Goal: Information Seeking & Learning: Learn about a topic

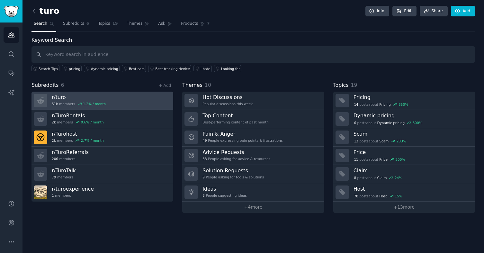
click at [114, 102] on link "r/ turo 51k members 1.2 % / month" at bounding box center [103, 101] width 142 height 18
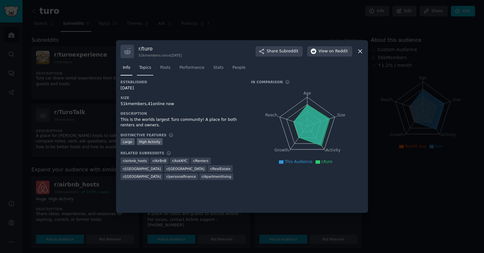
click at [151, 68] on span "Topics" at bounding box center [145, 68] width 12 height 6
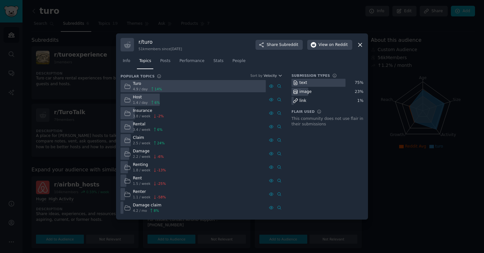
click at [363, 43] on icon at bounding box center [360, 44] width 7 height 7
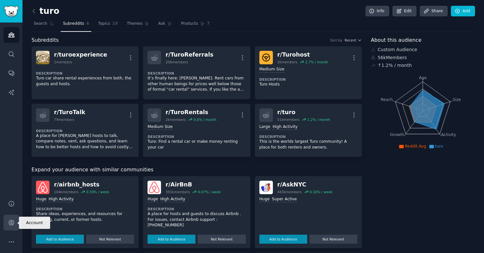
click at [11, 222] on icon "Sidebar" at bounding box center [11, 222] width 7 height 7
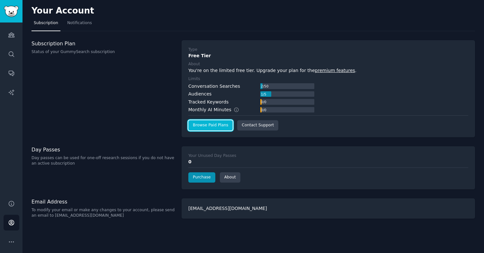
click at [218, 124] on link "Browse Paid Plans" at bounding box center [210, 125] width 44 height 10
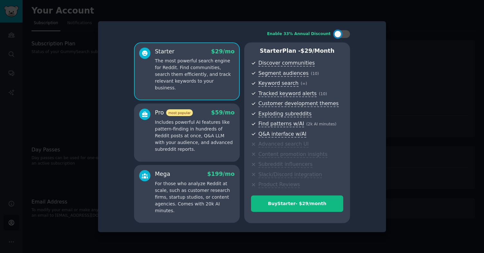
click at [206, 134] on p "Includes powerful AI features like pattern-finding in hundreds of Reddit posts …" at bounding box center [195, 136] width 80 height 34
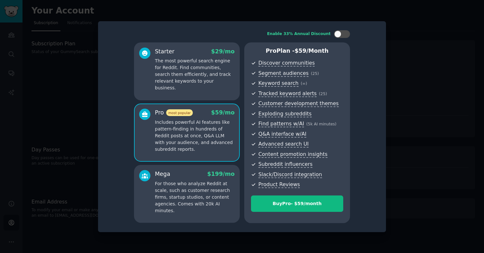
click at [179, 74] on p "The most powerful search engine for Reddit. Find communities, search them effic…" at bounding box center [195, 75] width 80 height 34
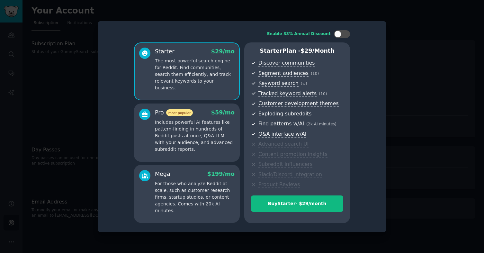
click at [208, 132] on p "Includes powerful AI features like pattern-finding in hundreds of Reddit posts …" at bounding box center [195, 136] width 80 height 34
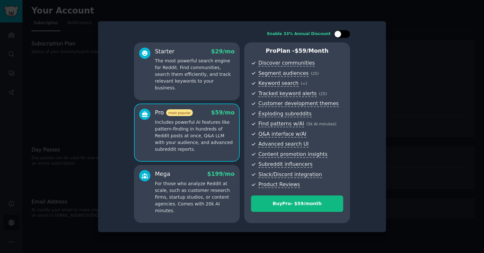
click at [337, 36] on div at bounding box center [337, 34] width 7 height 7
click at [345, 35] on div at bounding box center [346, 34] width 7 height 7
checkbox input "false"
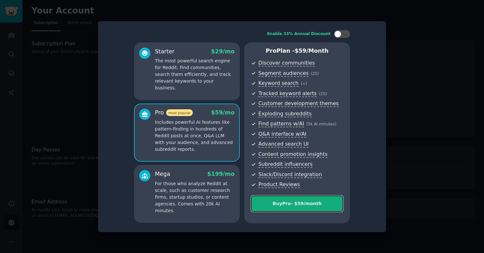
click at [298, 204] on div "Buy Pro - $ 59 /month" at bounding box center [297, 203] width 92 height 7
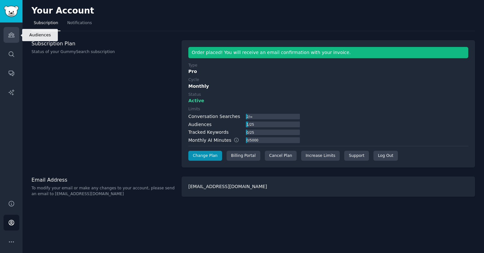
click at [11, 38] on icon "Sidebar" at bounding box center [11, 35] width 7 height 7
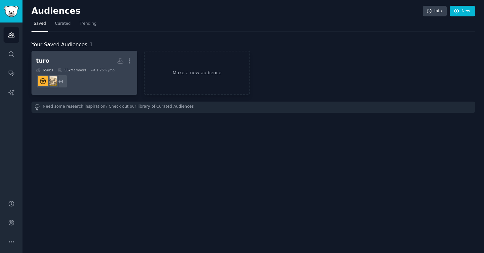
click at [86, 80] on dd "r/TuroReferrals, r/TuroTalk, r/TuroRentals, r/turo + 4" at bounding box center [84, 81] width 97 height 18
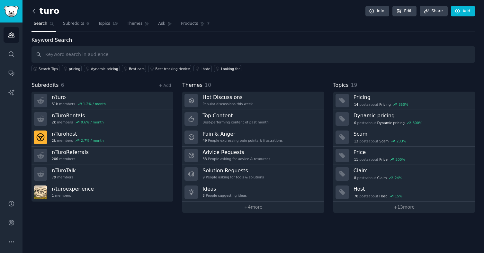
click at [35, 8] on icon at bounding box center [34, 11] width 7 height 7
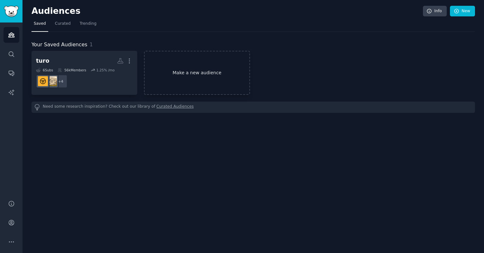
click at [177, 71] on link "Make a new audience" at bounding box center [197, 73] width 106 height 44
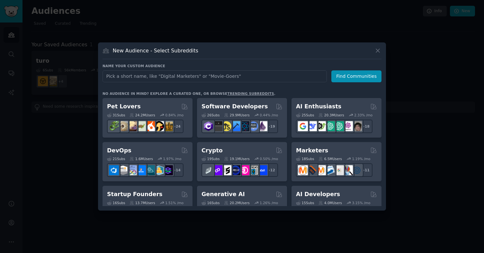
click at [172, 78] on input "text" at bounding box center [215, 76] width 224 height 12
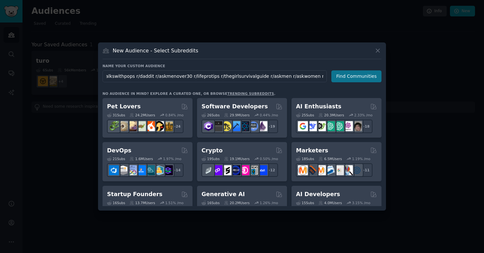
type input "r/carsharing r/whatisthiscar r/projectcar r/sharingeconomy r/carporn r/weirdwhe…"
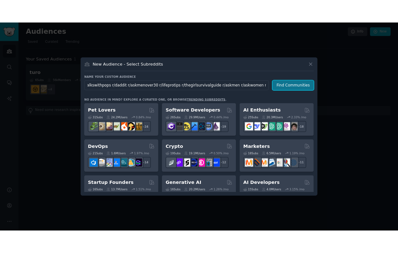
scroll to position [0, 0]
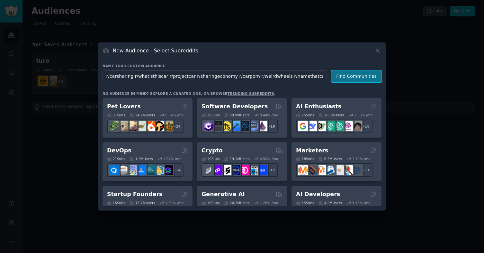
click at [353, 80] on button "Find Communities" at bounding box center [357, 76] width 50 height 12
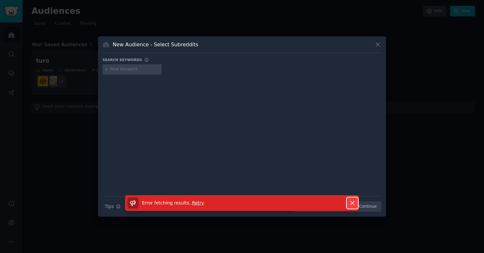
click at [351, 201] on icon "button" at bounding box center [352, 203] width 7 height 7
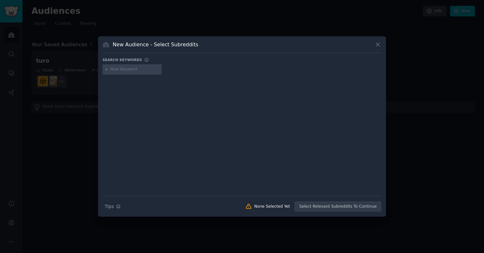
click at [122, 71] on input "text" at bounding box center [135, 70] width 49 height 6
type input "carsharing"
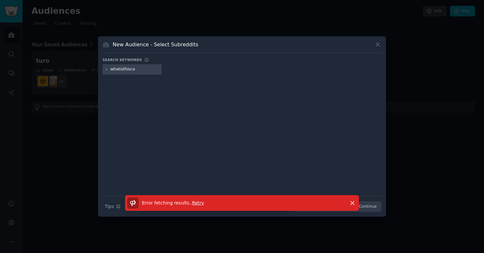
type input "whatisthiscar"
type input "car"
click at [379, 46] on icon at bounding box center [378, 44] width 7 height 7
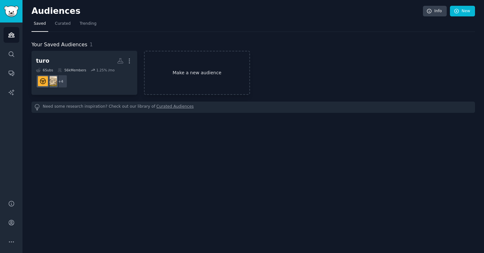
click at [170, 72] on link "Make a new audience" at bounding box center [197, 73] width 106 height 44
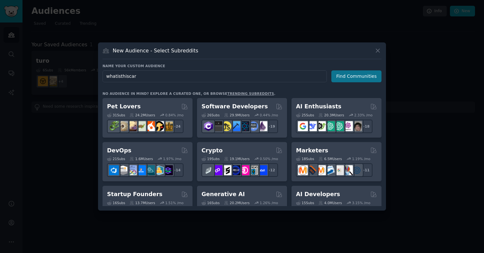
type input "whatisthiscar"
click at [353, 72] on button "Find Communities" at bounding box center [357, 76] width 50 height 12
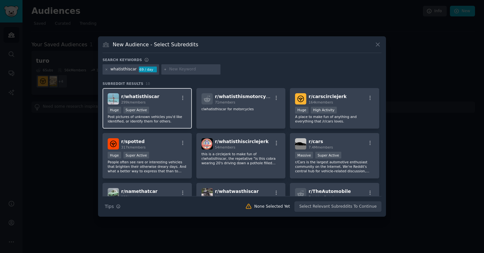
click at [158, 100] on div "r/ whatisthiscar 299k members" at bounding box center [147, 98] width 79 height 11
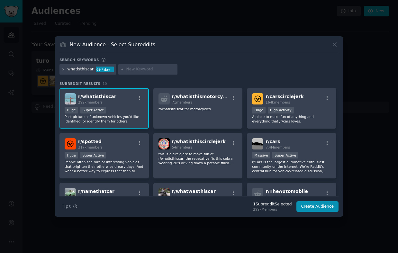
click at [130, 68] on input "text" at bounding box center [150, 70] width 49 height 6
type input "carsharing"
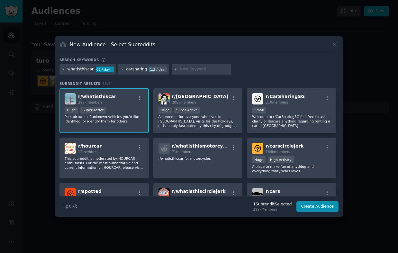
click at [122, 69] on icon at bounding box center [123, 69] width 2 height 2
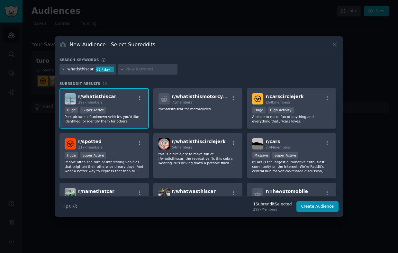
click at [136, 69] on input "text" at bounding box center [150, 70] width 49 height 6
type input "projectcar"
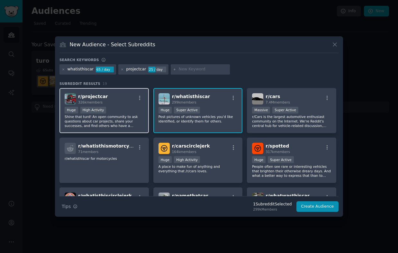
click at [106, 99] on div "r/ projectcar 326k members" at bounding box center [104, 98] width 79 height 11
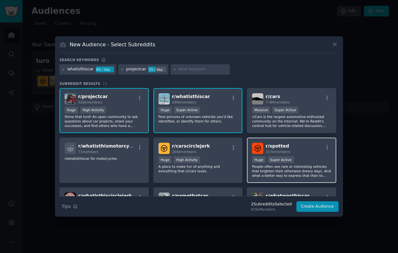
click at [311, 148] on div "r/ spotted 317k members" at bounding box center [291, 148] width 79 height 11
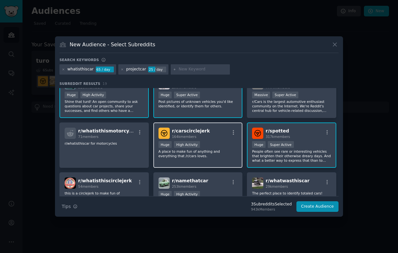
scroll to position [30, 0]
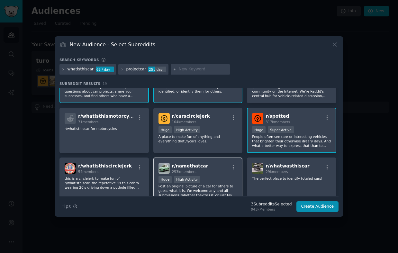
click at [209, 172] on div "r/ namethatcar 253k members" at bounding box center [198, 168] width 79 height 11
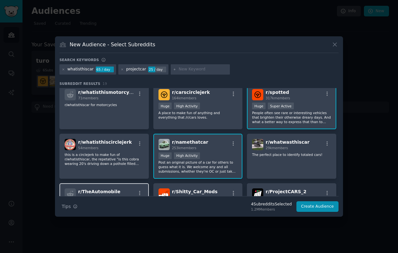
scroll to position [51, 0]
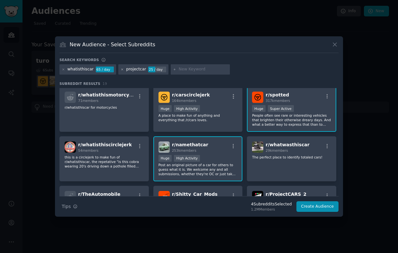
click at [121, 70] on icon at bounding box center [123, 70] width 4 height 4
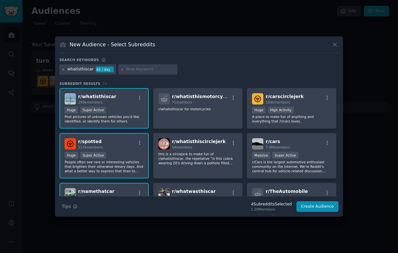
click at [64, 70] on icon at bounding box center [64, 69] width 2 height 2
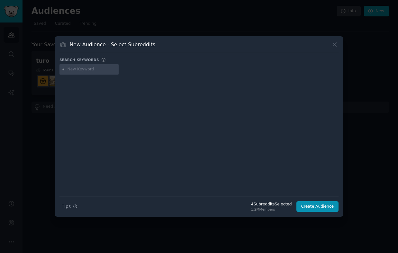
click at [79, 68] on input "text" at bounding box center [92, 70] width 49 height 6
type input "sharingeconomy"
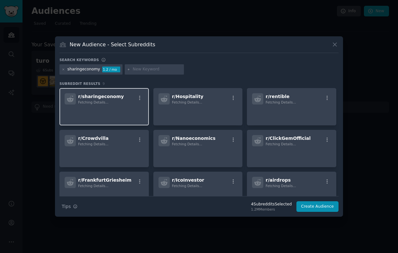
click at [114, 100] on div "Fetching Details..." at bounding box center [101, 102] width 46 height 5
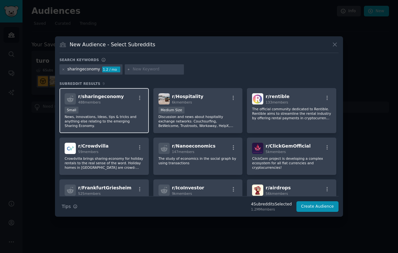
click at [117, 108] on div "Small" at bounding box center [104, 111] width 79 height 8
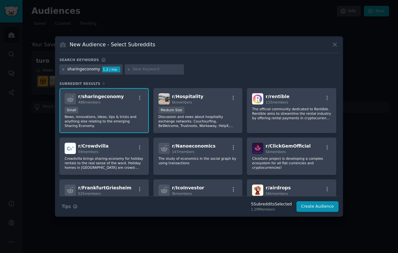
click at [64, 70] on icon at bounding box center [64, 69] width 2 height 2
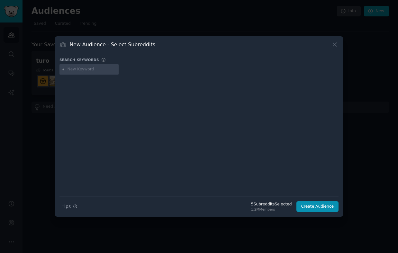
click at [82, 69] on input "text" at bounding box center [92, 70] width 49 height 6
type input "carporn"
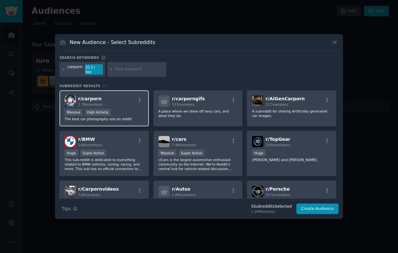
click at [129, 114] on div "Massive High Activity" at bounding box center [104, 113] width 79 height 8
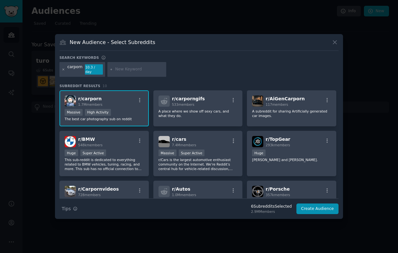
click at [64, 70] on icon at bounding box center [64, 69] width 2 height 2
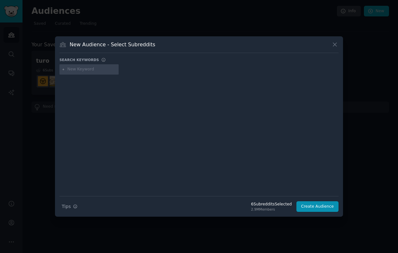
click at [78, 68] on input "text" at bounding box center [92, 70] width 49 height 6
type input "awesomecarmods"
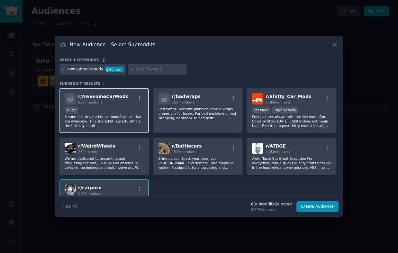
click at [105, 105] on div "r/ AwesomeCarMods 859k members Huge A subreddit devoted to car modifications th…" at bounding box center [103, 110] width 89 height 45
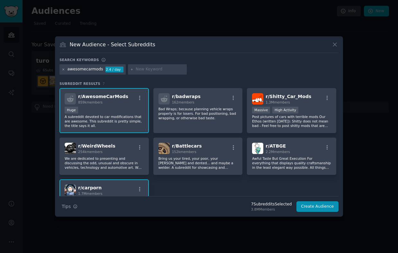
click at [62, 70] on icon at bounding box center [64, 70] width 4 height 4
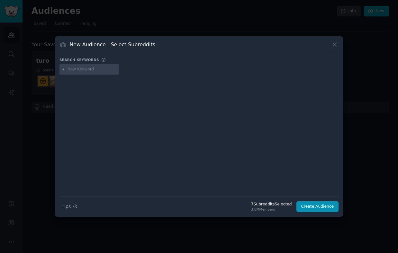
click at [90, 68] on input "text" at bounding box center [92, 70] width 49 height 6
type input "carmemes"
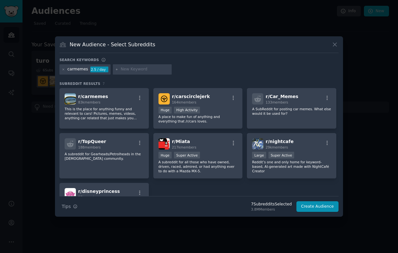
click at [112, 113] on p "This is the place for anything funny and relevant to cars! Pictures, memes, vid…" at bounding box center [104, 114] width 79 height 14
click at [63, 69] on icon at bounding box center [64, 70] width 4 height 4
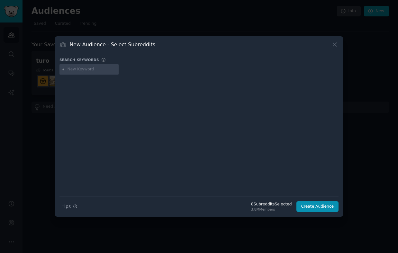
click at [79, 70] on input "text" at bounding box center [92, 70] width 49 height 6
type input "awesomecarmods"
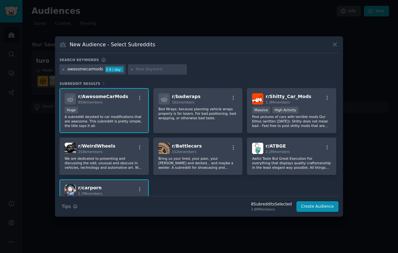
click at [64, 70] on icon at bounding box center [64, 70] width 4 height 4
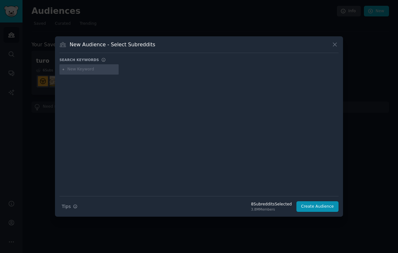
click at [73, 69] on input "text" at bounding box center [92, 70] width 49 height 6
type input "carmemes"
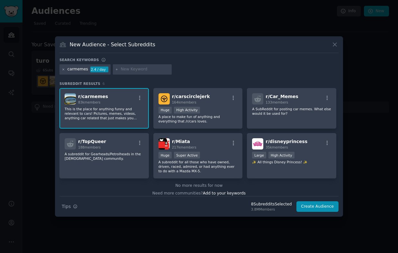
click at [65, 70] on icon at bounding box center [64, 70] width 4 height 4
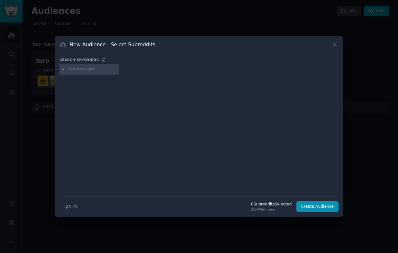
click at [70, 70] on input "text" at bounding box center [92, 70] width 49 height 6
type input "spotted"
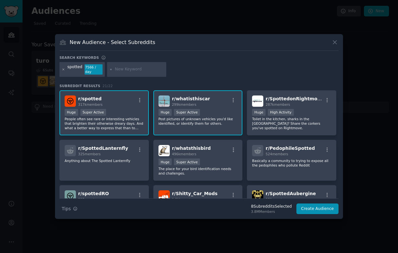
click at [63, 70] on icon at bounding box center [64, 70] width 4 height 4
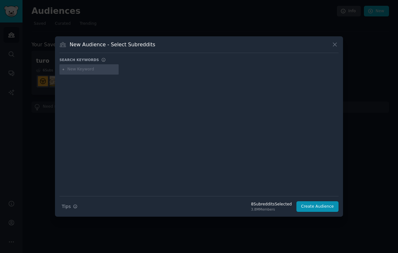
click at [80, 72] on div at bounding box center [88, 69] width 59 height 10
click at [77, 69] on input "text" at bounding box center [92, 70] width 49 height 6
type input "carspotting"
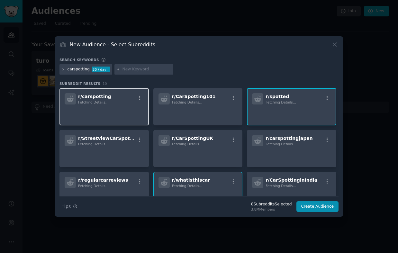
click at [89, 99] on span "r/ carspotting" at bounding box center [94, 96] width 33 height 5
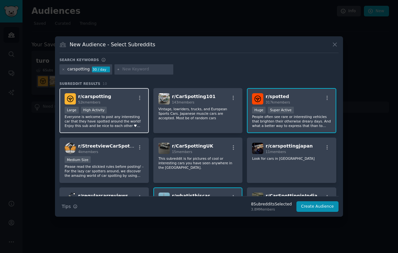
click at [110, 103] on div "r/ carspotting 52k members" at bounding box center [104, 98] width 79 height 11
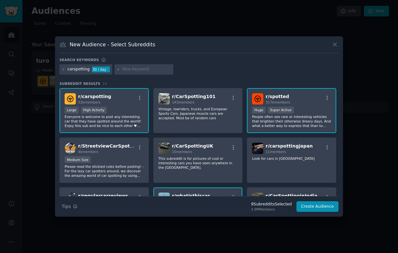
click at [65, 71] on div "carspotting 30 / day" at bounding box center [85, 69] width 53 height 10
click at [63, 70] on icon at bounding box center [64, 70] width 4 height 4
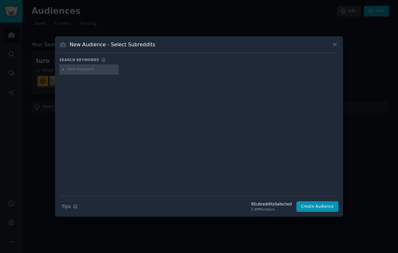
click at [82, 70] on input "text" at bounding box center [92, 70] width 49 height 6
type input "overlanding"
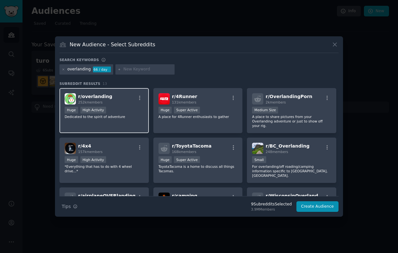
click at [118, 100] on div "r/ overlanding 252k members" at bounding box center [104, 98] width 79 height 11
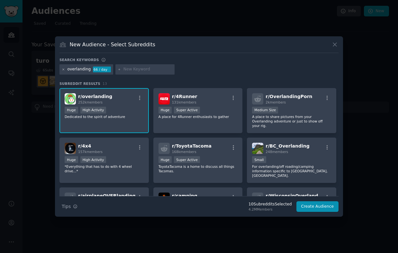
click at [62, 70] on icon at bounding box center [64, 70] width 4 height 4
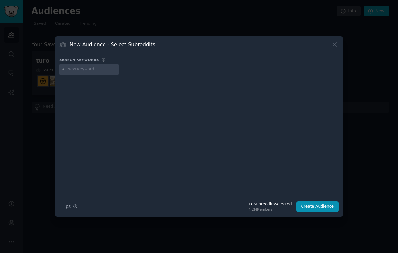
click at [76, 70] on input "text" at bounding box center [92, 70] width 49 height 6
type input "roastmycar"
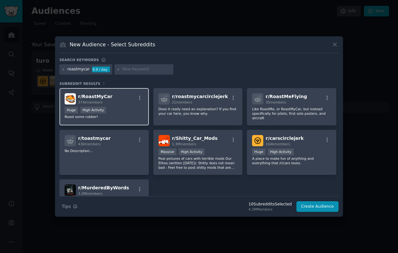
click at [113, 100] on div "r/ RoastMyCar 374k members" at bounding box center [104, 98] width 79 height 11
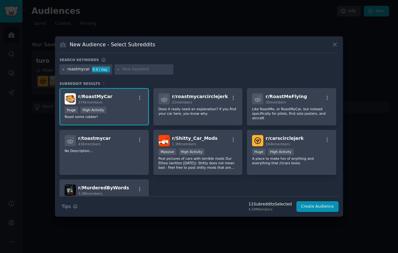
click at [63, 70] on icon at bounding box center [64, 70] width 4 height 4
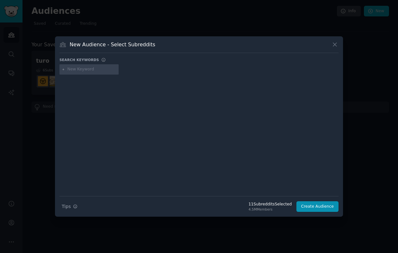
click at [89, 70] on input "text" at bounding box center [92, 70] width 49 height 6
type input "offroad"
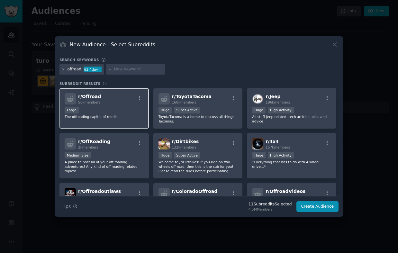
click at [117, 114] on p "The offroading capitol of reddit" at bounding box center [104, 116] width 79 height 5
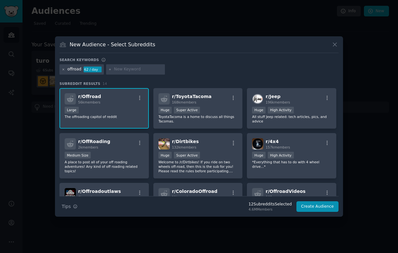
click at [63, 69] on icon at bounding box center [64, 70] width 4 height 4
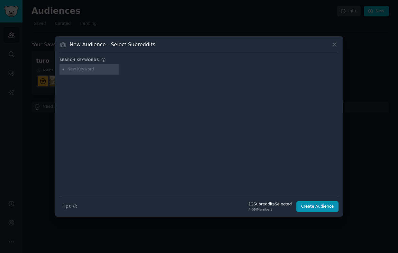
click at [86, 71] on input "text" at bounding box center [92, 70] width 49 height 6
type input "touge"
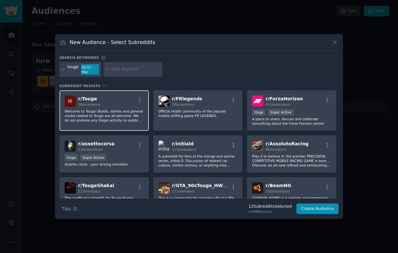
click at [116, 120] on div "r/ Touge 26k members Welcome to Touge! Builds, stories and general media relate…" at bounding box center [103, 110] width 89 height 41
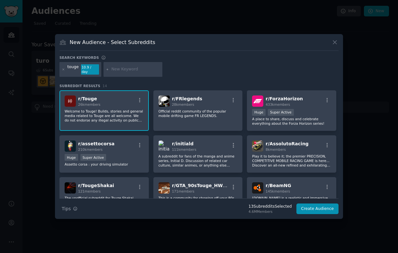
click at [61, 68] on div "touge 10.9 / day" at bounding box center [80, 69] width 42 height 15
click at [63, 71] on icon at bounding box center [64, 70] width 4 height 4
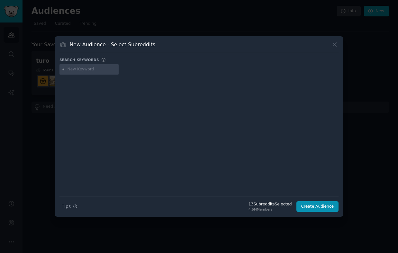
click at [82, 71] on input "text" at bounding box center [92, 70] width 49 height 6
click at [325, 210] on button "Create Audience" at bounding box center [317, 206] width 42 height 11
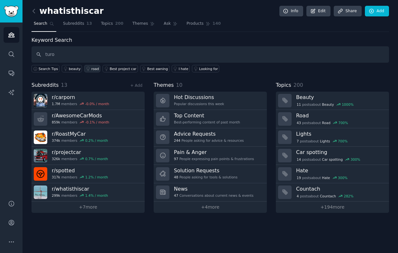
type input "turo"
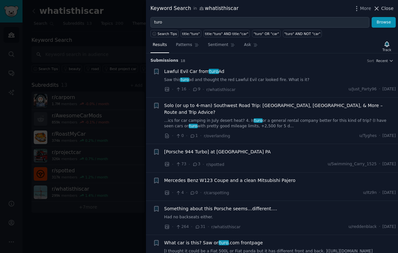
click at [383, 10] on span "Close" at bounding box center [387, 8] width 12 height 7
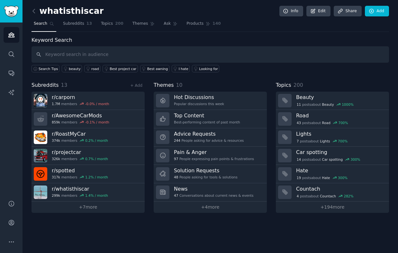
click at [75, 10] on h2 "whatisthiscar" at bounding box center [68, 11] width 72 height 10
click at [32, 10] on icon at bounding box center [34, 11] width 7 height 7
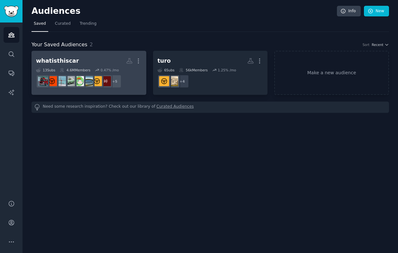
click at [141, 61] on link "whatisthiscar Custom Audience More 13 Sub s 4.6M Members 0.47 % /mo + 5" at bounding box center [89, 73] width 115 height 44
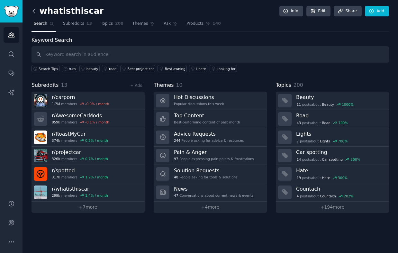
click at [32, 8] on icon at bounding box center [34, 11] width 7 height 7
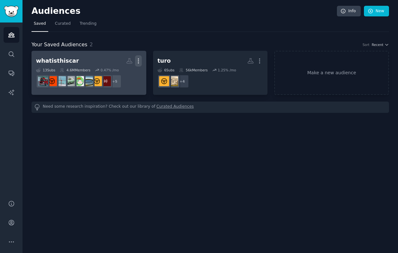
click at [139, 60] on icon "button" at bounding box center [138, 61] width 7 height 7
click at [67, 57] on h2 "whatisthiscar More View Delete" at bounding box center [89, 60] width 106 height 11
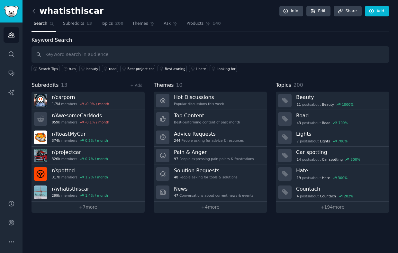
click at [57, 12] on h2 "whatisthiscar" at bounding box center [68, 11] width 72 height 10
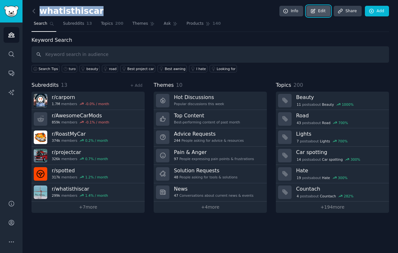
click at [317, 10] on link "Edit" at bounding box center [318, 11] width 24 height 11
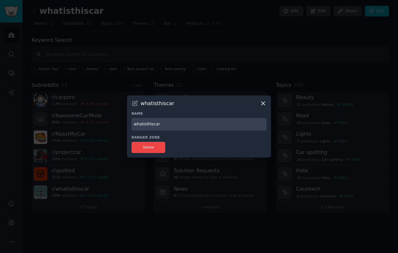
click at [147, 122] on input "whatisthiscar" at bounding box center [199, 124] width 135 height 13
type input "Turo - Language"
click at [151, 149] on button "Delete" at bounding box center [149, 147] width 34 height 11
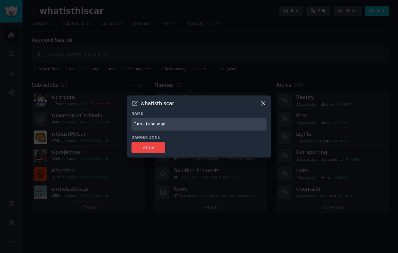
click at [264, 105] on icon at bounding box center [263, 103] width 7 height 7
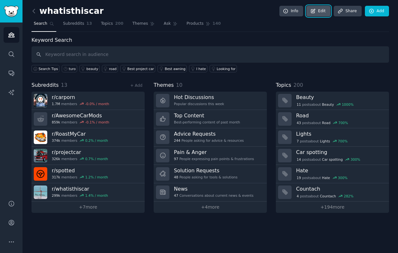
click at [318, 11] on link "Edit" at bounding box center [318, 11] width 24 height 11
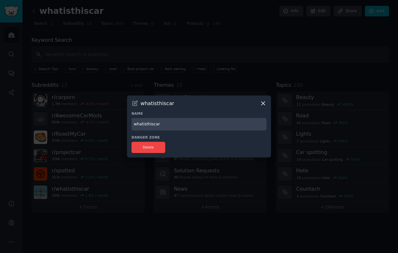
click at [173, 121] on input "whatisthiscar" at bounding box center [199, 124] width 135 height 13
type input "Turo - Mind (Language)"
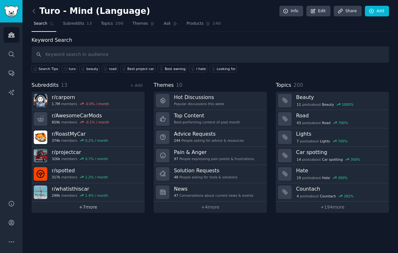
click at [94, 208] on link "+ 7 more" at bounding box center [88, 207] width 113 height 11
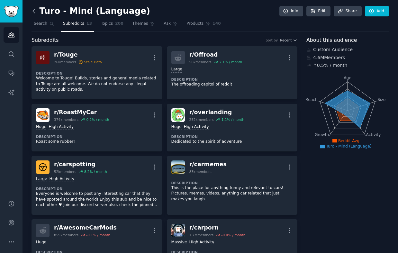
click at [36, 13] on icon at bounding box center [34, 11] width 7 height 7
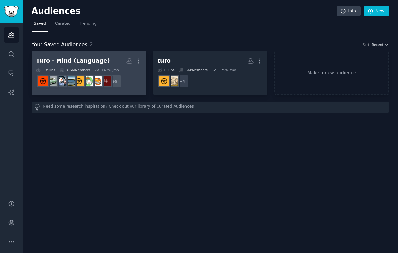
click at [90, 59] on div "Turo - Mind (Language)" at bounding box center [73, 61] width 74 height 8
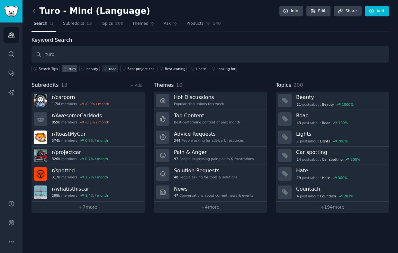
type input "turo"
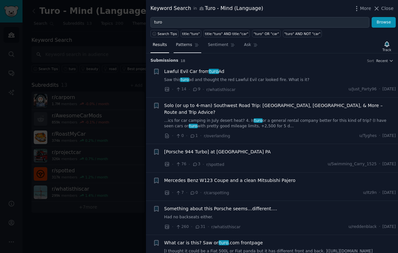
click at [181, 45] on span "Patterns" at bounding box center [184, 45] width 16 height 6
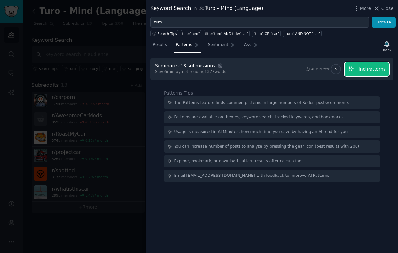
click at [367, 70] on span "Find Patterns" at bounding box center [371, 69] width 29 height 7
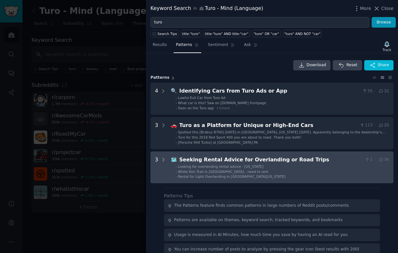
click at [241, 176] on span "Rental for Light Overlanding in [GEOGRAPHIC_DATA][US_STATE]" at bounding box center [231, 177] width 107 height 4
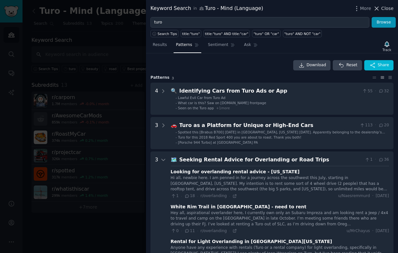
click at [386, 8] on span "Close" at bounding box center [387, 8] width 12 height 7
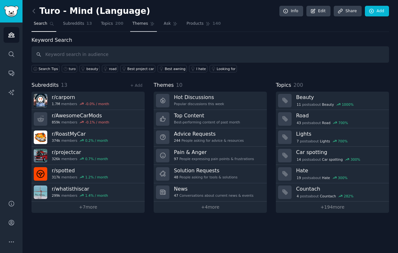
click at [139, 27] on link "Themes" at bounding box center [143, 25] width 27 height 13
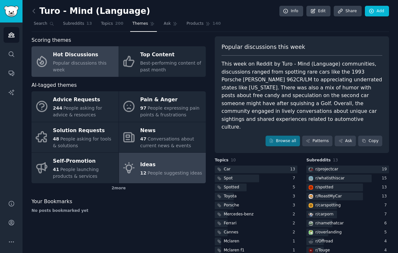
click at [166, 169] on div "Ideas" at bounding box center [171, 164] width 62 height 10
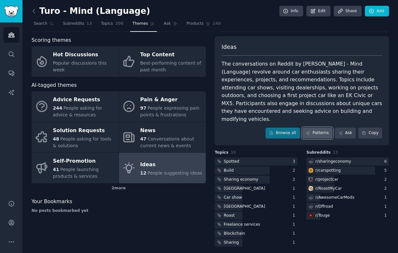
click at [319, 128] on link "Patterns" at bounding box center [317, 133] width 30 height 11
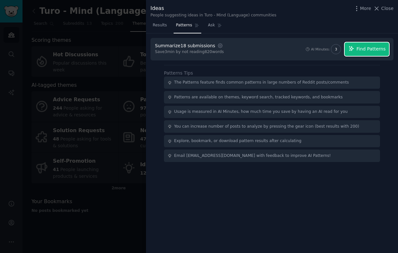
click at [358, 51] on span "Find Patterns" at bounding box center [371, 49] width 29 height 7
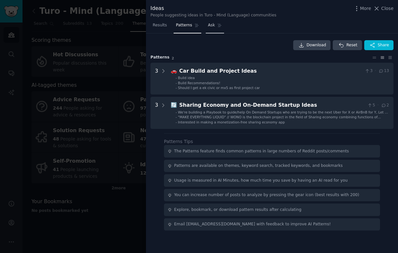
click at [210, 27] on span "Ask" at bounding box center [211, 26] width 7 height 6
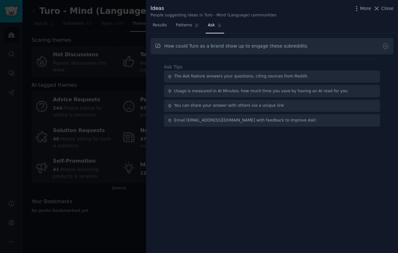
type input "How could Turo as a brand show up to engage these subreddits"
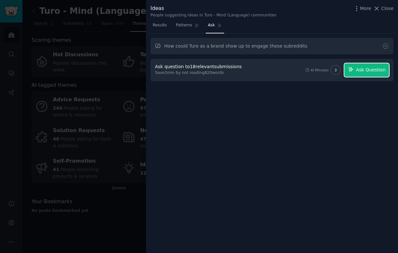
click at [377, 70] on span "Ask Question" at bounding box center [371, 70] width 30 height 7
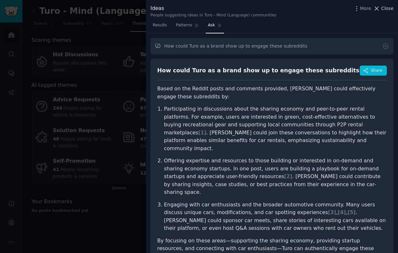
click at [389, 10] on span "Close" at bounding box center [387, 8] width 12 height 7
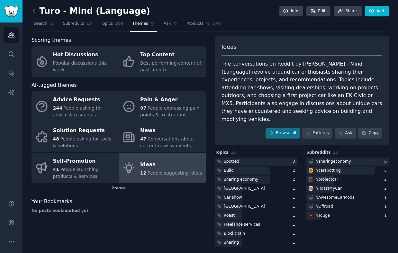
click at [31, 11] on div "Turo - Mind (Language) Info Edit Share Add Search Subreddits 13 Topics 200 Them…" at bounding box center [211, 128] width 376 height 257
click at [35, 13] on icon at bounding box center [34, 11] width 7 height 7
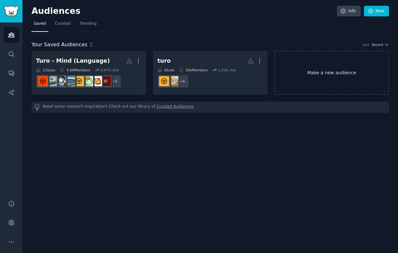
click at [305, 76] on link "Make a new audience" at bounding box center [331, 73] width 115 height 44
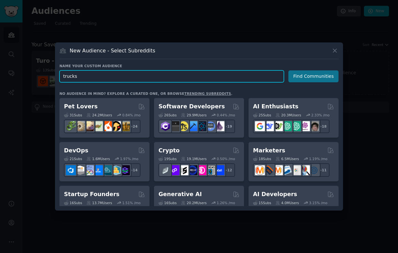
type input "trucks"
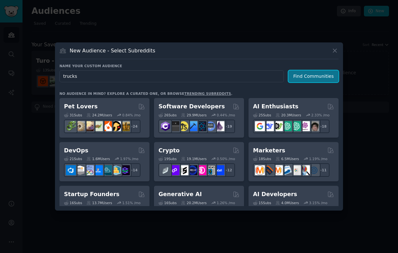
click at [319, 77] on button "Find Communities" at bounding box center [313, 76] width 50 height 12
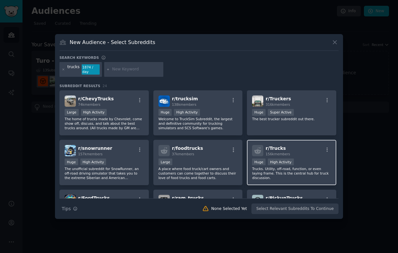
click at [278, 173] on p "Trucks. Utility, off-road, function, or even laying frame. This is the central …" at bounding box center [291, 174] width 79 height 14
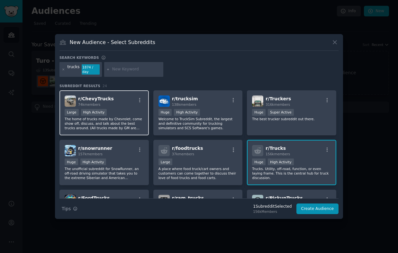
click at [122, 122] on p "The home of trucks made by Chevrolet. come show off, discuss, and talk about th…" at bounding box center [104, 124] width 79 height 14
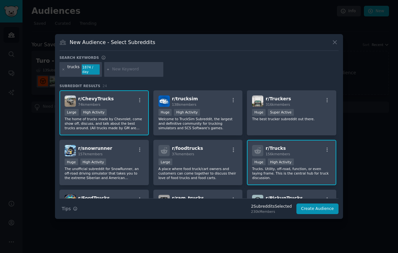
scroll to position [30, 0]
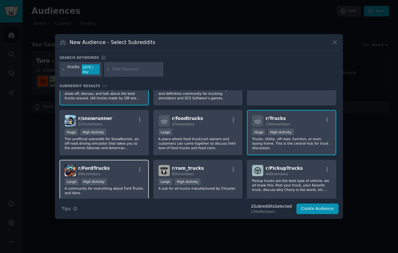
click at [123, 175] on div "r/ FordTrucks 48k members Large High Activity A community for everything about …" at bounding box center [103, 180] width 89 height 41
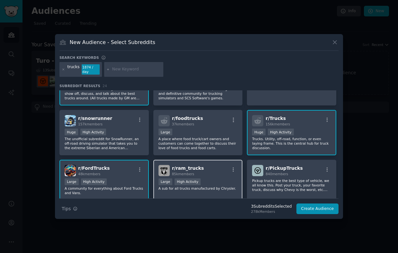
click at [214, 181] on div ">= 80th percentile for submissions / day Large High Activity" at bounding box center [198, 182] width 79 height 8
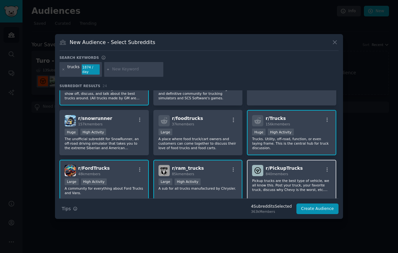
click at [279, 185] on p "Pickup trucks are the best type of vehicle, we all know this. Post your truck, …" at bounding box center [291, 185] width 79 height 14
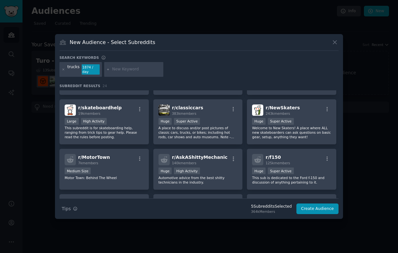
scroll to position [186, 0]
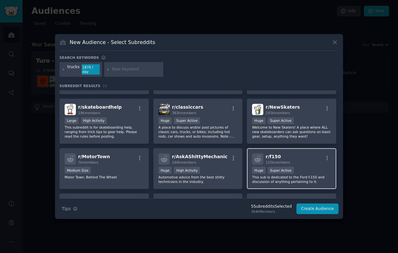
click at [313, 180] on p "This sub is dedicated to the Ford f-150 and discussion of anything pertaining t…" at bounding box center [291, 179] width 79 height 9
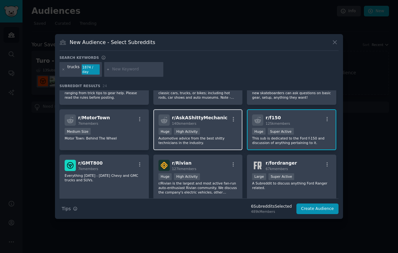
scroll to position [226, 0]
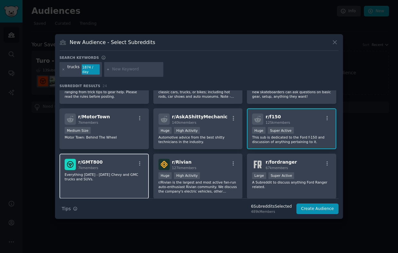
click at [111, 173] on p "Everything [DATE] - [DATE] Chevy and GMC trucks and SUVs." at bounding box center [104, 176] width 79 height 9
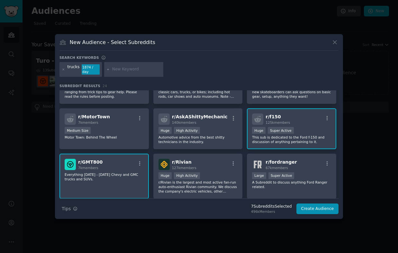
scroll to position [249, 0]
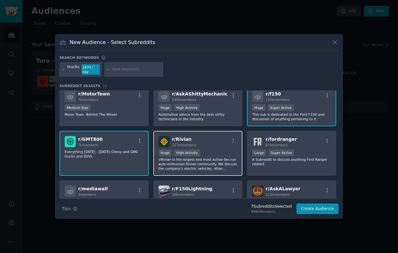
click at [181, 170] on div "r/ Rivian 127k members >= 80th percentile for submissions / day Huge High Activ…" at bounding box center [197, 153] width 89 height 45
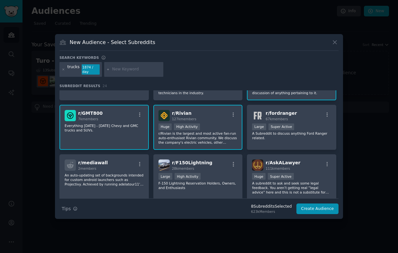
scroll to position [280, 0]
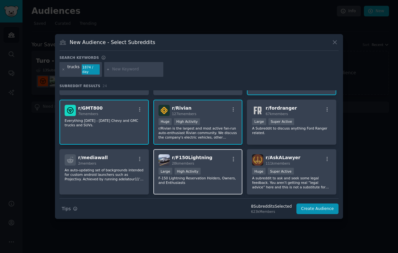
click at [216, 177] on p "F-150 Lightning Reservation Holders, Owners, and Enthusiasts" at bounding box center [198, 180] width 79 height 9
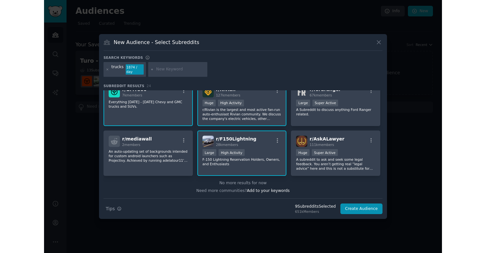
scroll to position [0, 0]
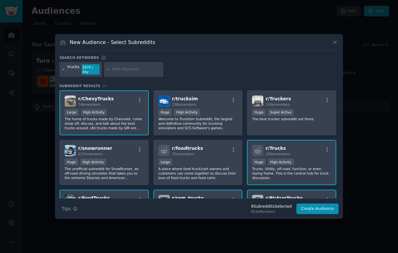
click at [62, 68] on icon at bounding box center [64, 70] width 4 height 4
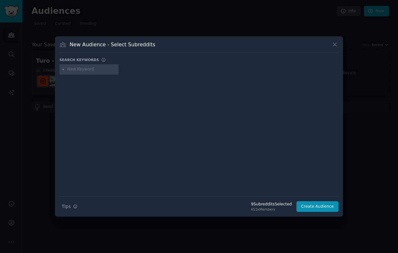
click at [68, 69] on input "text" at bounding box center [92, 70] width 49 height 6
type input "tacoma"
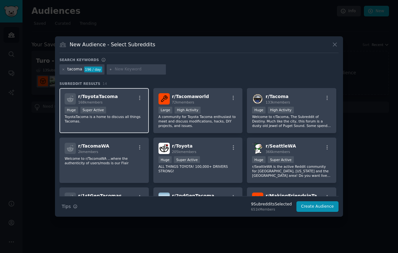
click at [116, 97] on div "r/ ToyotaTacoma 168k members" at bounding box center [104, 98] width 79 height 11
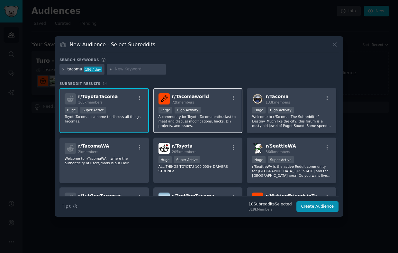
click at [193, 96] on span "r/ Tacomaworld" at bounding box center [190, 96] width 37 height 5
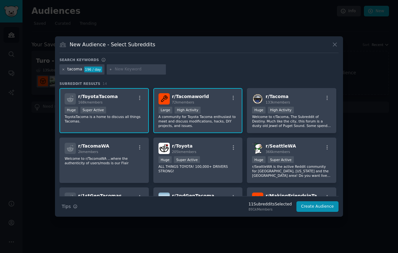
click at [63, 69] on icon at bounding box center [64, 69] width 2 height 2
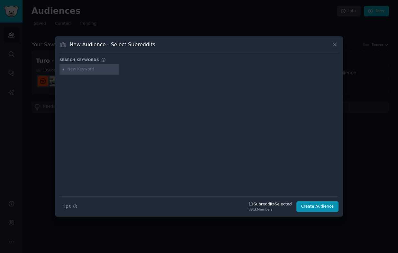
click at [94, 71] on input "text" at bounding box center [92, 70] width 49 height 6
type input "classictrucks"
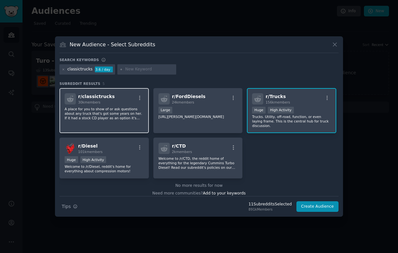
click at [106, 114] on p "A place for you to show of or ask questions about any truck that's got some yea…" at bounding box center [104, 114] width 79 height 14
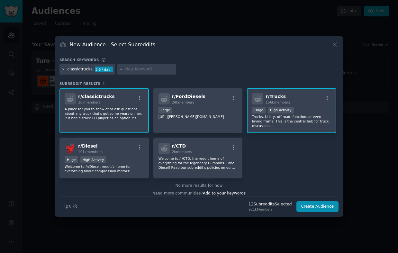
click at [64, 69] on icon at bounding box center [64, 69] width 2 height 2
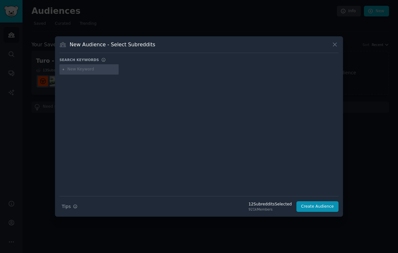
click at [74, 67] on input "text" at bounding box center [92, 70] width 49 height 6
type input "telotrucks"
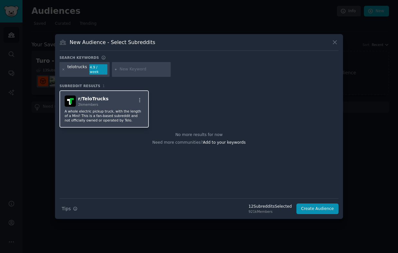
click at [89, 114] on p "A whole electric pickup truck, with the length of a Mini! This is a fan-based s…" at bounding box center [104, 116] width 79 height 14
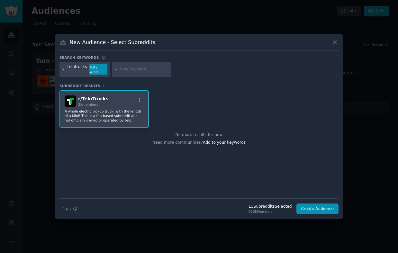
click at [63, 70] on icon at bounding box center [64, 70] width 4 height 4
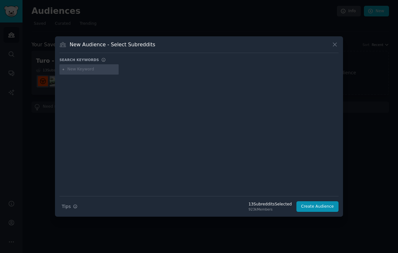
click at [84, 70] on input "text" at bounding box center [92, 70] width 49 height 6
type input "4x4"
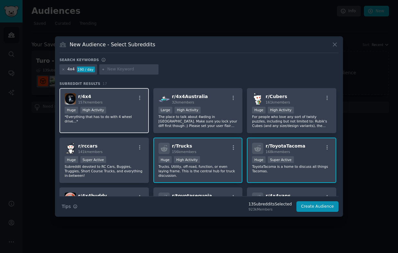
click at [119, 102] on div "r/ 4x4 157k members" at bounding box center [104, 98] width 79 height 11
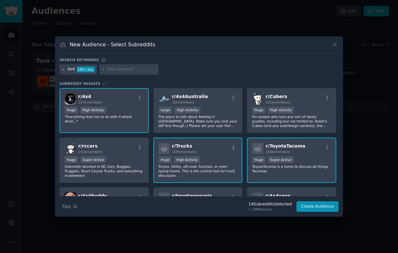
click at [64, 70] on icon at bounding box center [64, 70] width 4 height 4
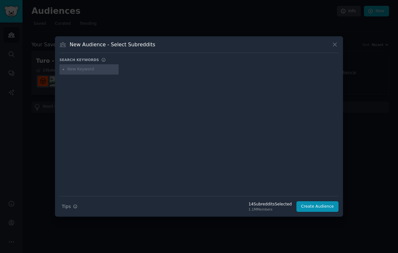
click at [79, 70] on input "text" at bounding box center [92, 70] width 49 height 6
type input "minitrucks"
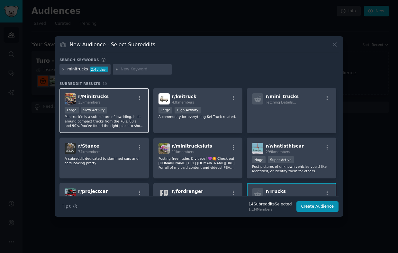
click at [128, 123] on p "Minitruck'n is a sub-culture of lowriding, built around compact trucks from the…" at bounding box center [104, 121] width 79 height 14
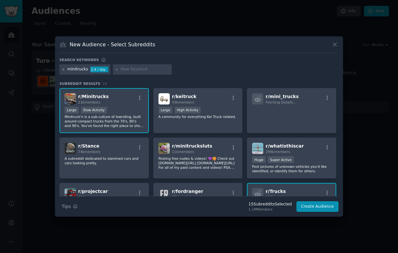
click at [62, 70] on icon at bounding box center [64, 70] width 4 height 4
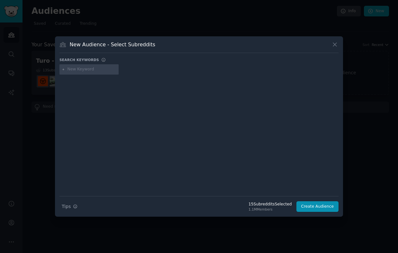
click at [82, 69] on input "text" at bounding box center [92, 70] width 49 height 6
type input "fordranger"
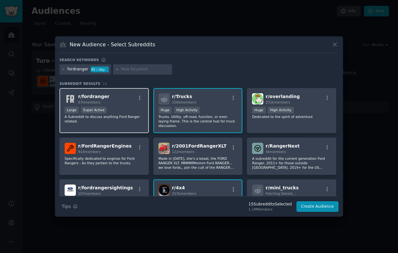
click at [123, 105] on div "r/ fordranger 67k members Large Super Active A Subreddit to discuss anything Fo…" at bounding box center [103, 110] width 89 height 45
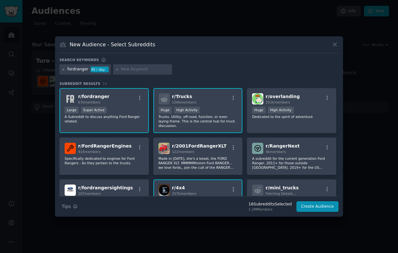
click at [63, 70] on icon at bounding box center [64, 70] width 4 height 4
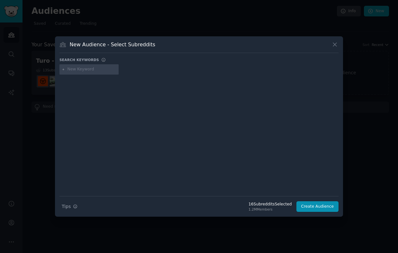
click at [75, 70] on input "text" at bounding box center [92, 70] width 49 height 6
type input "fordmavericktruck"
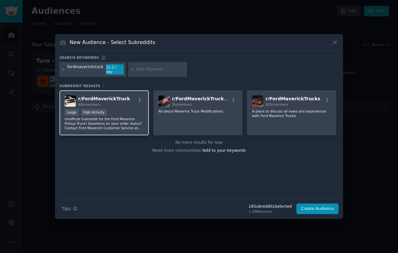
click at [128, 125] on p "Unofficial Subreddit for the Ford Maverick Pickup Truck! Questions on your orde…" at bounding box center [104, 124] width 79 height 14
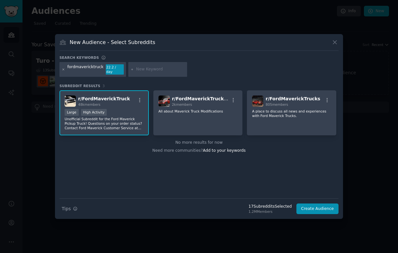
click at [63, 69] on icon at bounding box center [64, 69] width 2 height 2
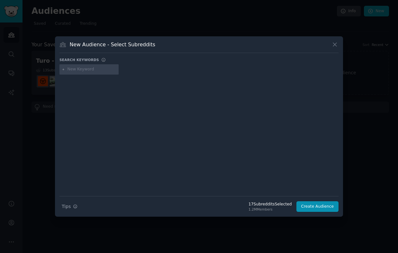
click at [73, 69] on input "text" at bounding box center [92, 70] width 49 height 6
type input "silverado"
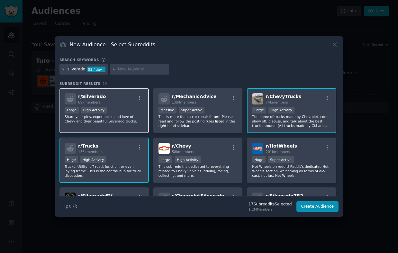
click at [120, 98] on div "r/ Silverado 69k members" at bounding box center [104, 98] width 79 height 11
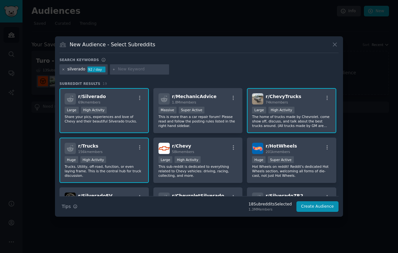
click at [64, 69] on icon at bounding box center [64, 70] width 4 height 4
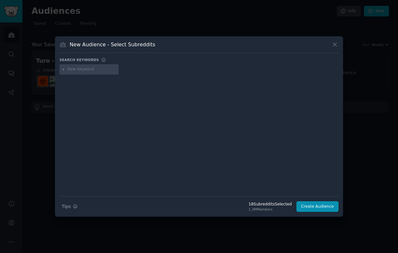
click at [76, 69] on input "text" at bounding box center [92, 70] width 49 height 6
type input "nissanfrontier"
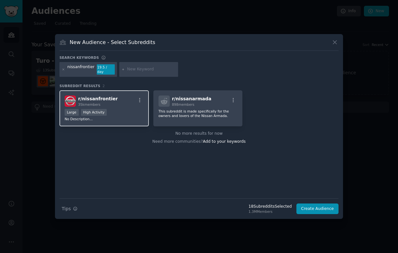
click at [107, 97] on span "r/ nissanfrontier" at bounding box center [98, 98] width 40 height 5
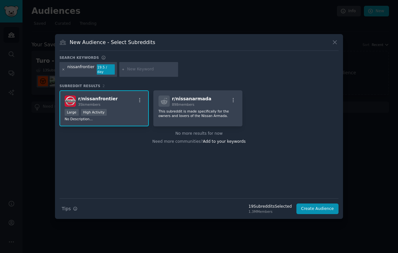
click at [64, 69] on icon at bounding box center [64, 70] width 4 height 4
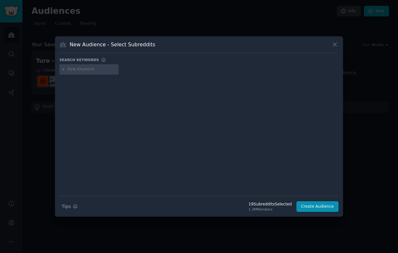
click at [81, 69] on input "text" at bounding box center [92, 70] width 49 height 6
type input "toyotatundra"
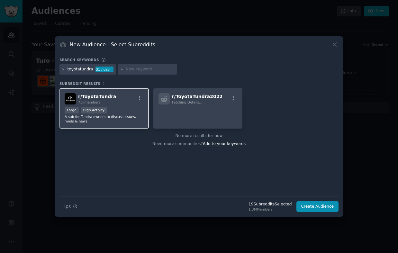
click at [125, 114] on div "Large High Activity" at bounding box center [104, 111] width 79 height 8
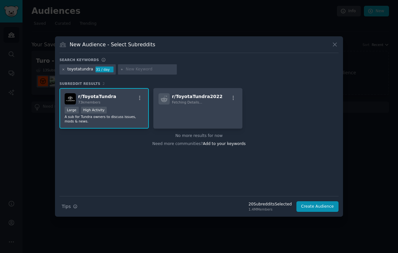
click at [64, 69] on icon at bounding box center [64, 70] width 4 height 4
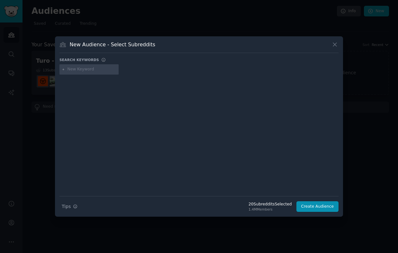
click at [77, 70] on input "text" at bounding box center [92, 70] width 49 height 6
type input "chevycolorado"
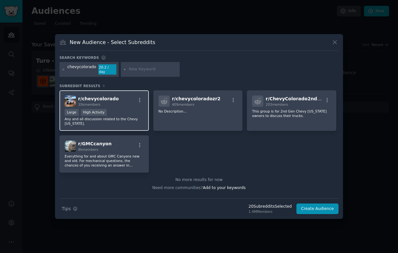
click at [128, 114] on div ">= 80th percentile for submissions / day Large High Activity" at bounding box center [104, 113] width 79 height 8
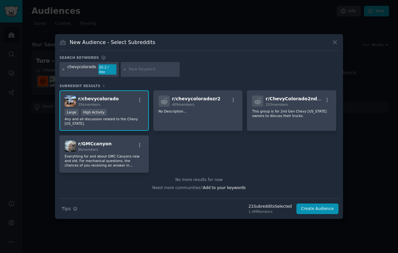
click at [62, 70] on icon at bounding box center [64, 70] width 4 height 4
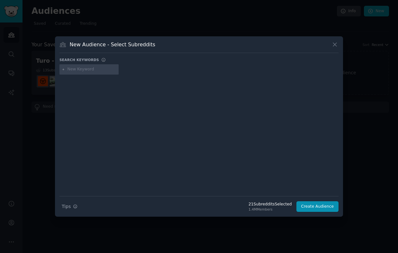
click at [74, 70] on input "text" at bounding box center [92, 70] width 49 height 6
type input "chevytahoe"
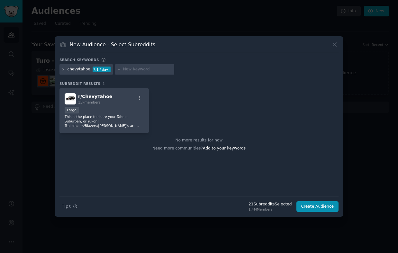
click at [101, 110] on div "Large" at bounding box center [104, 111] width 79 height 8
click at [62, 70] on icon at bounding box center [64, 70] width 4 height 4
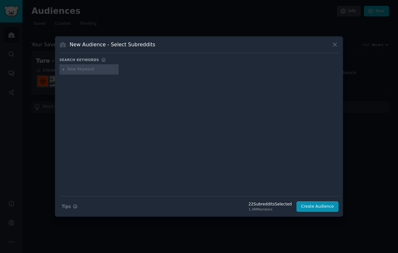
click at [80, 70] on input "text" at bounding box center [92, 70] width 49 height 6
type input "gmt400"
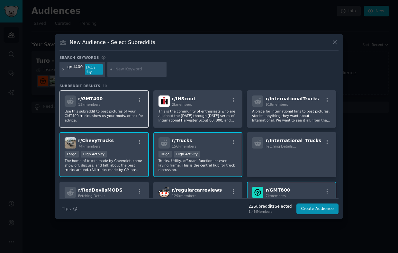
click at [159, 208] on p "Use this subreddit to post pictures of your GMT400 trucks, show us your mods, o…" at bounding box center [198, 212] width 79 height 9
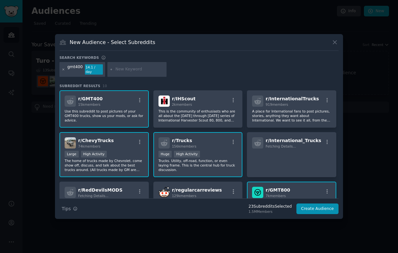
click at [63, 68] on icon at bounding box center [64, 69] width 2 height 2
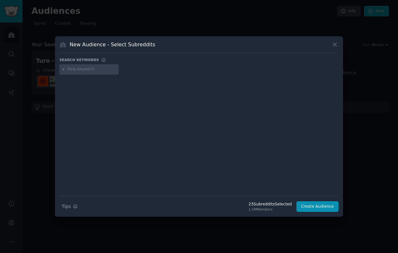
click at [84, 70] on input "text" at bounding box center [92, 70] width 49 height 6
type input "f250"
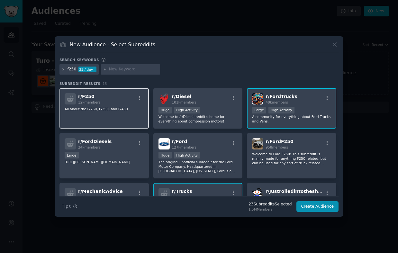
click at [116, 111] on div "r/ F250 12k members All about the F-250, F-350, and F-450" at bounding box center [103, 108] width 89 height 41
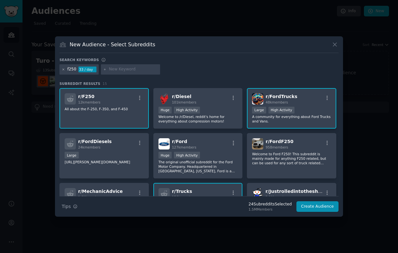
click at [63, 69] on icon at bounding box center [64, 70] width 4 height 4
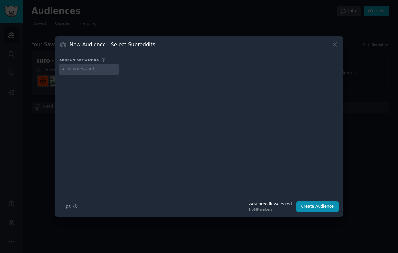
click at [83, 70] on input "text" at bounding box center [92, 70] width 49 height 6
type input "chevyc10"
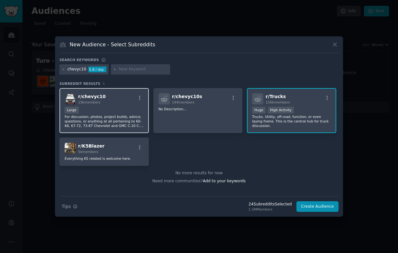
click at [94, 111] on div "Large" at bounding box center [104, 111] width 79 height 8
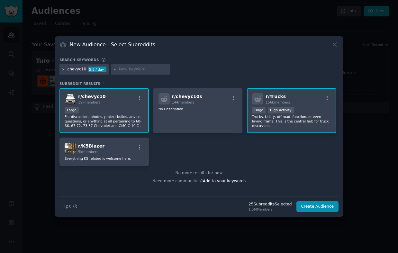
click at [63, 69] on icon at bounding box center [64, 69] width 2 height 2
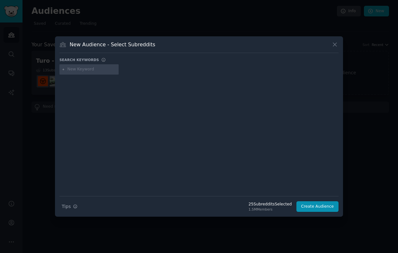
click at [80, 69] on input "text" at bounding box center [92, 70] width 49 height 6
type input "dodgedakota"
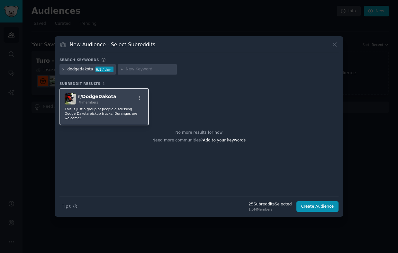
click at [96, 107] on p "This is just a group of people discussing Dodge Dakota pickup trucks. Durangos …" at bounding box center [104, 114] width 79 height 14
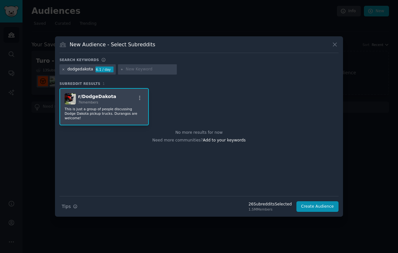
click at [62, 70] on icon at bounding box center [64, 70] width 4 height 4
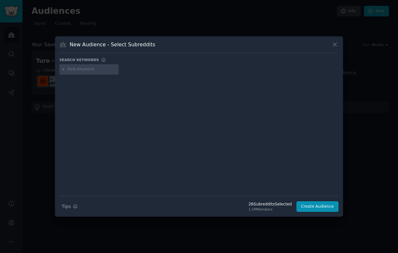
click at [90, 68] on input "text" at bounding box center [92, 70] width 49 height 6
type input "rav4club"
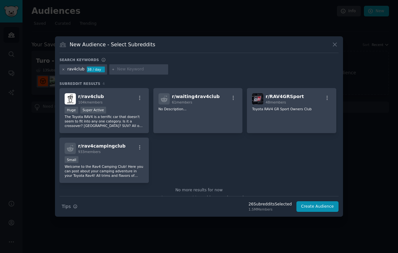
click at [65, 70] on icon at bounding box center [64, 70] width 4 height 4
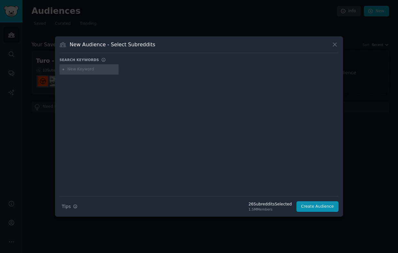
click at [75, 70] on input "text" at bounding box center [92, 70] width 49 height 6
type input "sprinters"
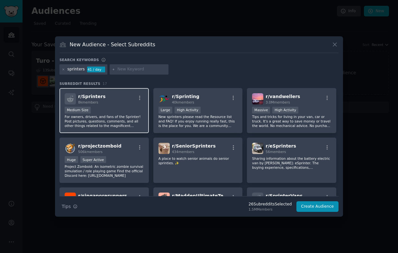
click at [114, 116] on p "For owners, drivers, and fans of the Sprinter! Post pictures, questions, commen…" at bounding box center [104, 121] width 79 height 14
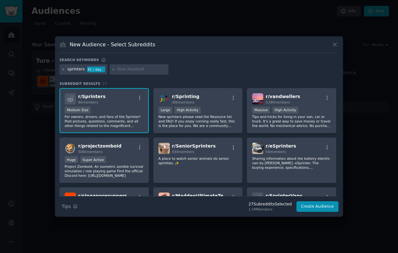
click at [63, 69] on icon at bounding box center [64, 70] width 4 height 4
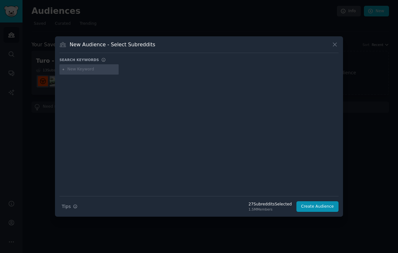
click at [83, 70] on input "text" at bounding box center [92, 70] width 49 height 6
type input "truckcampers"
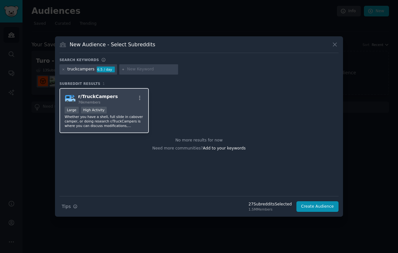
click at [126, 102] on div "r/ TruckCampers 76k members" at bounding box center [104, 98] width 79 height 11
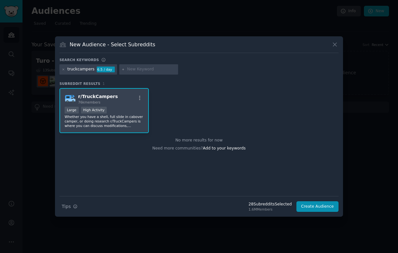
click at [127, 44] on h3 "New Audience - Select Subreddits" at bounding box center [113, 44] width 86 height 7
click at [285, 142] on div "No more results for now" at bounding box center [198, 141] width 279 height 6
click at [318, 204] on button "Create Audience" at bounding box center [317, 206] width 42 height 11
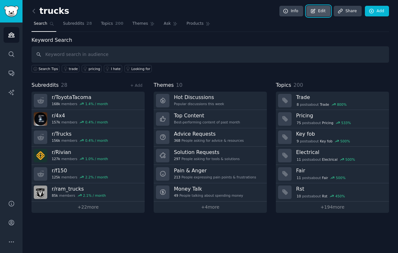
click at [320, 10] on link "Edit" at bounding box center [318, 11] width 24 height 11
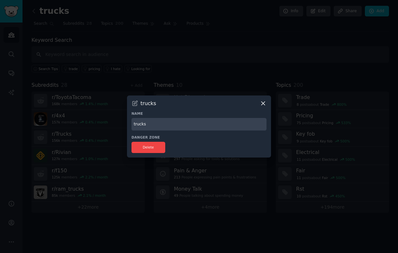
click at [149, 124] on input "trucks" at bounding box center [199, 124] width 135 height 13
type input "Turo - Tools - Utility Vehicles"
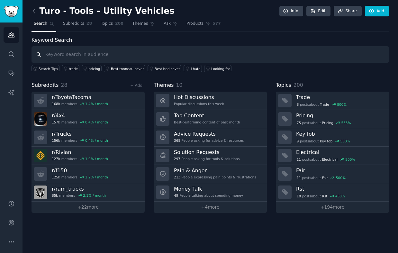
click at [81, 59] on input "text" at bounding box center [211, 54] width 358 height 16
type input "turo"
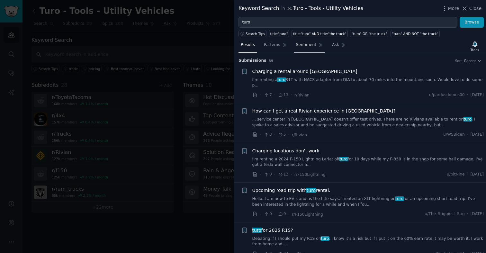
click at [305, 44] on span "Sentiment" at bounding box center [306, 45] width 20 height 6
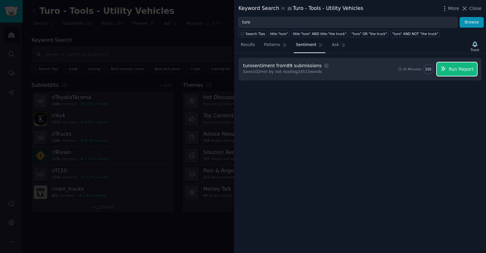
click at [398, 72] on span "Run Report" at bounding box center [461, 69] width 25 height 7
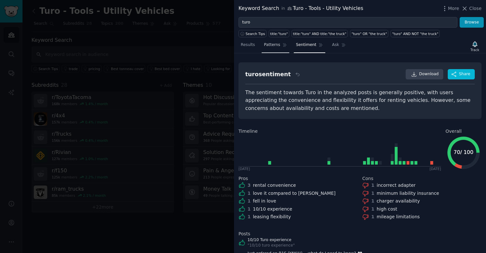
click at [276, 48] on link "Patterns" at bounding box center [275, 46] width 27 height 13
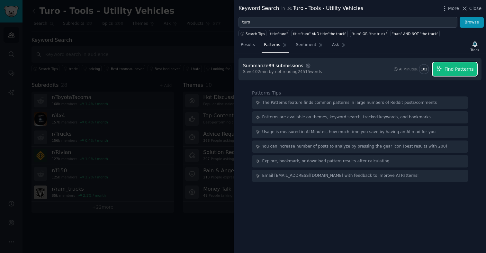
click at [398, 69] on span "Find Patterns" at bounding box center [459, 69] width 29 height 7
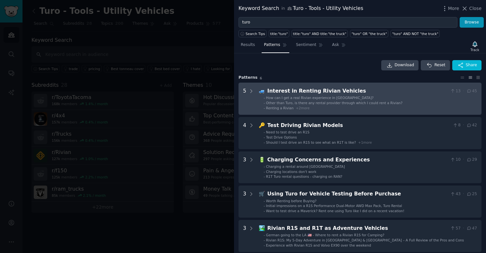
click at [366, 96] on li "- How can I get a real Rivian experience in Pittsburgh?" at bounding box center [371, 98] width 214 height 5
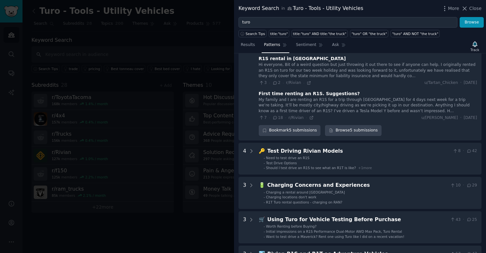
scroll to position [162, 0]
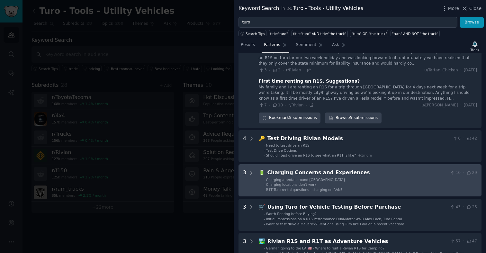
click at [374, 173] on div "Charging Concerns and Experiences" at bounding box center [358, 173] width 180 height 8
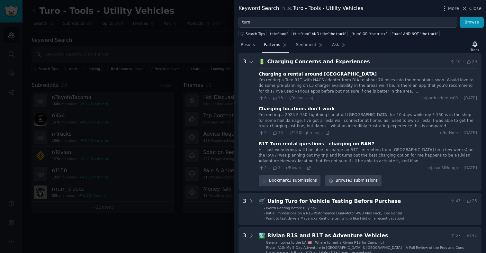
scroll to position [273, 0]
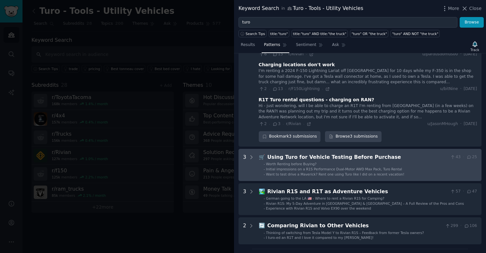
click at [396, 169] on span "Initial impressions on a R1S Performance Dual-Motor AWD Max Pack, Turo Rental" at bounding box center [334, 169] width 136 height 4
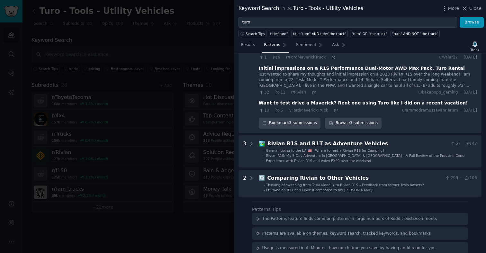
scroll to position [452, 0]
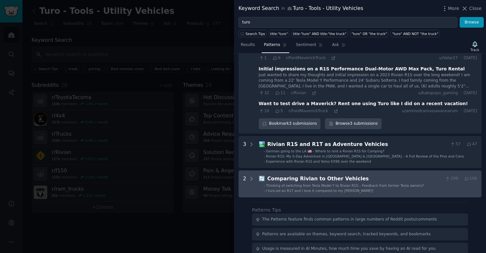
click at [393, 180] on div "Comparing Rivian to Other Vehicles" at bounding box center [356, 179] width 176 height 8
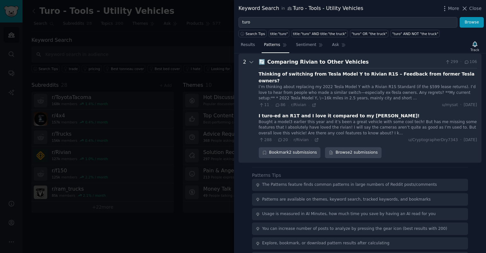
scroll to position [580, 0]
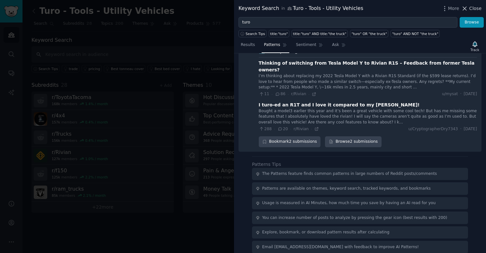
click at [398, 10] on span "Close" at bounding box center [475, 8] width 12 height 7
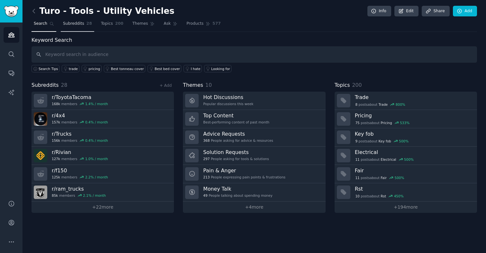
click at [76, 25] on span "Subreddits" at bounding box center [73, 24] width 21 height 6
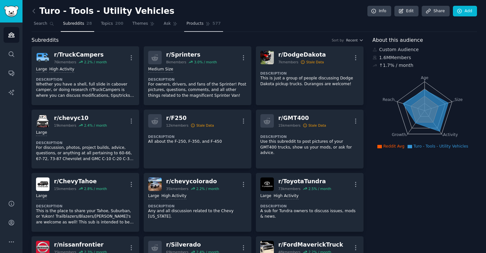
click at [196, 24] on span "Products" at bounding box center [194, 24] width 17 height 6
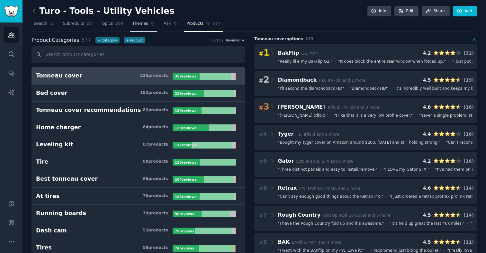
click at [147, 27] on link "Themes" at bounding box center [143, 25] width 27 height 13
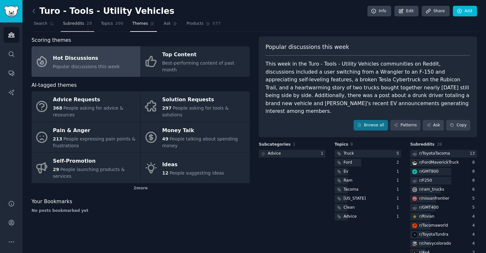
click at [77, 24] on span "Subreddits" at bounding box center [73, 24] width 21 height 6
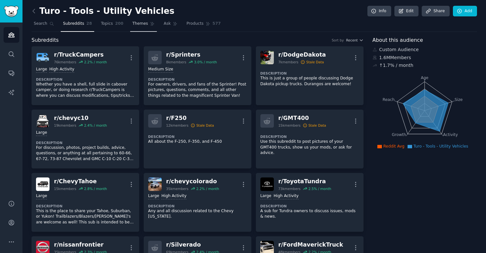
click at [135, 25] on span "Themes" at bounding box center [140, 24] width 16 height 6
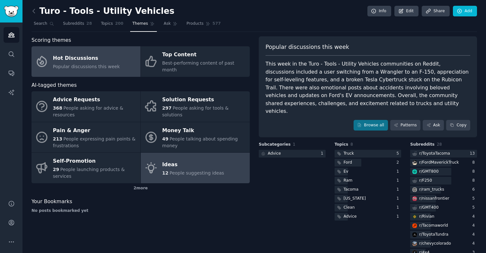
click at [211, 160] on div "Ideas" at bounding box center [193, 164] width 62 height 10
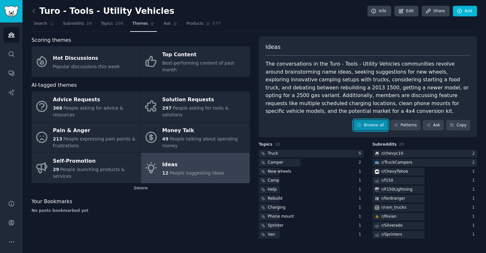
click at [369, 123] on link "Browse all" at bounding box center [371, 125] width 34 height 11
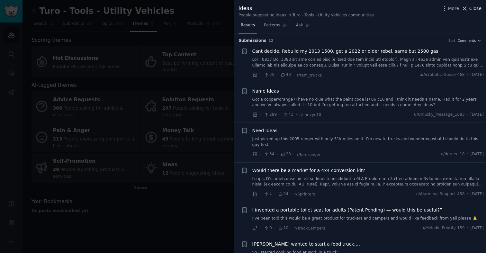
click at [398, 9] on span "Close" at bounding box center [475, 8] width 12 height 7
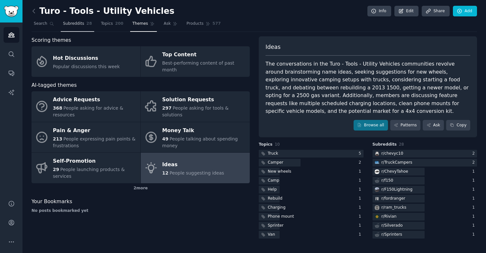
click at [76, 24] on span "Subreddits" at bounding box center [73, 24] width 21 height 6
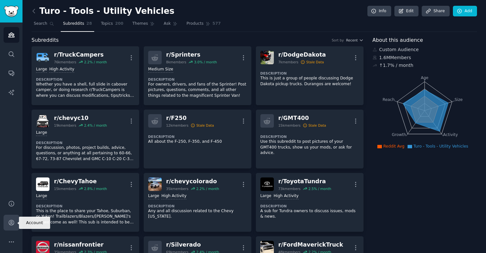
click at [7, 223] on link "Account" at bounding box center [12, 223] width 16 height 16
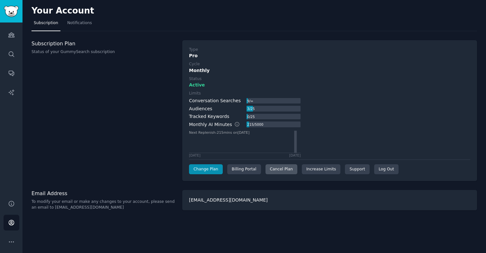
click at [272, 169] on div "Cancel Plan" at bounding box center [282, 169] width 32 height 10
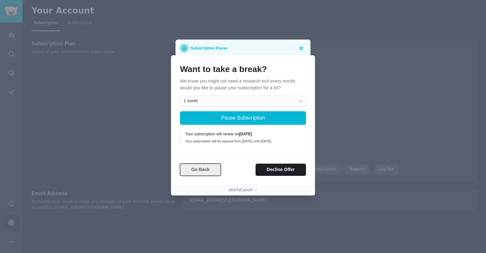
click at [204, 171] on button "Go Back" at bounding box center [200, 170] width 41 height 13
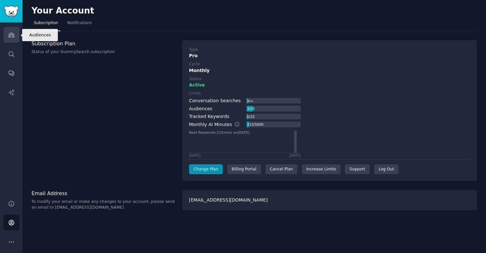
click at [9, 35] on icon "Sidebar" at bounding box center [11, 35] width 6 height 5
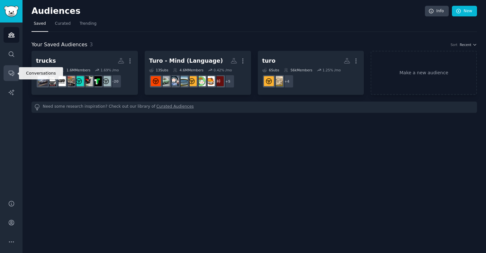
click at [13, 77] on link "Conversations" at bounding box center [12, 73] width 16 height 16
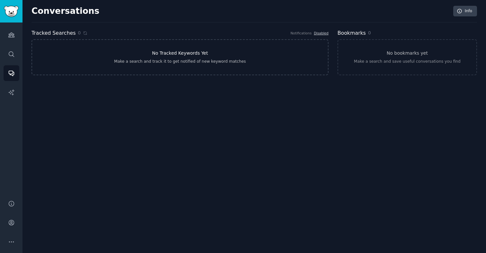
click at [110, 66] on link "No Tracked Keywords Yet Make a search and track it to get notified of new keywo…" at bounding box center [180, 57] width 297 height 36
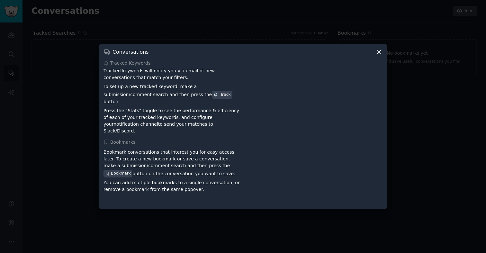
click at [379, 55] on icon at bounding box center [379, 52] width 7 height 7
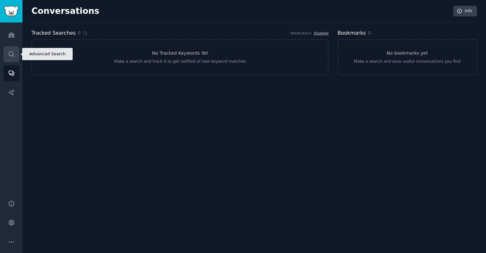
click at [13, 54] on icon "Sidebar" at bounding box center [11, 54] width 7 height 7
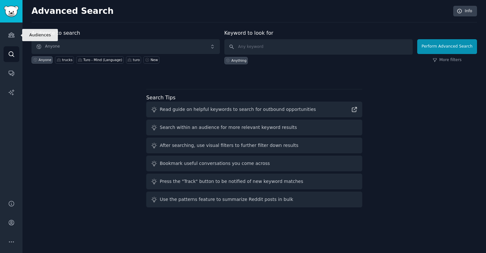
click at [13, 34] on icon "Sidebar" at bounding box center [11, 35] width 7 height 7
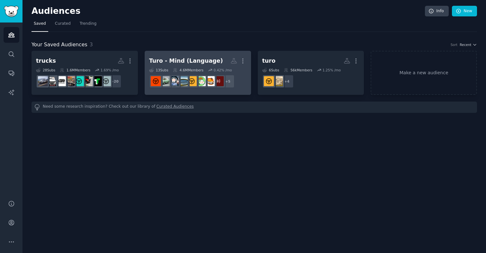
click at [199, 66] on h2 "Turo - Mind (Language) More" at bounding box center [197, 60] width 97 height 11
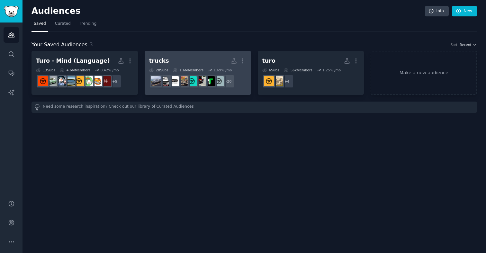
click at [172, 65] on h2 "trucks Custom Audience More" at bounding box center [197, 60] width 97 height 11
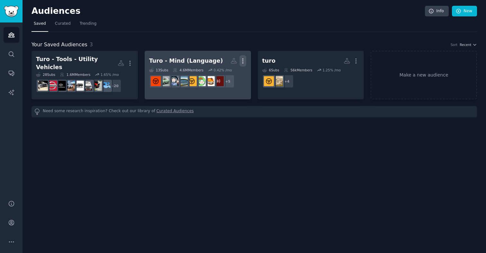
click at [243, 59] on icon "button" at bounding box center [243, 61] width 1 height 5
click at [225, 77] on p "Delete" at bounding box center [225, 74] width 15 height 7
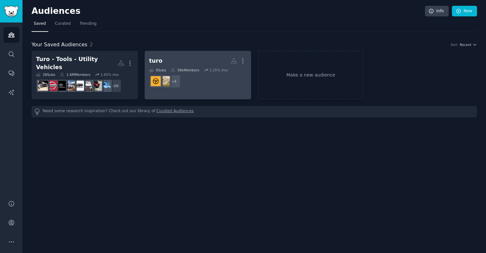
click at [185, 63] on h2 "turo Custom Audience More" at bounding box center [197, 60] width 97 height 11
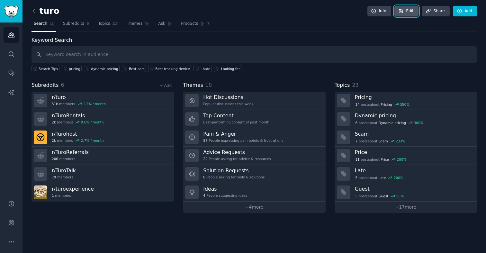
click at [402, 12] on icon at bounding box center [401, 11] width 6 height 6
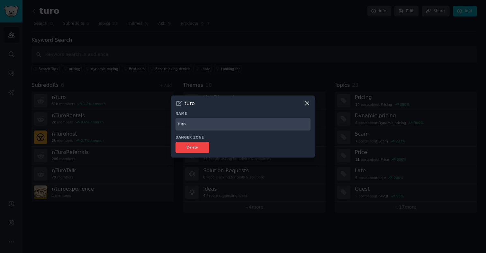
click at [188, 124] on input "turo" at bounding box center [243, 124] width 135 height 13
type input "Turo Subreddits"
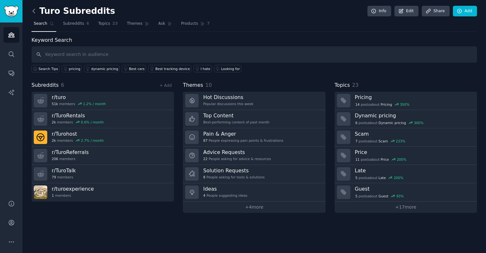
click at [32, 12] on icon at bounding box center [34, 11] width 7 height 7
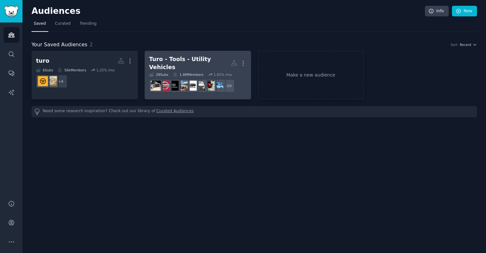
click at [191, 65] on h2 "Turo - Tools - Utility Vehicles More" at bounding box center [197, 63] width 97 height 16
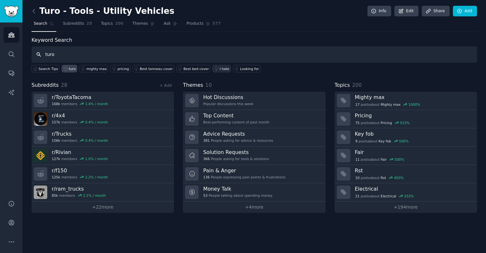
type input "turo"
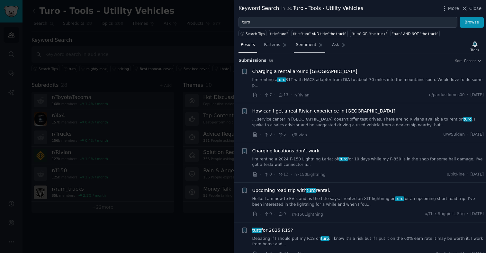
click at [312, 46] on span "Sentiment" at bounding box center [306, 45] width 20 height 6
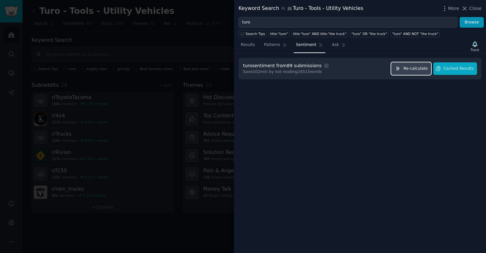
click at [404, 69] on button "Re-calculate" at bounding box center [411, 68] width 40 height 13
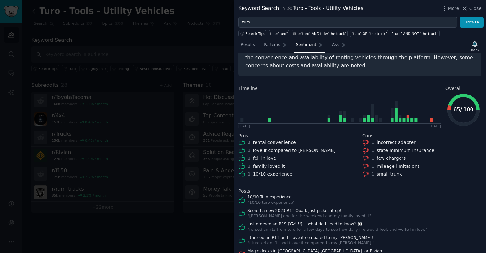
scroll to position [65, 0]
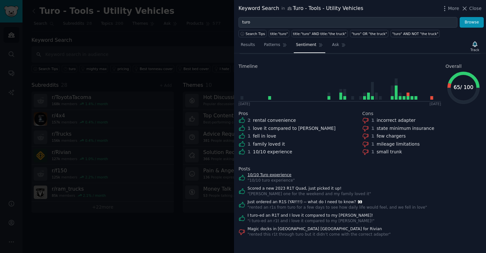
click at [281, 176] on link "10/10 Turo experience" at bounding box center [271, 175] width 47 height 6
click at [301, 188] on link "Scored a new 2023 R1T Quad, just picked it up!" at bounding box center [309, 189] width 123 height 6
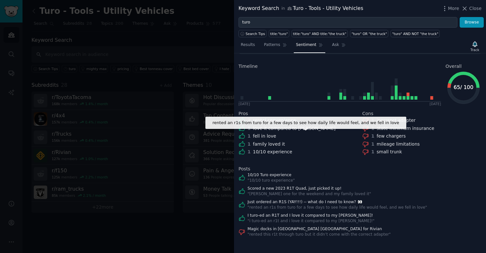
scroll to position [0, 0]
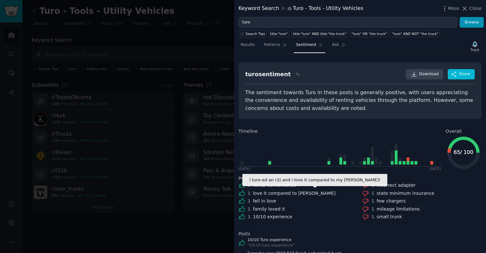
click at [260, 194] on div "love it compared to Tesla" at bounding box center [294, 193] width 83 height 7
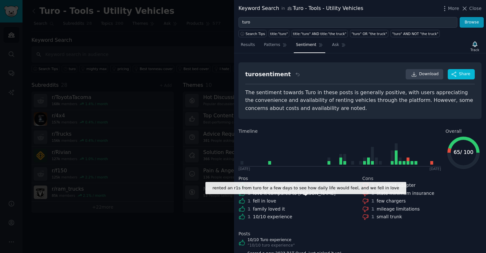
click at [260, 201] on div "fell in love" at bounding box center [264, 201] width 23 height 7
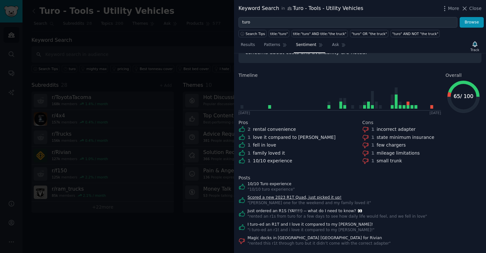
scroll to position [65, 0]
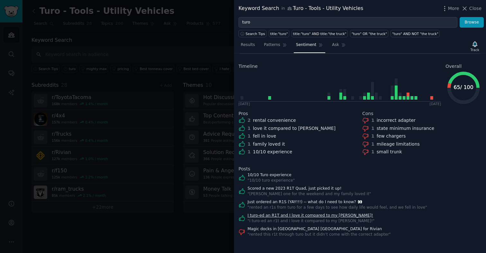
click at [294, 217] on link "I turo-ed an R1T and I love it compared to my [PERSON_NAME]!" at bounding box center [311, 216] width 127 height 6
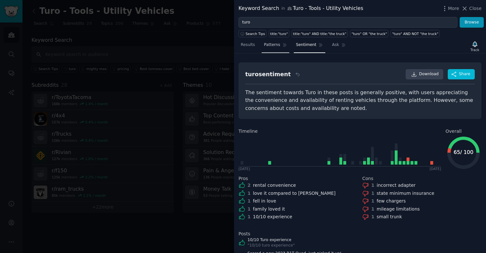
click at [269, 48] on link "Patterns" at bounding box center [275, 46] width 27 height 13
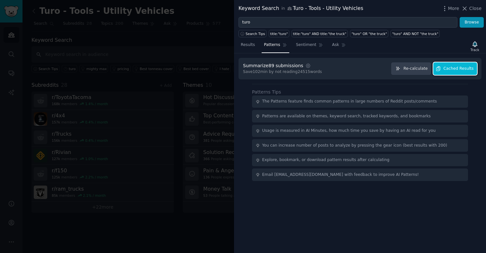
click at [449, 66] on span "Cached Results" at bounding box center [459, 69] width 30 height 6
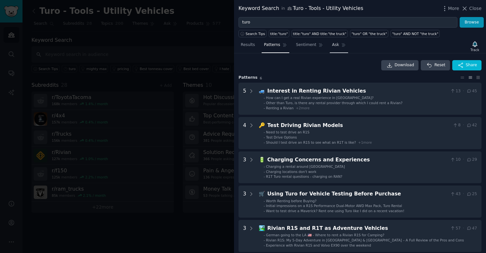
click at [335, 49] on link "Ask" at bounding box center [339, 46] width 18 height 13
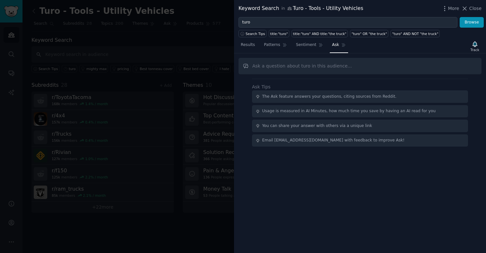
click at [287, 67] on input "text" at bounding box center [360, 66] width 243 height 16
type input "W"
type input "What do people think of Turo"
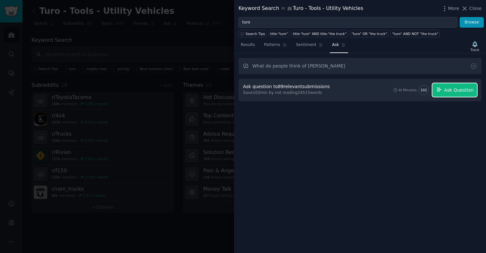
click at [459, 91] on span "Ask Question" at bounding box center [459, 90] width 30 height 7
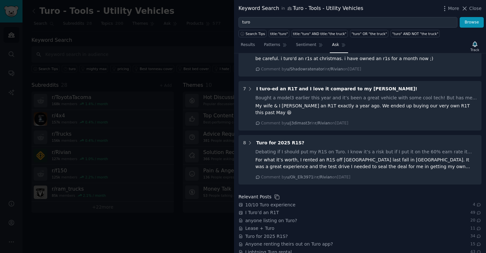
scroll to position [412, 0]
click at [475, 9] on span "Close" at bounding box center [475, 8] width 12 height 7
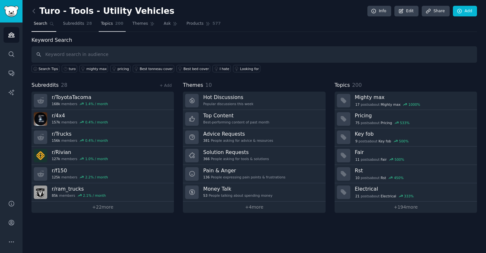
click at [110, 23] on span "Topics" at bounding box center [107, 24] width 12 height 6
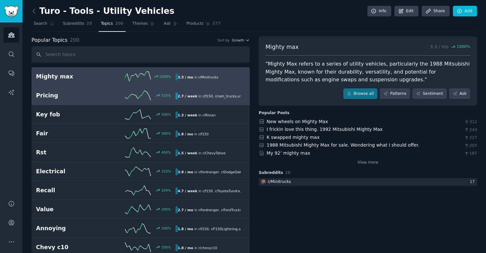
click at [98, 97] on h2 "Pricing" at bounding box center [71, 96] width 70 height 8
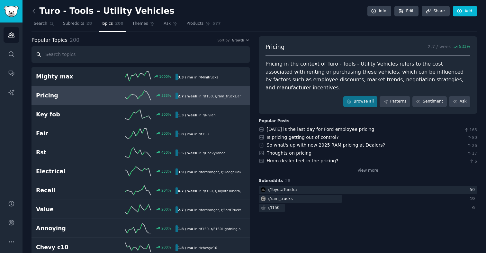
click at [73, 57] on input "text" at bounding box center [141, 54] width 218 height 16
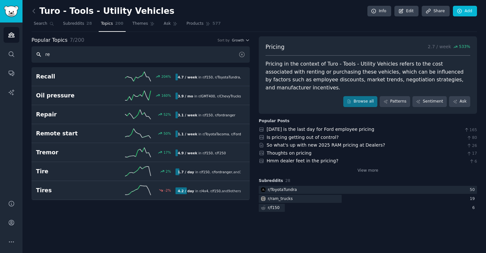
type input "r"
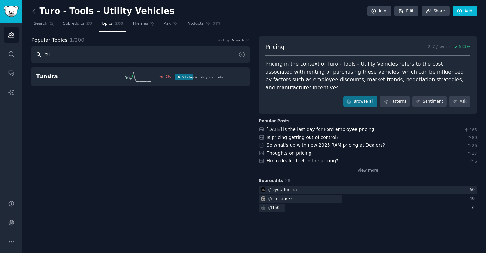
type input "t"
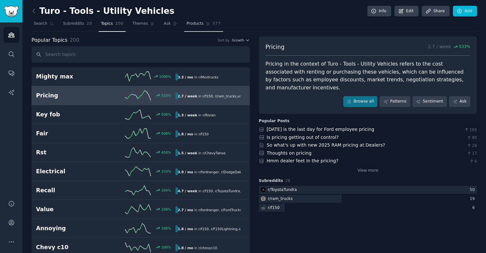
click at [184, 25] on link "Products 577" at bounding box center [203, 25] width 39 height 13
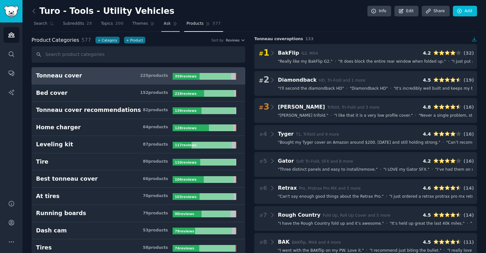
click at [161, 24] on link "Ask" at bounding box center [170, 25] width 18 height 13
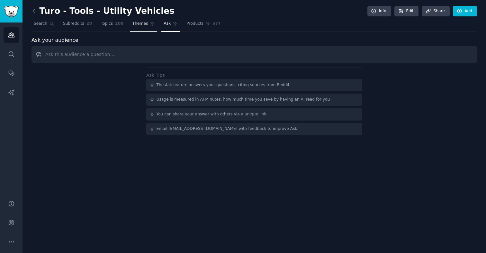
click at [144, 26] on span "Themes" at bounding box center [140, 24] width 16 height 6
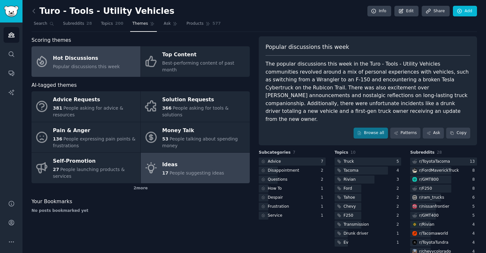
click at [199, 170] on span "People suggesting ideas" at bounding box center [196, 172] width 55 height 5
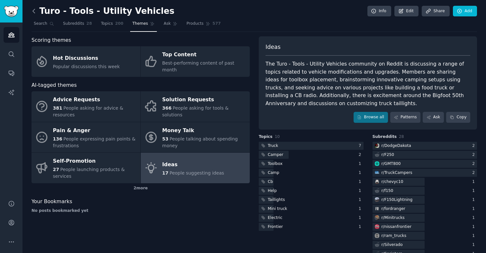
click at [35, 11] on icon at bounding box center [34, 11] width 7 height 7
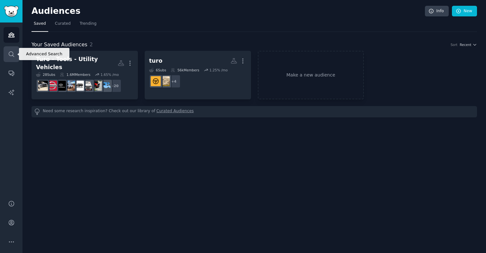
click at [9, 57] on link "Search" at bounding box center [12, 54] width 16 height 16
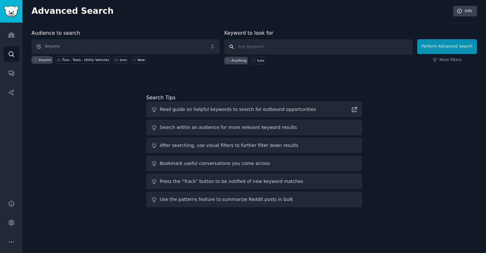
click at [263, 44] on input "text" at bounding box center [318, 46] width 188 height 15
type input "turo"
click at [440, 61] on link "More filters" at bounding box center [447, 60] width 29 height 6
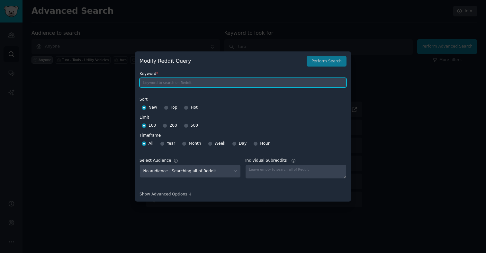
click at [225, 84] on input "text" at bounding box center [243, 83] width 207 height 10
type input "turo"
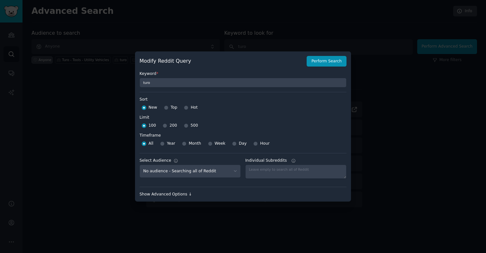
click at [178, 192] on div "Show Advanced Options ↓" at bounding box center [243, 195] width 207 height 6
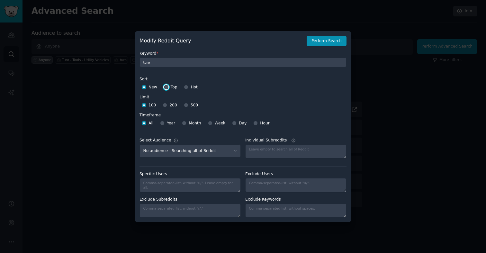
click at [166, 89] on input "Top" at bounding box center [166, 87] width 5 height 5
radio input "true"
click at [187, 106] on input "500" at bounding box center [186, 105] width 5 height 5
radio input "true"
click at [163, 124] on input "Year" at bounding box center [162, 123] width 5 height 5
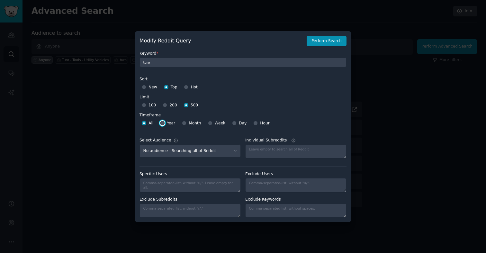
radio input "true"
click at [311, 44] on button "Perform Search" at bounding box center [327, 41] width 40 height 11
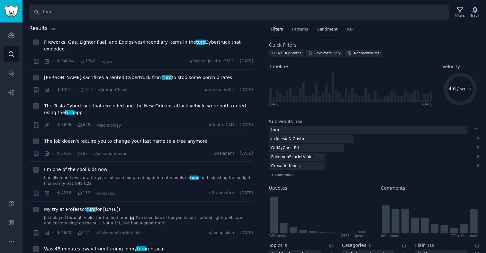
click at [330, 30] on span "Sentiment" at bounding box center [327, 30] width 20 height 6
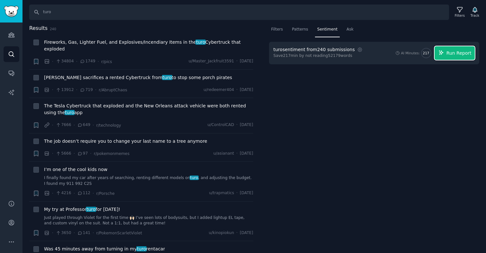
click at [444, 52] on icon "button" at bounding box center [442, 53] width 6 height 6
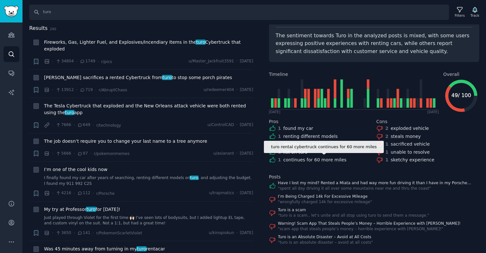
scroll to position [40, 0]
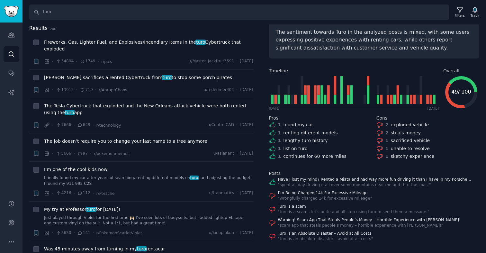
click at [346, 181] on link "Have I lost my mind? Rented a Miata and had way more fun driving it than I have…" at bounding box center [379, 180] width 202 height 6
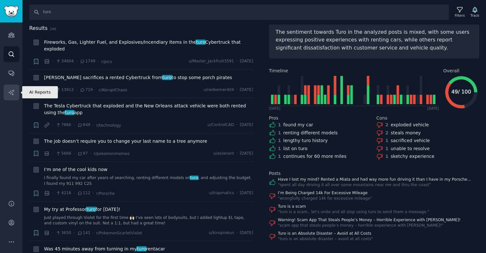
click at [11, 95] on icon "Sidebar" at bounding box center [11, 92] width 7 height 7
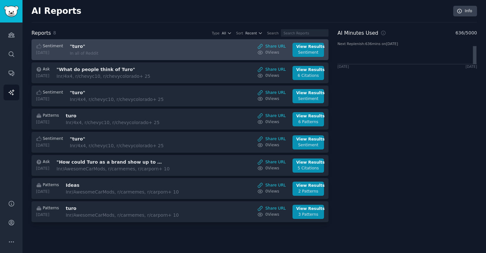
click at [107, 50] on div ""turo" In all of Reddit" at bounding box center [124, 50] width 108 height 14
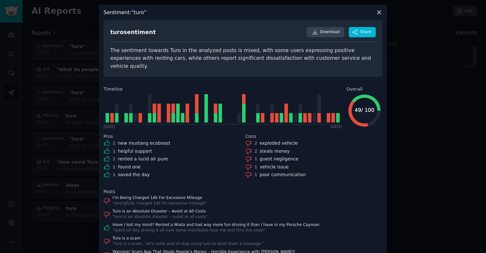
click at [381, 12] on icon at bounding box center [379, 12] width 7 height 7
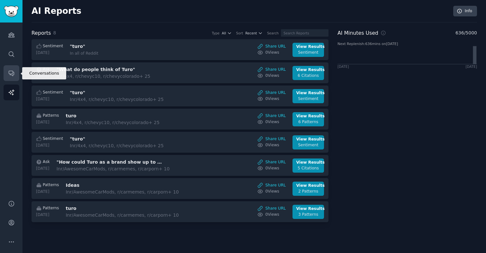
click at [15, 75] on link "Conversations" at bounding box center [12, 73] width 16 height 16
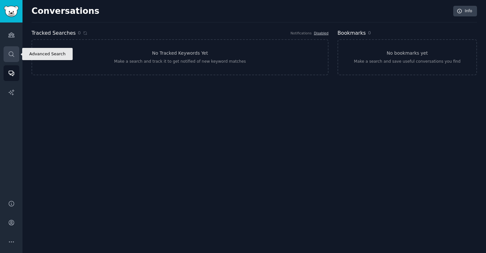
click at [11, 52] on icon "Sidebar" at bounding box center [11, 54] width 7 height 7
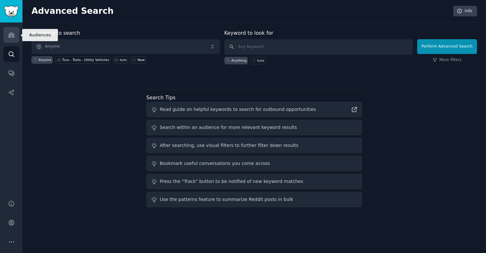
click at [9, 37] on icon "Sidebar" at bounding box center [11, 35] width 6 height 5
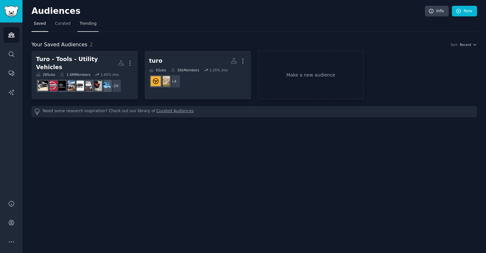
click at [89, 24] on span "Trending" at bounding box center [88, 24] width 17 height 6
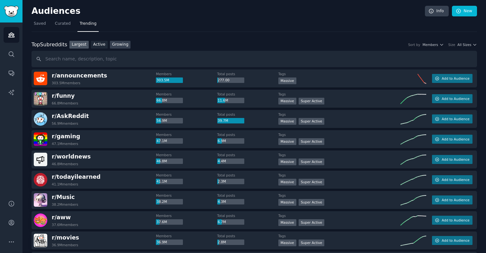
click at [115, 44] on link "Growing" at bounding box center [120, 45] width 21 height 8
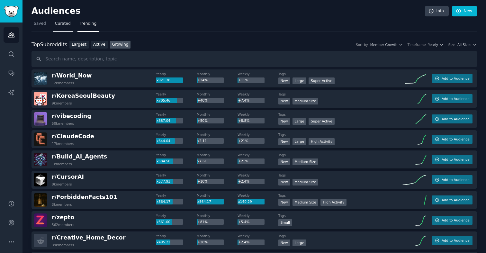
click at [65, 27] on link "Curated" at bounding box center [63, 25] width 20 height 13
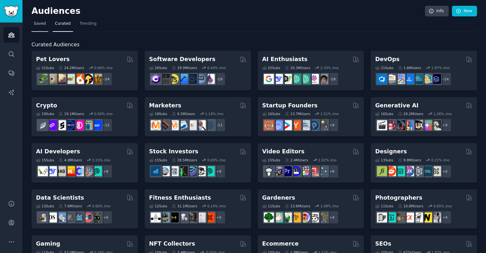
click at [39, 23] on span "Saved" at bounding box center [40, 24] width 12 height 6
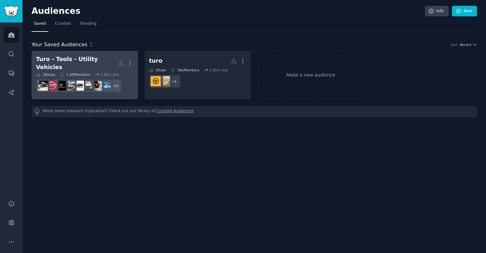
click at [94, 67] on div "Turo - Tools - Utility Vehicles More 28 Sub s 1.6M Members 1.65 % /mo + 20" at bounding box center [84, 75] width 97 height 40
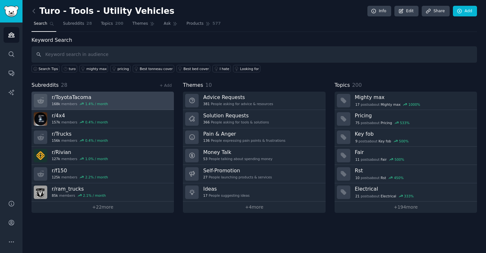
click at [79, 98] on h3 "r/ ToyotaTacoma" at bounding box center [80, 97] width 56 height 7
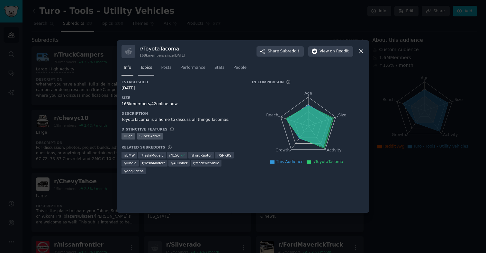
click at [150, 67] on span "Topics" at bounding box center [146, 68] width 12 height 6
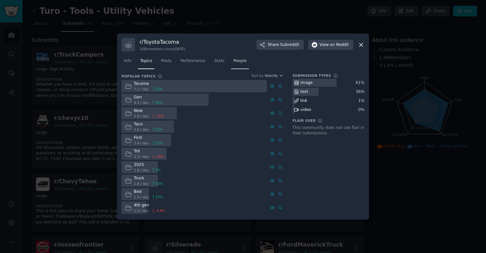
click at [244, 64] on span "People" at bounding box center [239, 61] width 13 height 6
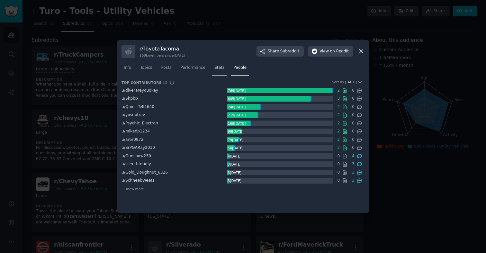
click at [219, 68] on span "Stats" at bounding box center [219, 68] width 10 height 6
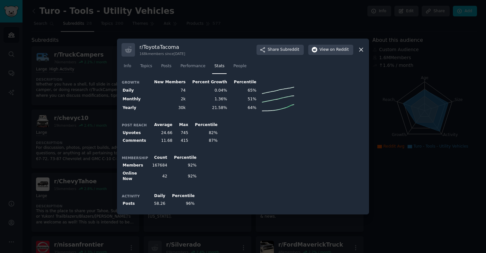
click at [362, 50] on icon at bounding box center [361, 50] width 4 height 4
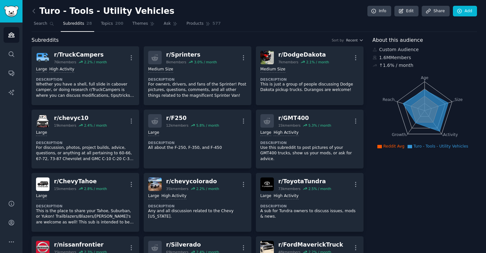
click at [424, 78] on tspan "Age" at bounding box center [425, 78] width 8 height 5
click at [167, 25] on span "Ask" at bounding box center [167, 24] width 7 height 6
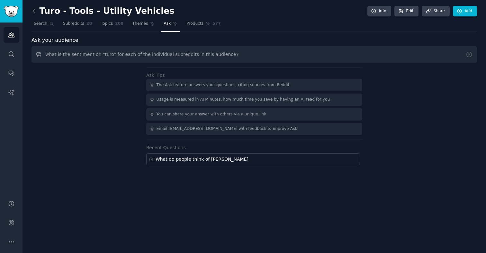
type input "what is the sentiment on "turo" for each of the individual subreddits in this a…"
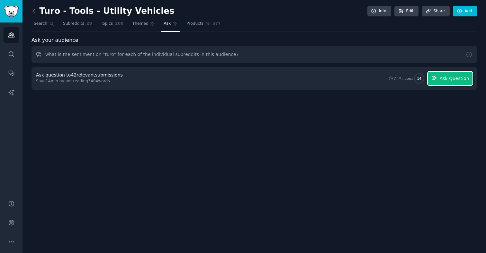
click at [450, 74] on button "Ask Question" at bounding box center [450, 79] width 45 height 14
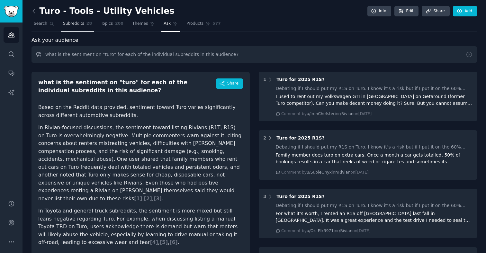
click at [68, 22] on span "Subreddits" at bounding box center [73, 24] width 21 height 6
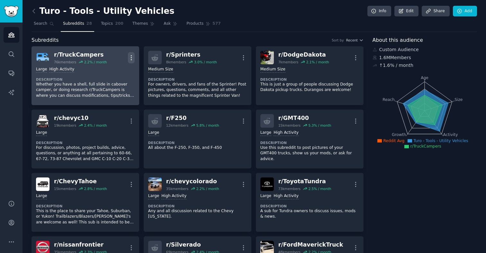
click at [130, 59] on icon "button" at bounding box center [131, 57] width 7 height 7
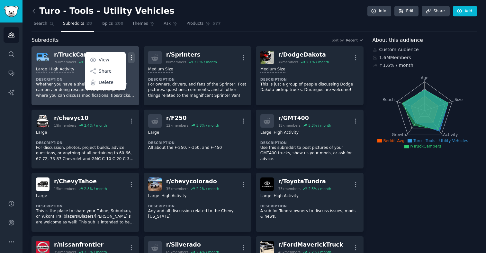
click at [131, 79] on dt "Description" at bounding box center [85, 79] width 99 height 5
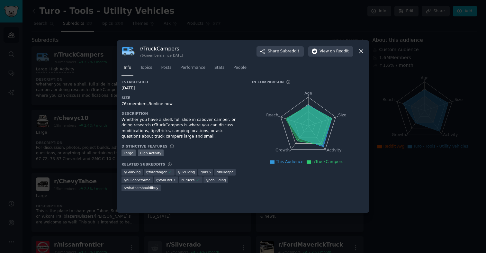
click at [362, 52] on icon at bounding box center [361, 52] width 4 height 4
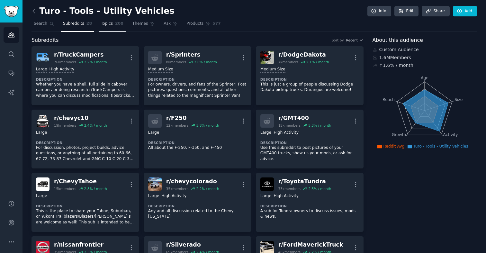
click at [103, 22] on span "Topics" at bounding box center [107, 24] width 12 height 6
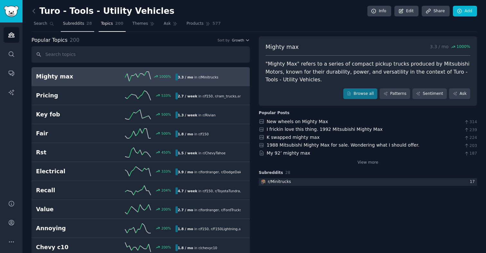
click at [80, 25] on span "Subreddits" at bounding box center [73, 24] width 21 height 6
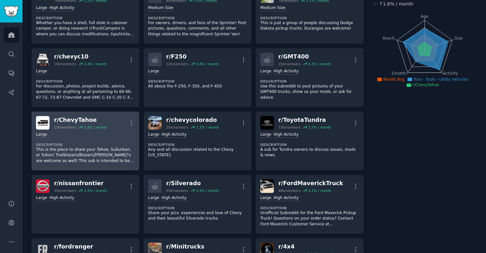
scroll to position [62, 0]
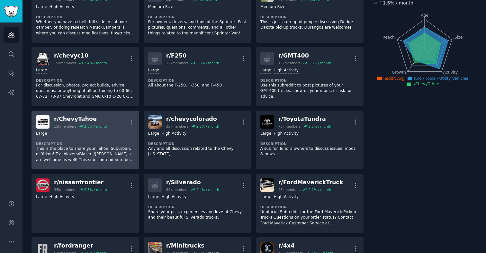
click at [112, 155] on p "This is the place to share your Tahoe, Suburban, or Yukon! Trailblazers/Blazers…" at bounding box center [85, 154] width 99 height 17
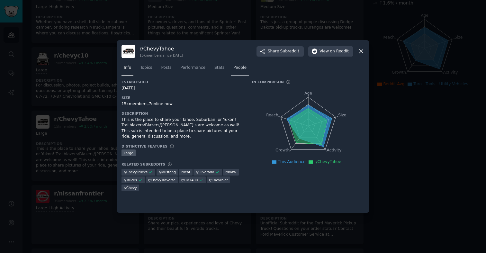
click at [239, 68] on span "People" at bounding box center [239, 68] width 13 height 6
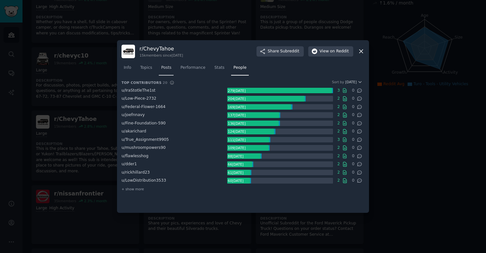
click at [166, 68] on span "Posts" at bounding box center [166, 68] width 10 height 6
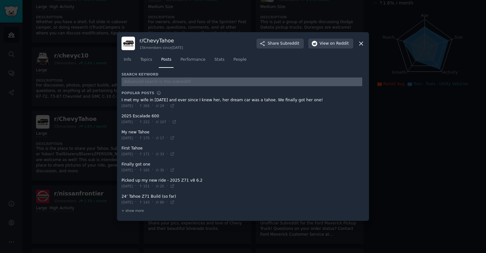
click at [165, 80] on input "text" at bounding box center [242, 81] width 241 height 9
type input "turo"
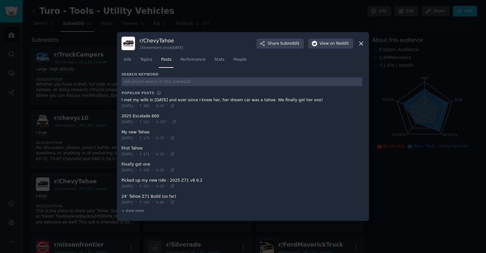
click at [362, 41] on icon at bounding box center [361, 43] width 7 height 7
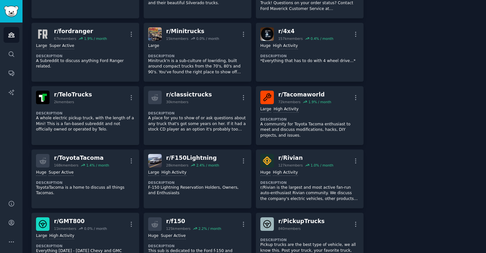
scroll to position [278, 0]
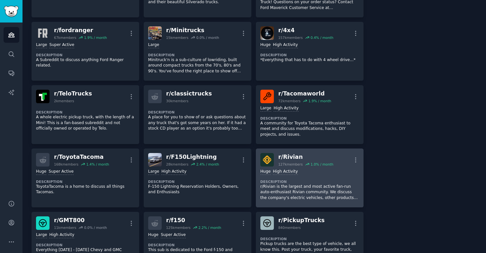
click at [319, 182] on dt "Description" at bounding box center [309, 181] width 99 height 5
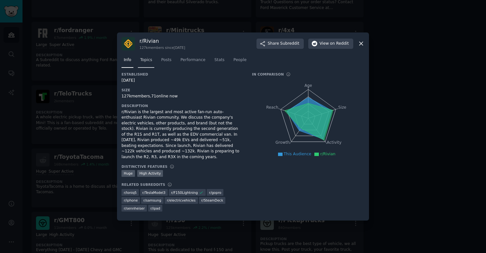
click at [152, 62] on span "Topics" at bounding box center [146, 60] width 12 height 6
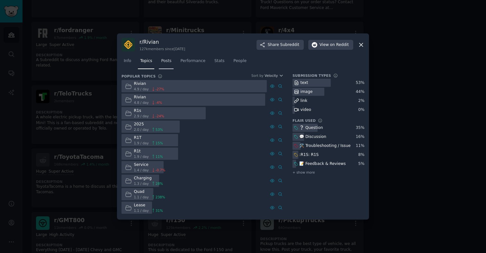
click at [167, 60] on span "Posts" at bounding box center [166, 61] width 10 height 6
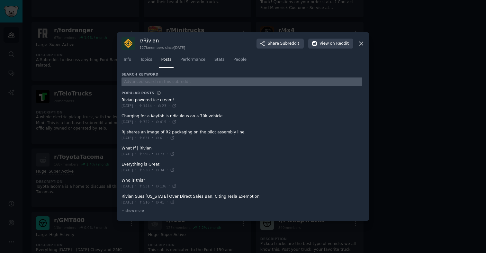
click at [163, 80] on input "text" at bounding box center [242, 81] width 241 height 9
type input "turo"
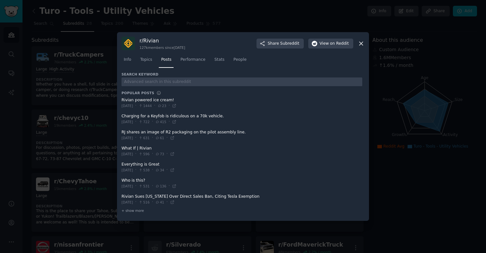
click at [363, 43] on icon at bounding box center [361, 43] width 7 height 7
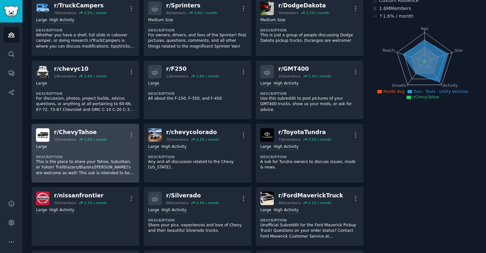
scroll to position [50, 0]
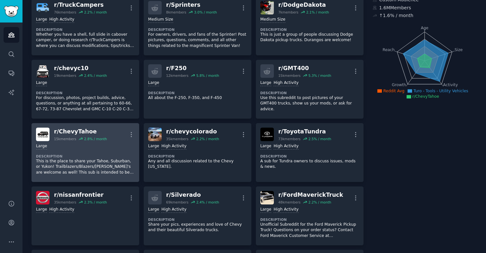
click at [80, 165] on p "This is the place to share your Tahoe, Suburban, or Yukon! Trailblazers/Blazers…" at bounding box center [85, 167] width 99 height 17
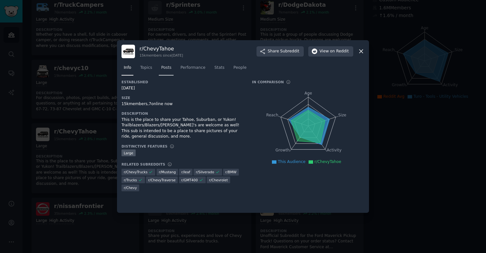
click at [168, 67] on span "Posts" at bounding box center [166, 68] width 10 height 6
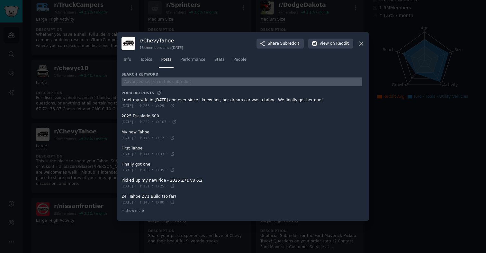
click at [152, 81] on input "text" at bounding box center [242, 81] width 241 height 9
type input "turo"
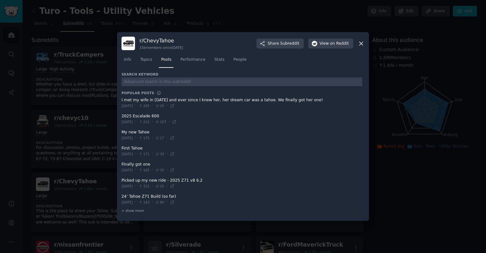
click at [359, 44] on icon at bounding box center [361, 43] width 7 height 7
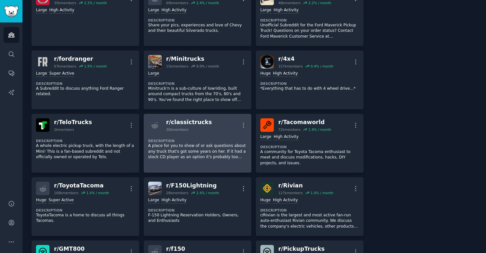
scroll to position [253, 0]
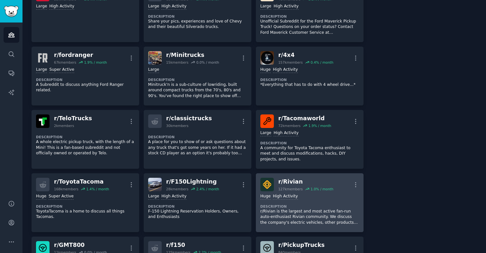
click at [316, 216] on p "r/Rivian is the largest and most active fan-run auto-enthusiast Rivian communit…" at bounding box center [309, 217] width 99 height 17
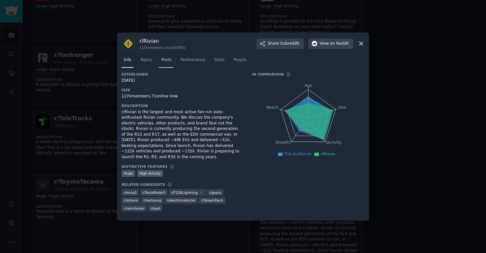
click at [171, 66] on link "Posts" at bounding box center [166, 61] width 15 height 13
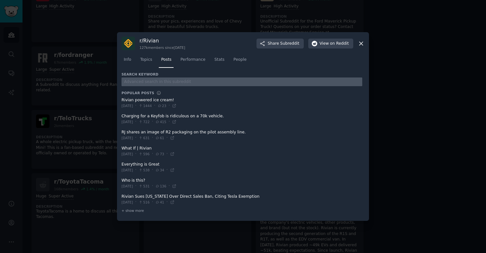
click at [156, 81] on input "text" at bounding box center [242, 81] width 241 height 9
type input "turo"
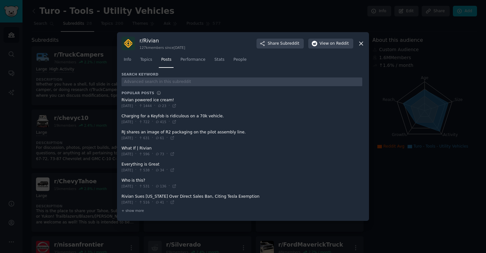
click at [364, 43] on icon at bounding box center [361, 43] width 7 height 7
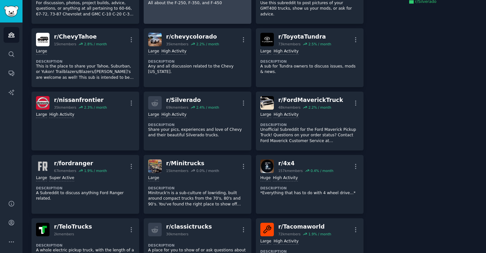
scroll to position [146, 0]
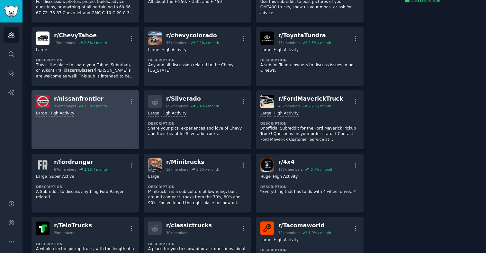
click at [88, 130] on link "r/ nissanfrontier 35k members 2.3 % / month More Large High Activity" at bounding box center [86, 119] width 108 height 59
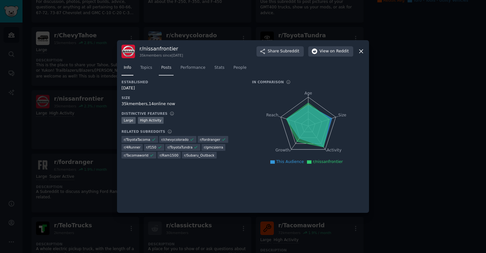
click at [168, 68] on span "Posts" at bounding box center [166, 68] width 10 height 6
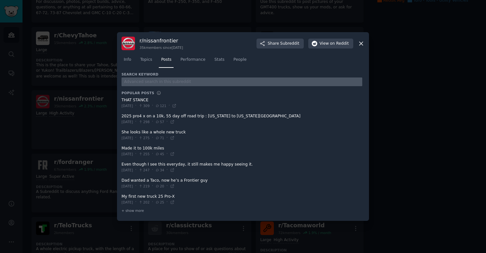
click at [155, 83] on input "text" at bounding box center [242, 81] width 241 height 9
type input "turo"
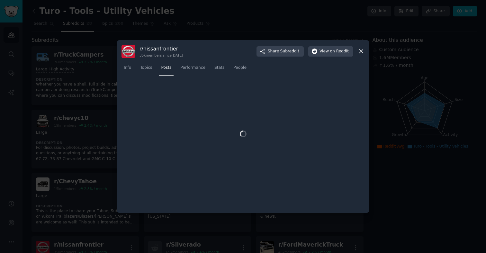
click at [362, 53] on icon at bounding box center [361, 51] width 7 height 7
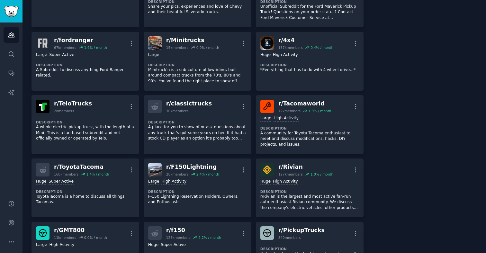
scroll to position [269, 0]
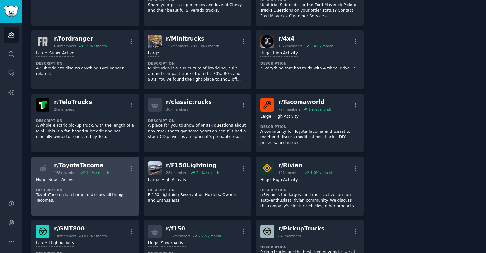
click at [74, 205] on div "Huge Super Active Description ToyotaTacoma is a home to discuss all things Taco…" at bounding box center [85, 190] width 99 height 31
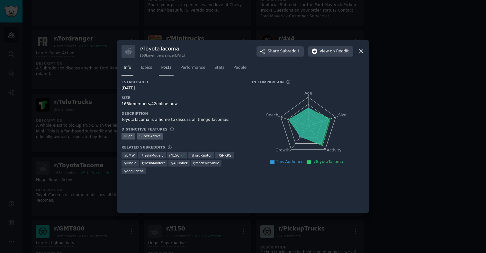
click at [163, 68] on span "Posts" at bounding box center [166, 68] width 10 height 6
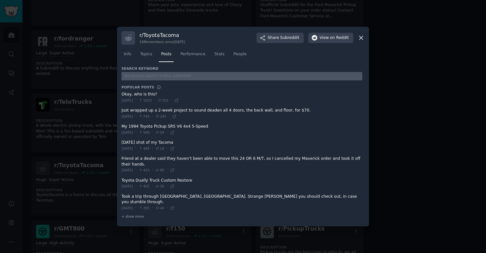
click at [166, 81] on input "text" at bounding box center [242, 76] width 241 height 9
type input "turo"
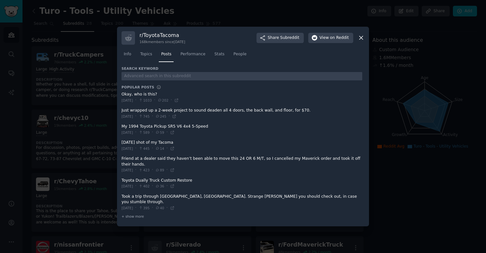
click at [361, 41] on icon at bounding box center [361, 37] width 7 height 7
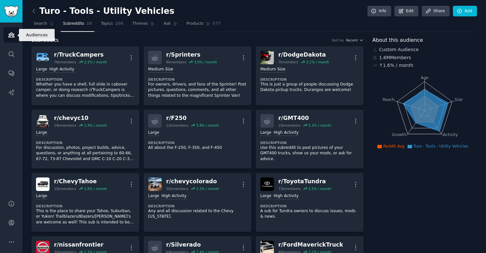
click at [11, 40] on link "Audiences" at bounding box center [12, 35] width 16 height 16
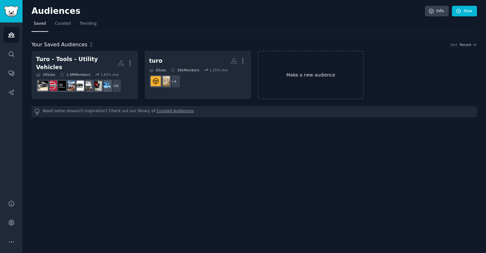
click at [303, 69] on link "Make a new audience" at bounding box center [311, 75] width 106 height 49
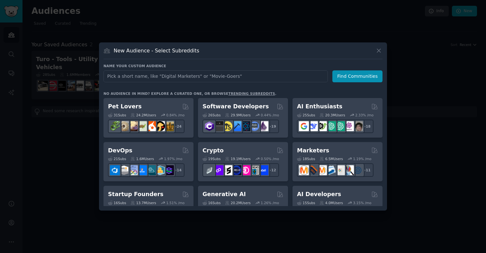
click at [133, 79] on input "text" at bounding box center [216, 76] width 224 height 12
type input "cars"
click button "Find Communities" at bounding box center [357, 76] width 50 height 12
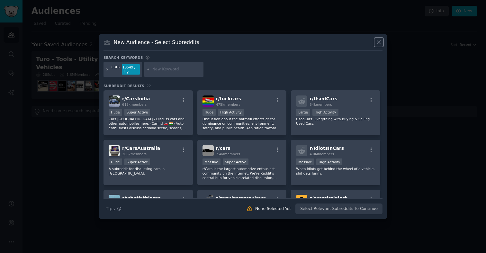
click at [382, 41] on button at bounding box center [378, 42] width 7 height 7
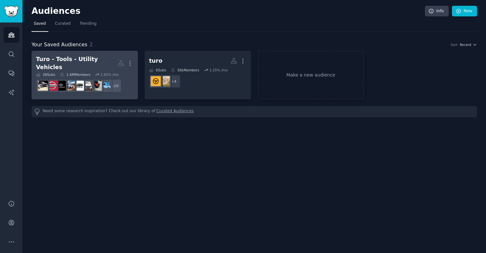
click at [86, 63] on div "Turo - Tools - Utility Vehicles" at bounding box center [77, 63] width 82 height 16
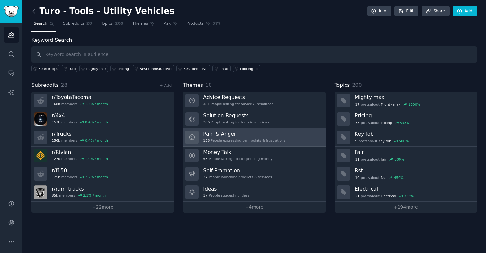
click at [270, 140] on div "136 People expressing pain points & frustrations" at bounding box center [244, 140] width 82 height 5
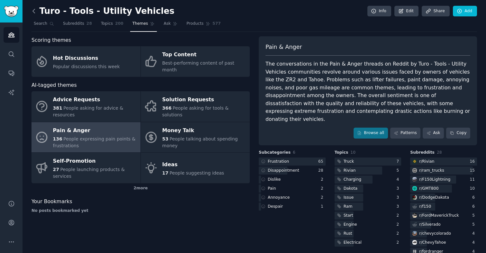
click at [35, 13] on icon at bounding box center [34, 11] width 7 height 7
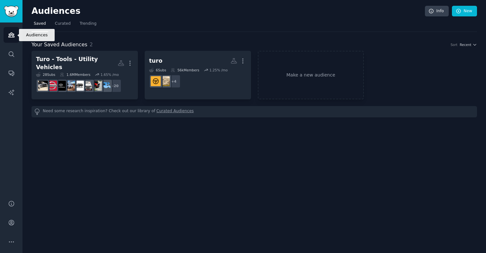
click at [7, 38] on link "Audiences" at bounding box center [12, 35] width 16 height 16
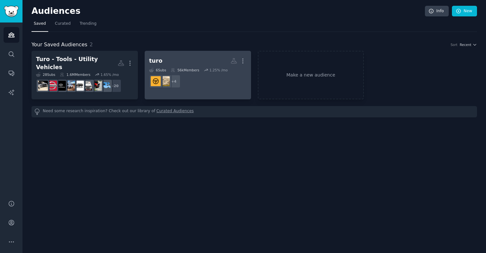
click at [169, 68] on div "6 Sub s 56k Members 1.25 % /mo" at bounding box center [197, 70] width 97 height 5
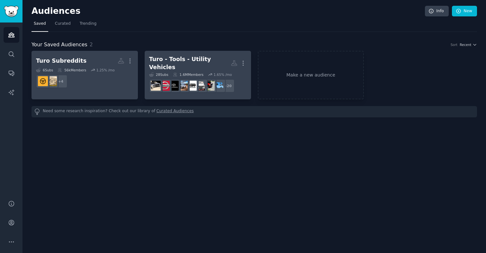
click at [75, 62] on div "Turo Subreddits" at bounding box center [61, 61] width 50 height 8
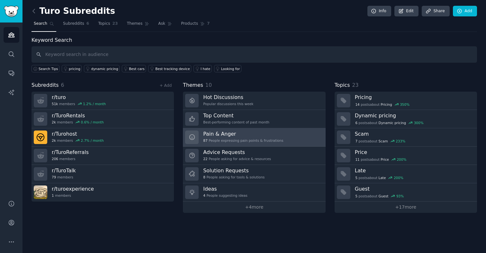
click at [251, 138] on div "Pain & Anger 87 People expressing pain points & frustrations" at bounding box center [243, 138] width 80 height 14
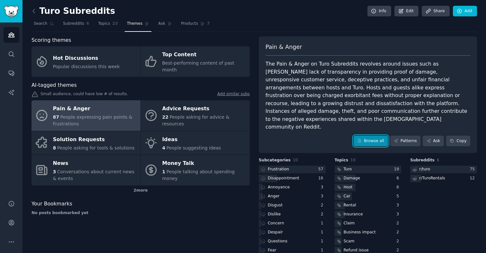
click at [379, 136] on link "Browse all" at bounding box center [371, 141] width 34 height 11
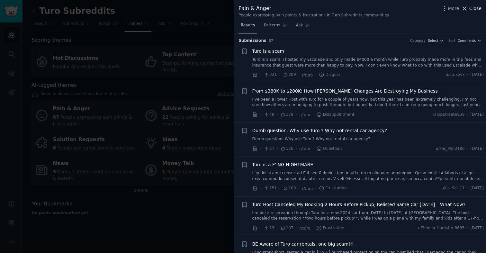
click at [476, 7] on span "Close" at bounding box center [475, 8] width 12 height 7
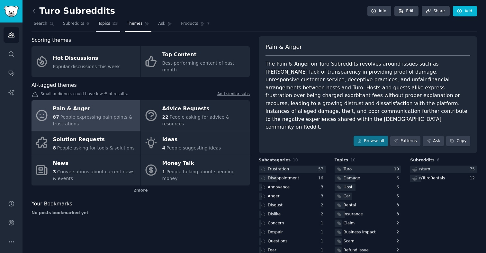
click at [100, 22] on span "Topics" at bounding box center [104, 24] width 12 height 6
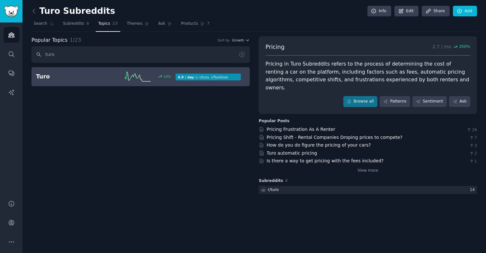
type input "turo"
click at [106, 76] on div "14 %" at bounding box center [141, 77] width 70 height 10
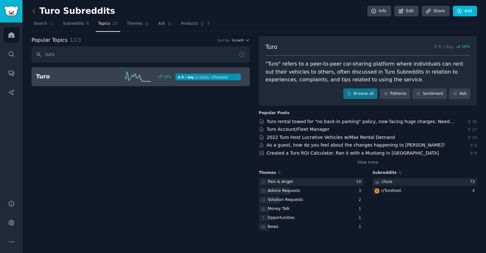
click at [137, 72] on icon at bounding box center [138, 77] width 26 height 10
click at [425, 96] on link "Sentiment" at bounding box center [430, 93] width 34 height 11
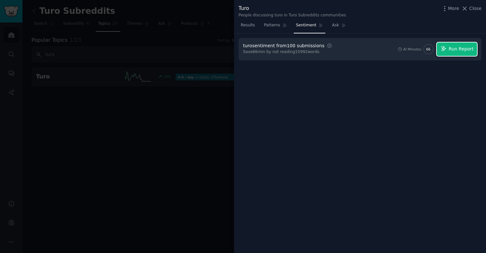
click at [454, 50] on span "Run Report" at bounding box center [461, 49] width 25 height 7
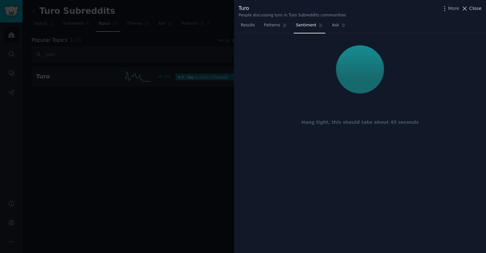
click at [476, 10] on span "Close" at bounding box center [475, 8] width 12 height 7
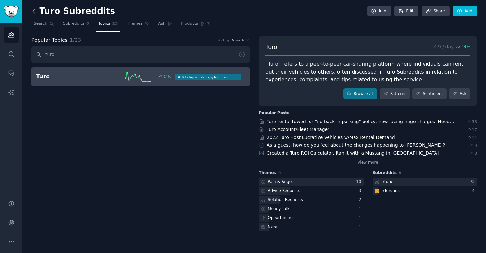
click at [33, 11] on icon at bounding box center [34, 11] width 2 height 4
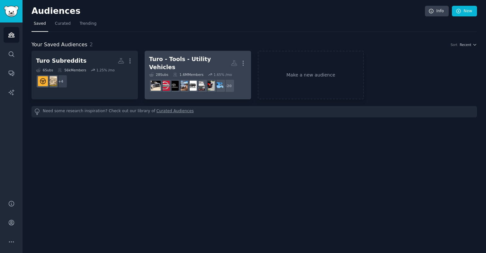
click at [186, 62] on div "Turo - Tools - Utility Vehicles" at bounding box center [190, 63] width 82 height 16
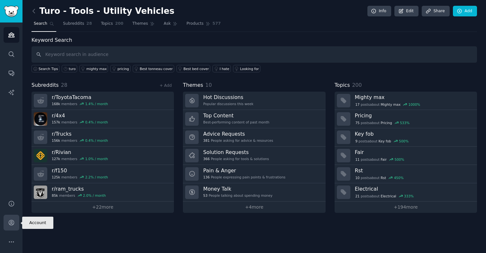
click at [12, 223] on icon "Sidebar" at bounding box center [11, 222] width 7 height 7
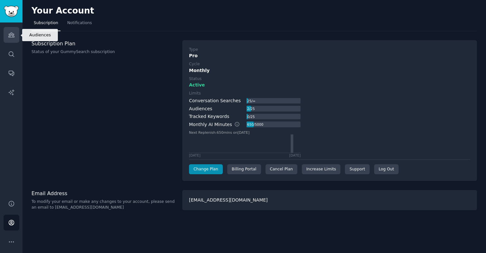
click at [7, 37] on link "Audiences" at bounding box center [12, 35] width 16 height 16
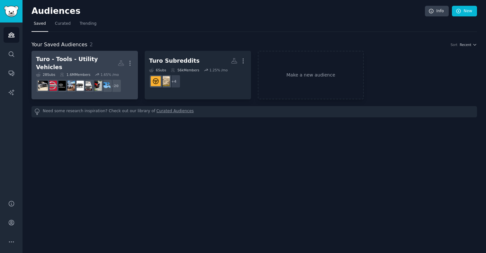
click at [95, 63] on div "Turo - Tools - Utility Vehicles" at bounding box center [77, 63] width 82 height 16
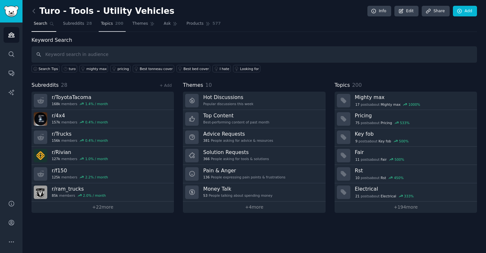
click at [112, 27] on link "Topics 200" at bounding box center [112, 25] width 27 height 13
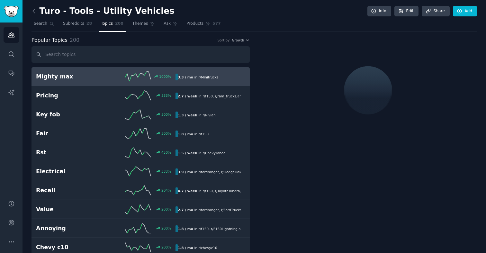
click at [73, 54] on input "text" at bounding box center [141, 54] width 218 height 16
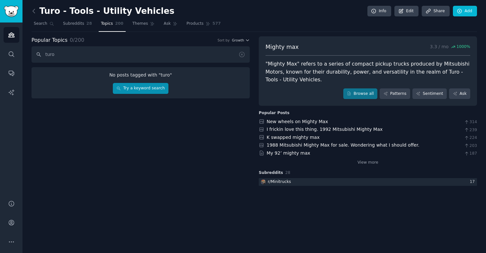
type input "turo"
click at [136, 87] on link "Try a keyword search" at bounding box center [141, 88] width 56 height 11
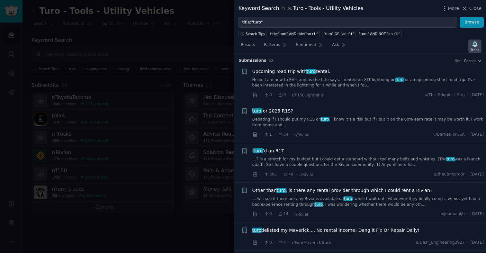
click at [475, 44] on icon "button" at bounding box center [475, 43] width 5 height 5
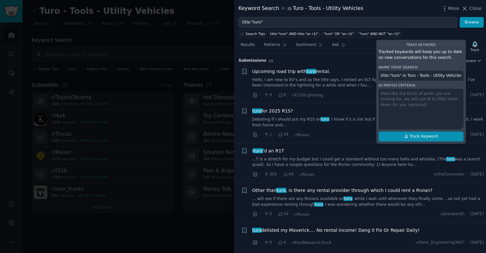
click at [440, 137] on button "Track Keyword" at bounding box center [421, 137] width 85 height 10
type input "title:"turo" in Turo - Tools - Utility Vehicles"
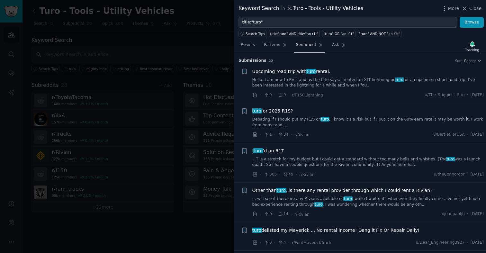
click at [305, 46] on span "Sentiment" at bounding box center [306, 45] width 20 height 6
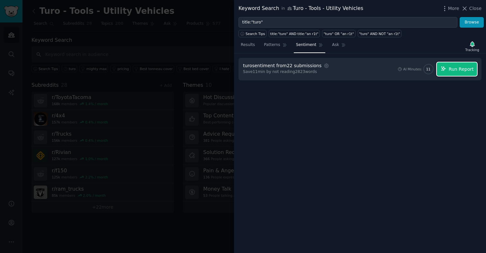
click at [455, 71] on span "Run Report" at bounding box center [461, 69] width 25 height 7
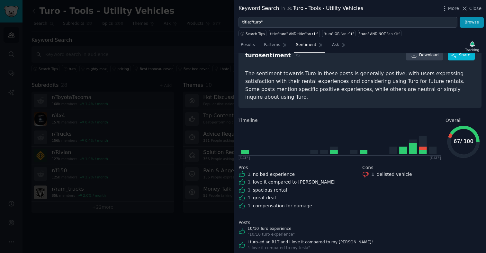
scroll to position [21, 0]
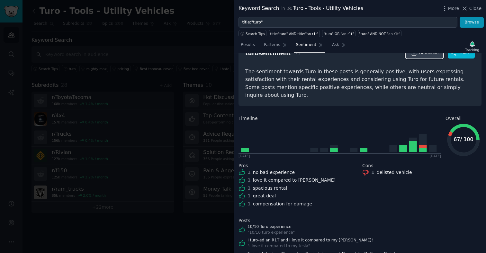
click at [422, 56] on span "Download" at bounding box center [429, 53] width 20 height 6
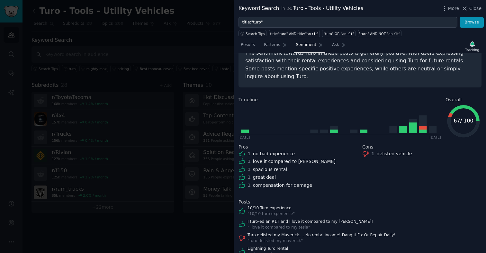
scroll to position [0, 0]
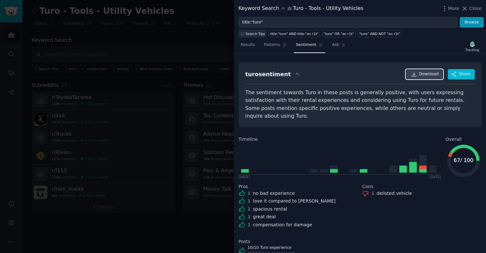
click at [250, 33] on span "Search Tips" at bounding box center [256, 34] width 20 height 5
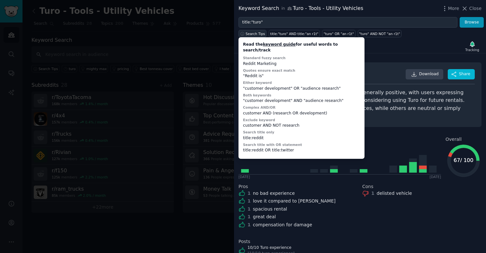
click at [250, 33] on span "Search Tips" at bounding box center [256, 34] width 20 height 5
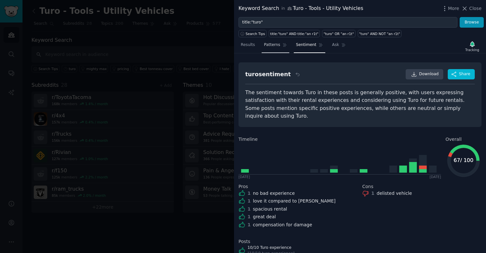
click at [263, 47] on link "Patterns" at bounding box center [275, 46] width 27 height 13
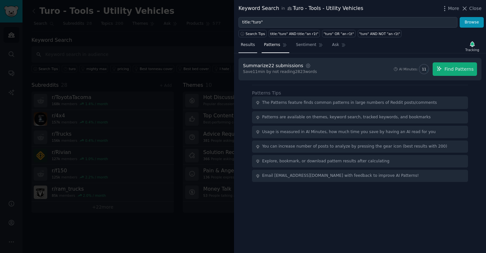
click at [253, 46] on span "Results" at bounding box center [248, 45] width 14 height 6
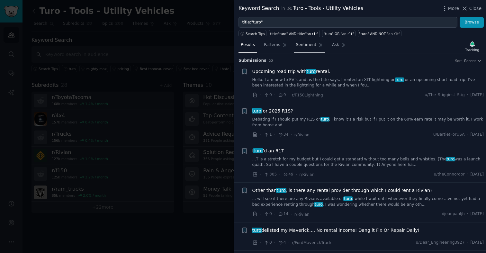
click at [301, 47] on span "Sentiment" at bounding box center [306, 45] width 20 height 6
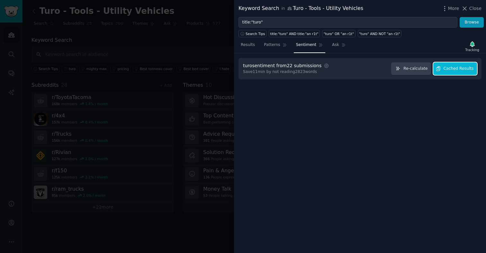
click at [446, 66] on span "Cached Results" at bounding box center [459, 69] width 30 height 6
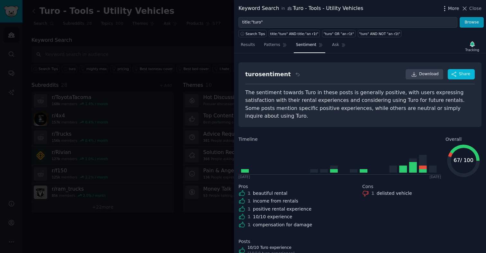
click at [448, 8] on icon "button" at bounding box center [444, 8] width 7 height 7
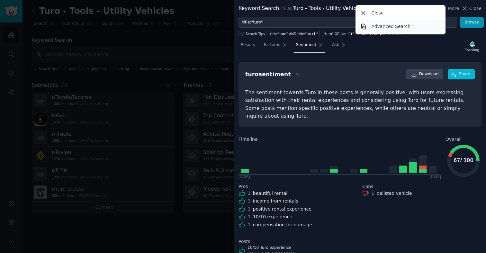
click at [406, 29] on p "Advanced Search" at bounding box center [390, 26] width 39 height 7
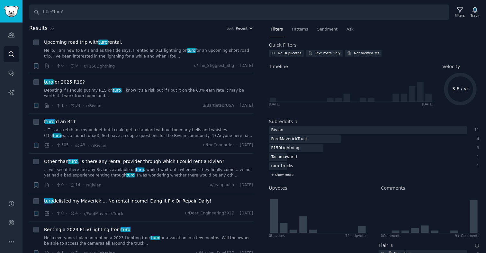
click at [282, 175] on span "+ show more" at bounding box center [282, 174] width 23 height 5
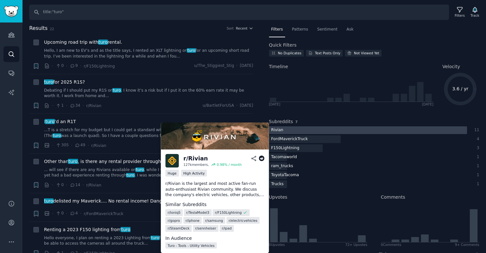
click at [281, 130] on div "Rivian" at bounding box center [277, 130] width 17 height 8
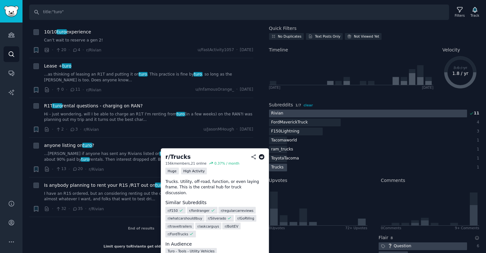
scroll to position [17, 0]
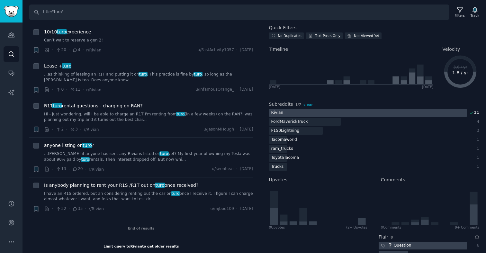
click at [144, 246] on div "Limit query to Rivian to get older results" at bounding box center [142, 246] width 76 height 5
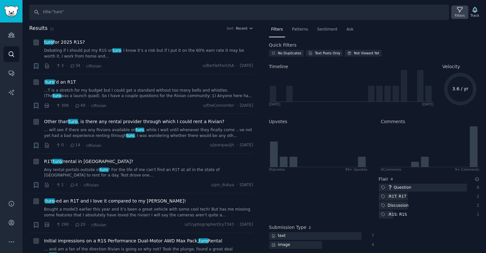
click at [459, 13] on icon at bounding box center [460, 9] width 7 height 7
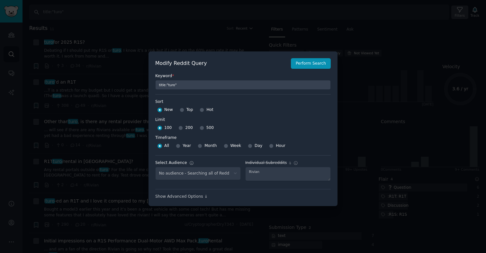
select select "61ea1c3163"
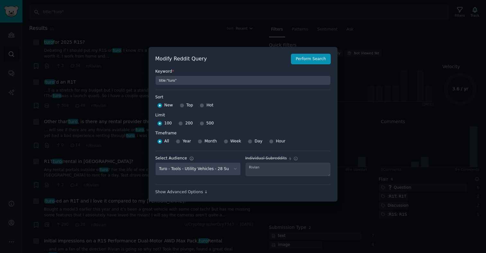
click at [264, 168] on div "Rivian" at bounding box center [288, 169] width 86 height 14
click at [197, 193] on div "Show Advanced Options ↓" at bounding box center [243, 192] width 176 height 6
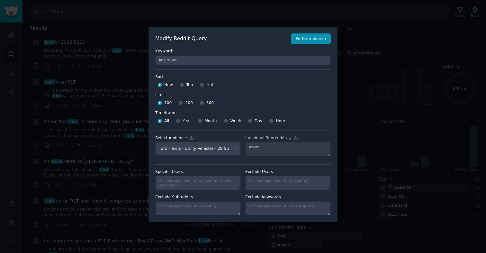
click at [276, 151] on div "Rivian" at bounding box center [288, 149] width 86 height 14
click at [264, 147] on div "Rivian" at bounding box center [288, 149] width 86 height 14
click at [253, 147] on div "Rivian" at bounding box center [288, 149] width 86 height 14
click at [343, 87] on div at bounding box center [243, 126] width 486 height 253
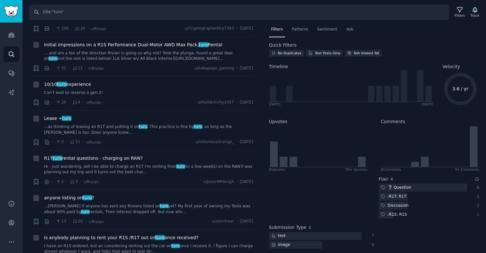
scroll to position [235, 0]
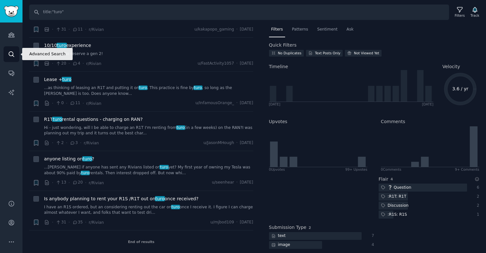
click at [13, 53] on icon "Sidebar" at bounding box center [11, 53] width 5 height 5
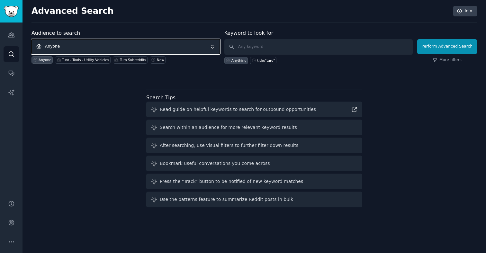
click at [97, 46] on span "Anyone" at bounding box center [126, 46] width 188 height 15
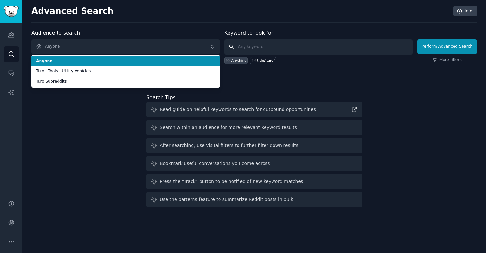
click at [268, 46] on input "text" at bounding box center [318, 46] width 188 height 15
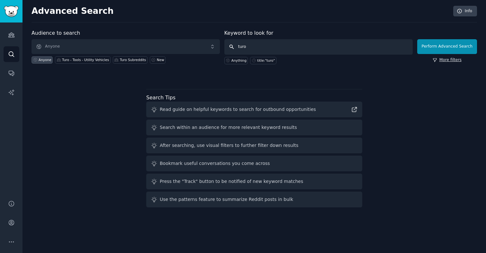
type input "turo"
click at [444, 61] on link "More filters" at bounding box center [447, 60] width 29 height 6
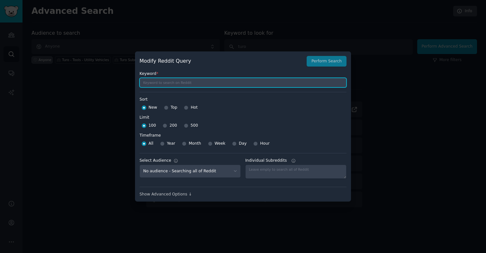
click at [178, 81] on input "text" at bounding box center [243, 83] width 207 height 10
type input "turo"
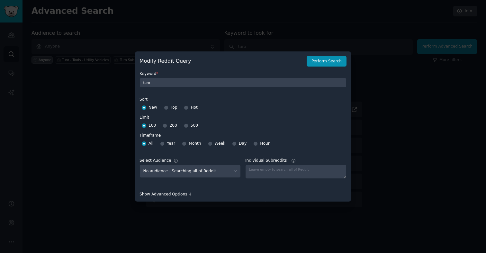
click at [177, 194] on div "Show Advanced Options ↓" at bounding box center [243, 195] width 207 height 6
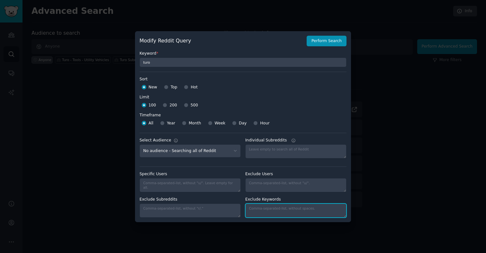
click at [258, 207] on textarea "Individual Subreddits" at bounding box center [295, 211] width 101 height 14
type textarea "pokemon, professor"
click at [309, 110] on div "100 200 500" at bounding box center [243, 105] width 207 height 10
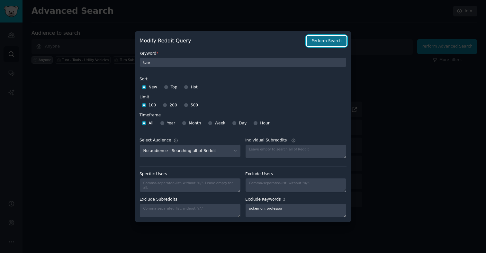
click at [326, 44] on button "Perform Search" at bounding box center [327, 41] width 40 height 11
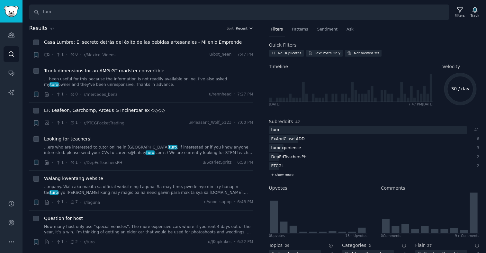
click at [286, 175] on span "+ show more" at bounding box center [282, 174] width 23 height 5
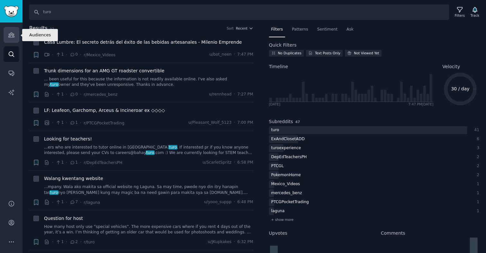
click at [7, 34] on link "Audiences" at bounding box center [12, 35] width 16 height 16
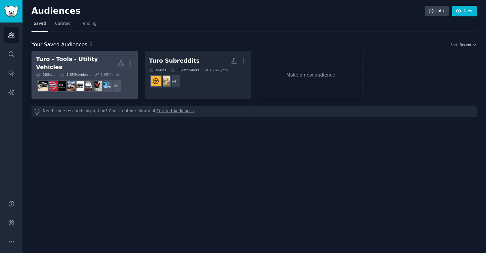
click at [88, 61] on div "Turo - Tools - Utility Vehicles" at bounding box center [77, 63] width 82 height 16
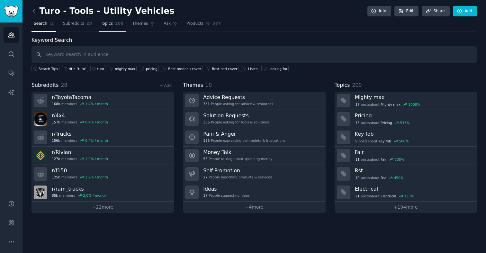
click at [110, 21] on span "Topics" at bounding box center [107, 24] width 12 height 6
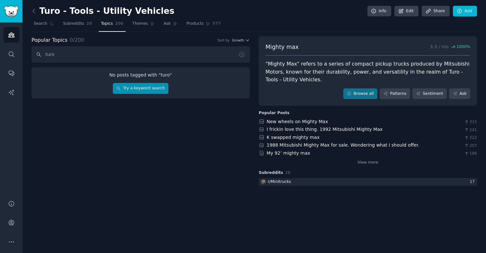
type input "turo"
click at [132, 86] on link "Try a keyword search" at bounding box center [141, 88] width 56 height 11
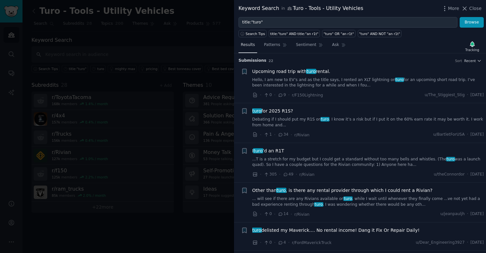
click at [251, 45] on span "Results" at bounding box center [248, 45] width 14 height 6
click at [272, 46] on span "Patterns" at bounding box center [272, 45] width 16 height 6
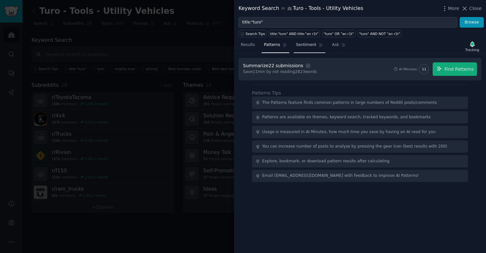
click at [304, 46] on span "Sentiment" at bounding box center [306, 45] width 20 height 6
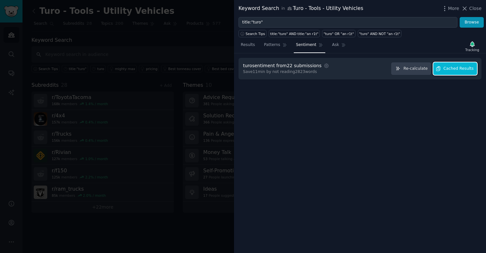
click at [450, 72] on button "Cached Results" at bounding box center [455, 68] width 44 height 13
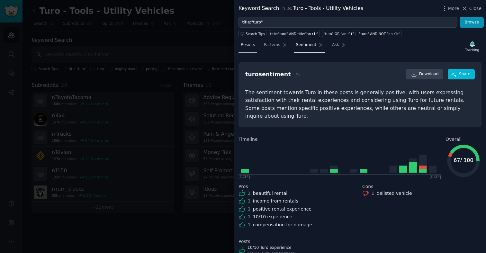
click at [248, 47] on span "Results" at bounding box center [248, 45] width 14 height 6
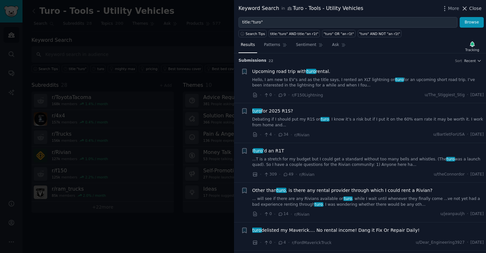
click at [473, 10] on span "Close" at bounding box center [475, 8] width 12 height 7
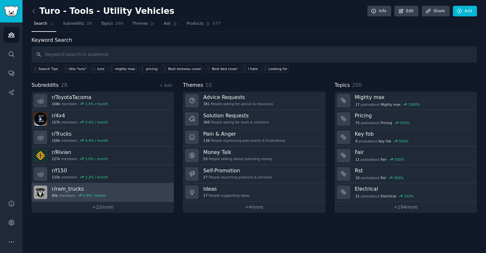
click at [114, 200] on link "r/ ram_trucks 85k members 2.0 % / month" at bounding box center [103, 192] width 142 height 18
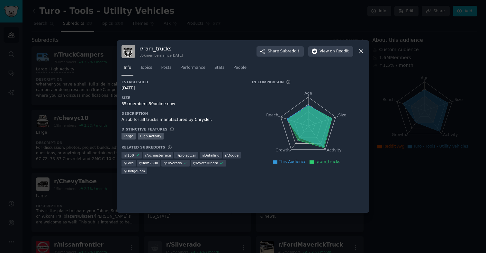
click at [361, 50] on icon at bounding box center [361, 51] width 7 height 7
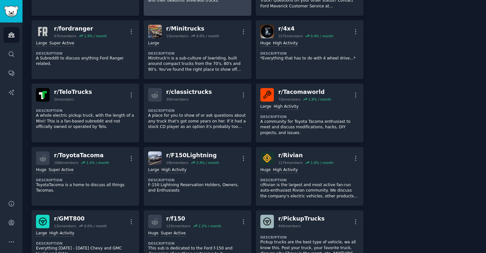
scroll to position [282, 0]
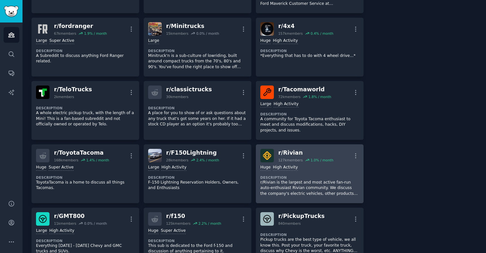
click at [296, 184] on p "r/Rivian is the largest and most active fan-run auto-enthusiast Rivian communit…" at bounding box center [309, 188] width 99 height 17
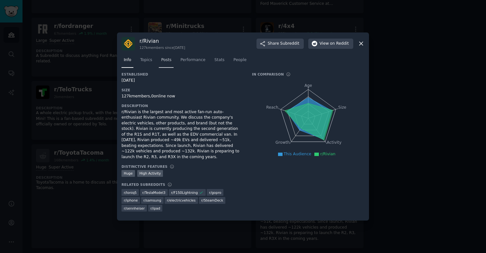
click at [167, 63] on span "Posts" at bounding box center [166, 60] width 10 height 6
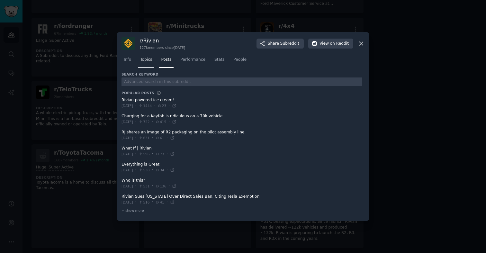
click at [149, 63] on link "Topics" at bounding box center [146, 61] width 16 height 13
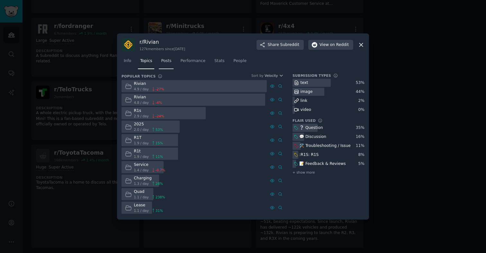
click at [173, 59] on link "Posts" at bounding box center [166, 62] width 15 height 13
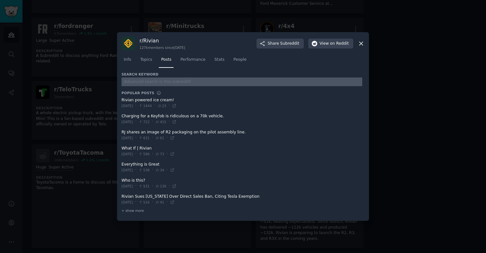
click at [180, 80] on input "text" at bounding box center [242, 81] width 241 height 9
type input "turo"
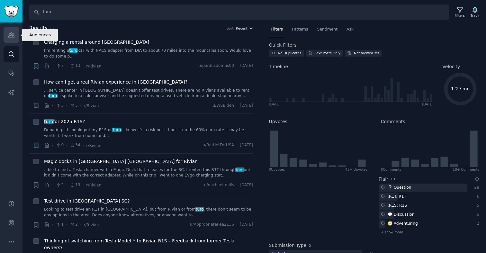
click at [10, 35] on icon "Sidebar" at bounding box center [11, 35] width 7 height 7
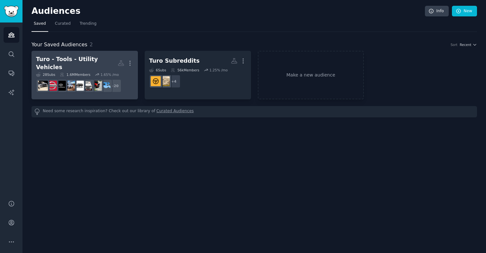
click at [89, 54] on link "Turo - Tools - Utility Vehicles More 28 Sub s 1.6M Members 1.65 % /mo + 20" at bounding box center [85, 75] width 106 height 49
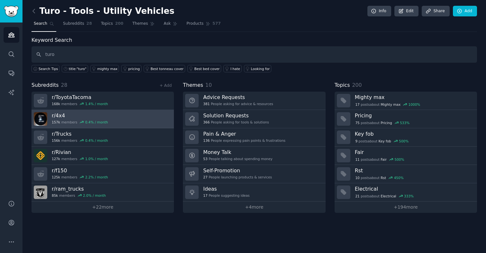
type input "turo"
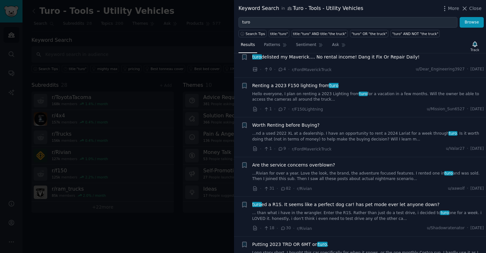
scroll to position [666, 0]
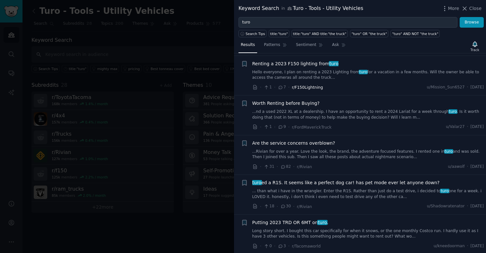
click at [307, 85] on span "r/F150Lightning" at bounding box center [307, 87] width 31 height 5
click at [174, 231] on div at bounding box center [243, 126] width 486 height 253
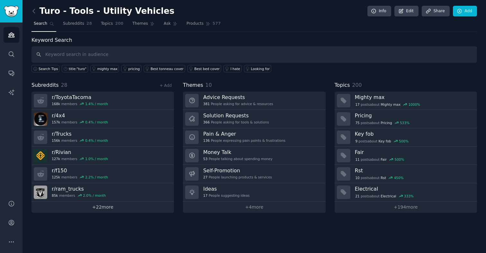
click at [117, 208] on link "+ 22 more" at bounding box center [103, 207] width 142 height 11
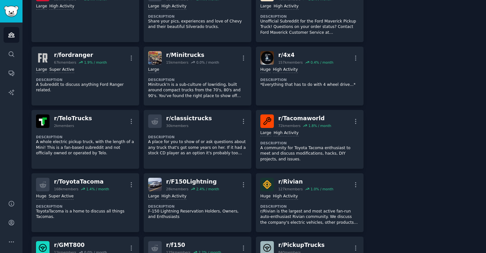
scroll to position [259, 0]
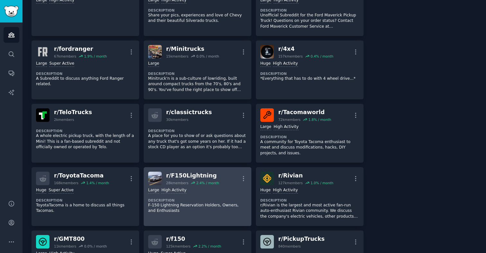
click at [173, 169] on link "r/ F150Lightning 28k members 2.4 % / month More Large High Activity Description…" at bounding box center [198, 196] width 108 height 59
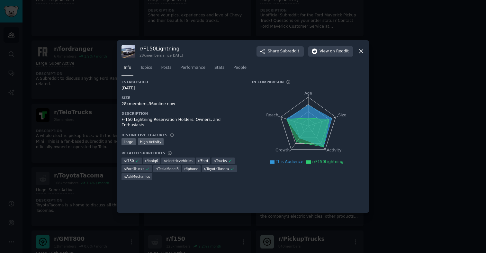
click at [159, 66] on nav "Info Topics Posts Performance Stats People" at bounding box center [243, 69] width 243 height 13
click at [164, 67] on span "Posts" at bounding box center [166, 68] width 10 height 6
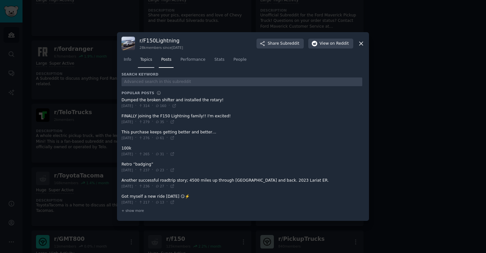
click at [146, 63] on link "Topics" at bounding box center [146, 61] width 16 height 13
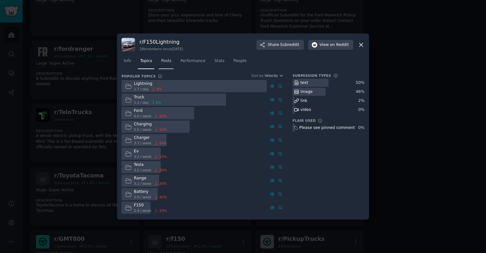
click at [165, 63] on span "Posts" at bounding box center [166, 61] width 10 height 6
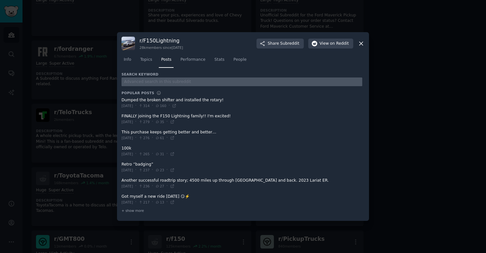
click at [152, 84] on input "text" at bounding box center [242, 81] width 241 height 9
type input "turo"
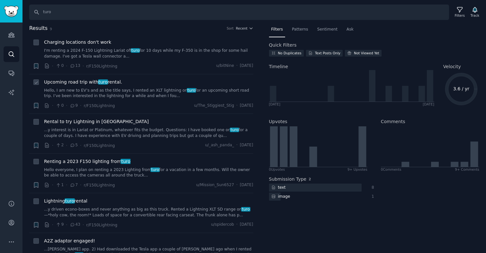
click at [123, 90] on link "Hello, I am new to EV’s and as the title says, I rented an XLT lightning on tur…" at bounding box center [148, 93] width 209 height 11
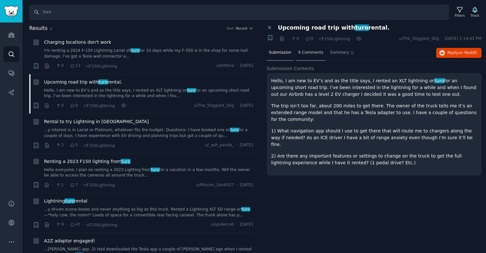
click at [304, 52] on span "9 Comments" at bounding box center [310, 53] width 25 height 6
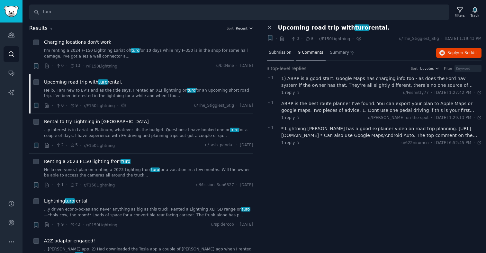
click at [279, 51] on span "Submission" at bounding box center [280, 53] width 23 height 6
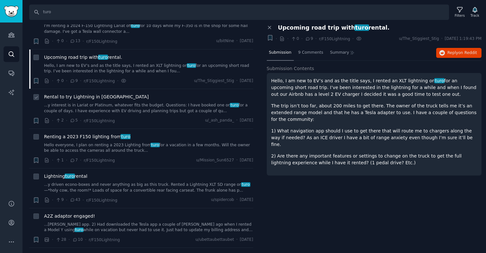
scroll to position [28, 0]
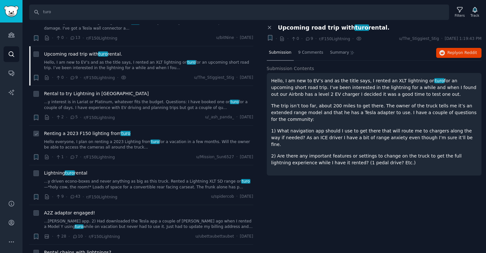
click at [137, 139] on link "Hello everyone, I plan on renting a 2023 Lighting from turo for a vacation in a…" at bounding box center [148, 144] width 209 height 11
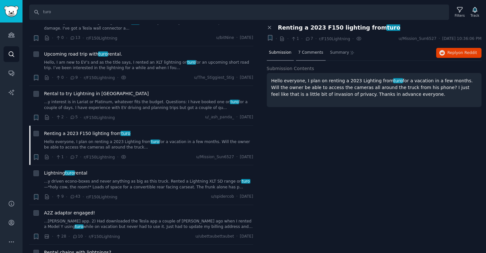
click at [304, 53] on span "7 Comments" at bounding box center [310, 53] width 25 height 6
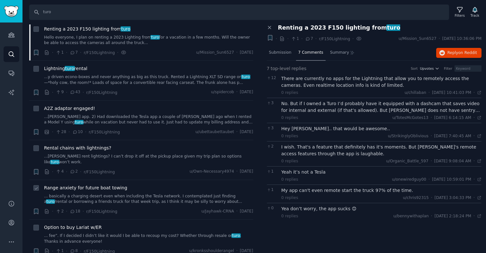
scroll to position [156, 0]
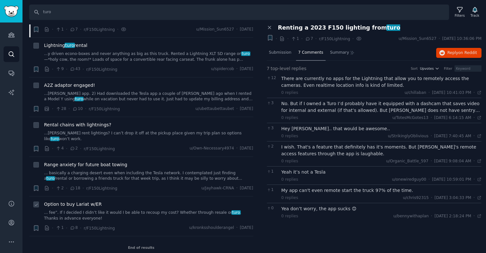
click at [135, 201] on div "Option to buy Lariat w/ER" at bounding box center [148, 204] width 209 height 7
click at [139, 171] on link "... basically a charging desert even when including the Tesla network. I contem…" at bounding box center [148, 175] width 209 height 11
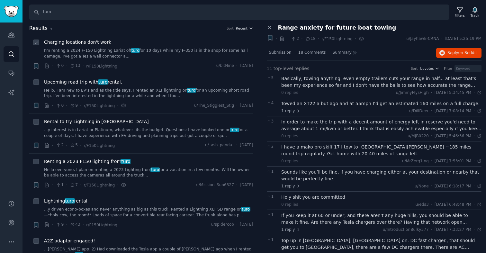
click at [131, 57] on link "I'm renting a 2024 F-150 Lightning Lariat off turo for 10 days while my F-350 i…" at bounding box center [148, 53] width 209 height 11
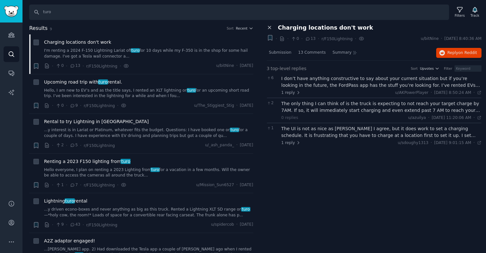
click at [267, 27] on icon at bounding box center [270, 28] width 6 height 6
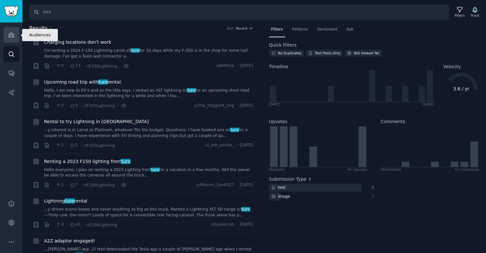
click at [10, 36] on icon "Sidebar" at bounding box center [11, 35] width 7 height 7
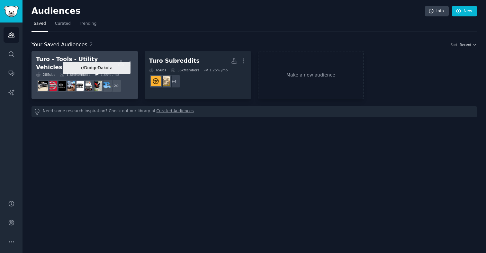
click at [99, 81] on img at bounding box center [97, 86] width 10 height 10
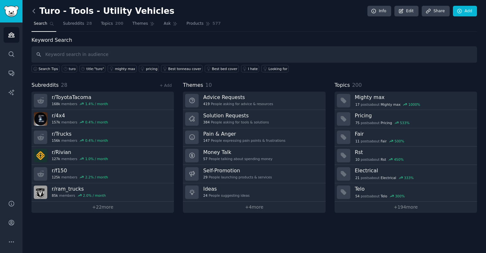
click at [32, 12] on icon at bounding box center [34, 11] width 7 height 7
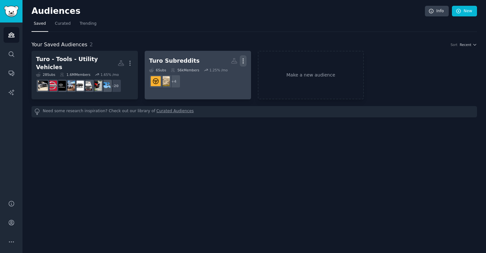
click at [243, 62] on icon "button" at bounding box center [243, 61] width 1 height 5
click at [244, 73] on dd "r/turoexperience + 4" at bounding box center [197, 81] width 97 height 18
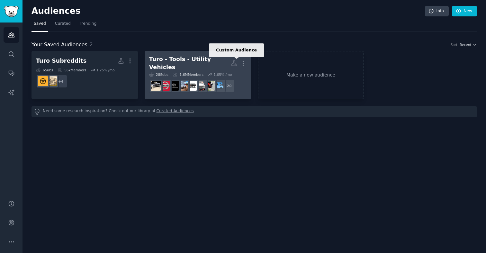
click at [235, 61] on icon at bounding box center [233, 63] width 5 height 5
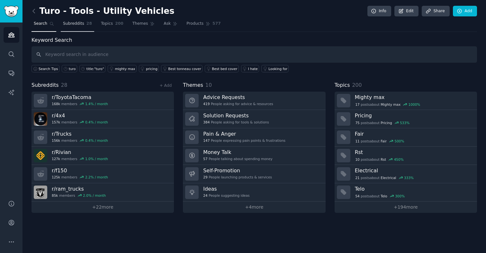
click at [82, 21] on span "Subreddits" at bounding box center [73, 24] width 21 height 6
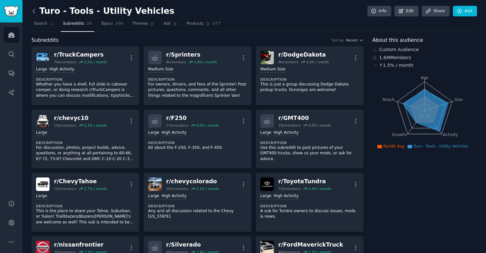
click at [33, 11] on icon at bounding box center [34, 11] width 7 height 7
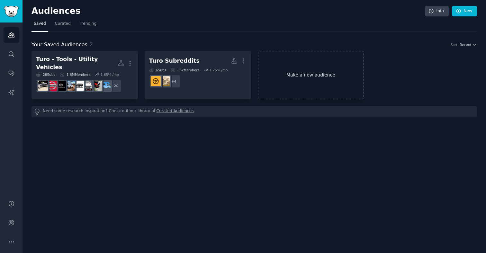
click at [298, 73] on link "Make a new audience" at bounding box center [311, 75] width 106 height 49
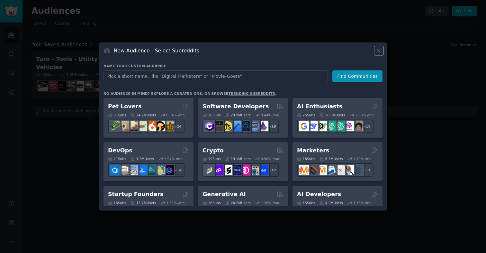
click at [378, 52] on icon at bounding box center [379, 50] width 7 height 7
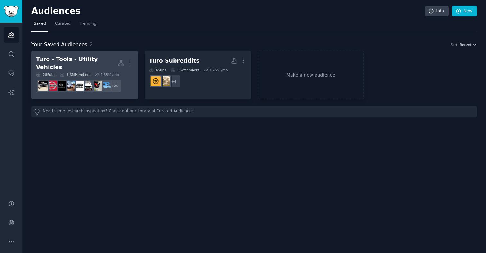
click at [82, 63] on div "Turo - Tools - Utility Vehicles" at bounding box center [77, 63] width 82 height 16
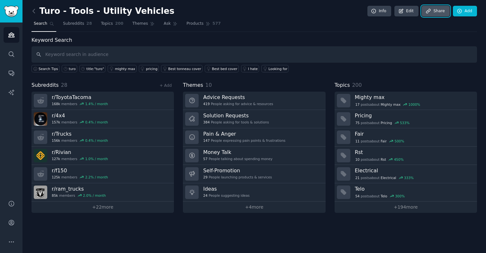
click at [430, 12] on icon at bounding box center [429, 11] width 6 height 6
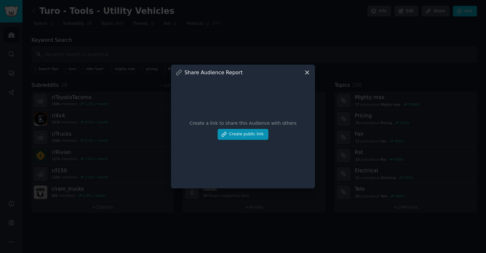
click at [307, 72] on icon at bounding box center [307, 73] width 4 height 4
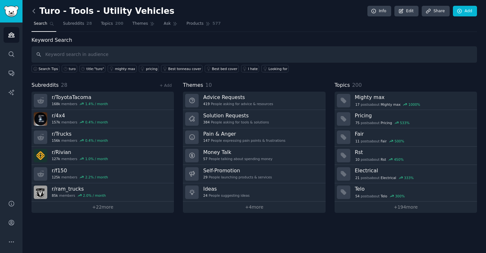
click at [33, 9] on icon at bounding box center [34, 11] width 7 height 7
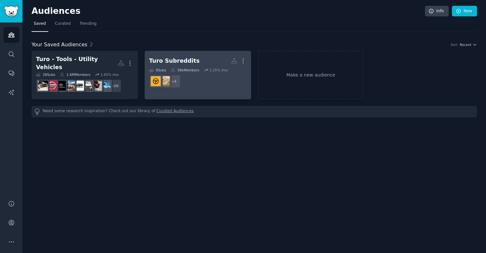
click at [190, 60] on div "Turo Subreddits" at bounding box center [174, 61] width 50 height 8
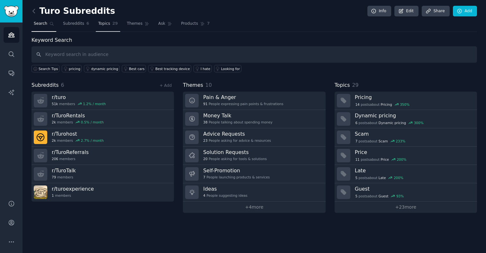
click at [114, 24] on span "29" at bounding box center [115, 24] width 5 height 6
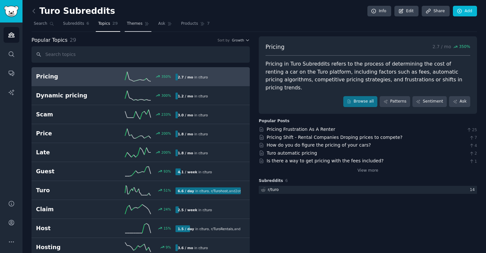
click at [133, 25] on span "Themes" at bounding box center [135, 24] width 16 height 6
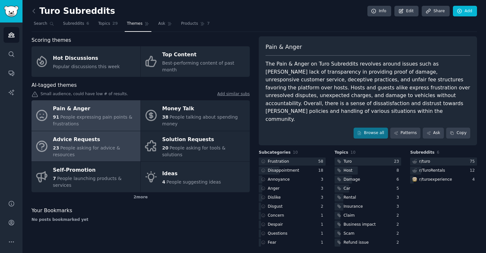
click at [70, 135] on div "Advice Requests" at bounding box center [95, 139] width 84 height 10
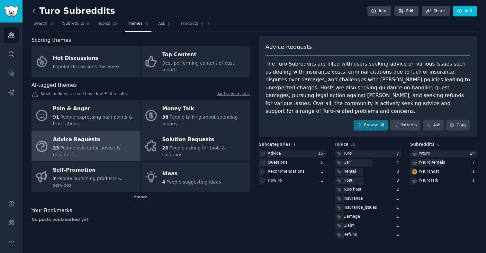
click at [32, 9] on icon at bounding box center [34, 11] width 7 height 7
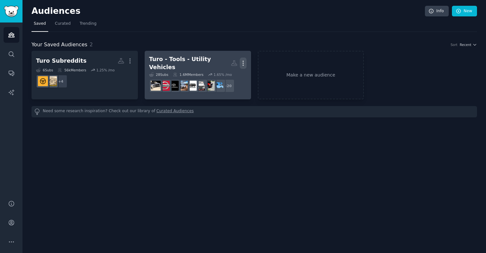
click at [246, 62] on icon "button" at bounding box center [243, 63] width 7 height 7
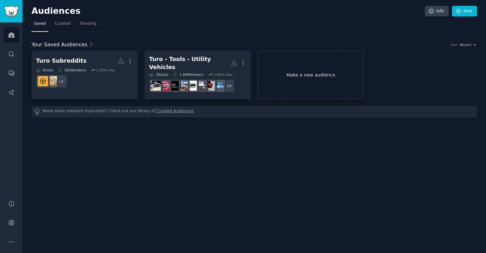
click at [288, 72] on link "Make a new audience" at bounding box center [311, 75] width 106 height 49
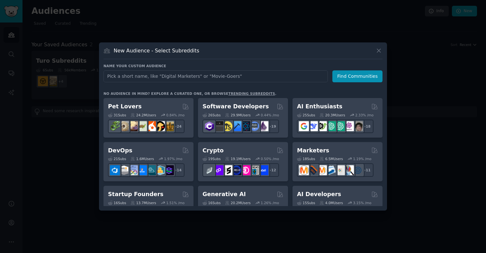
click at [213, 79] on input "text" at bounding box center [216, 76] width 224 height 12
type input "t"
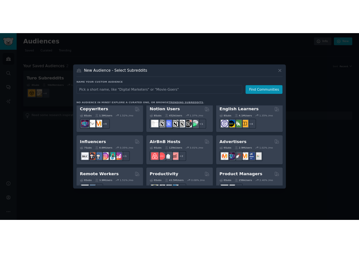
scroll to position [502, 0]
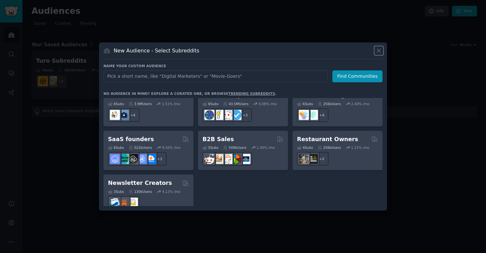
click at [380, 50] on icon at bounding box center [379, 50] width 7 height 7
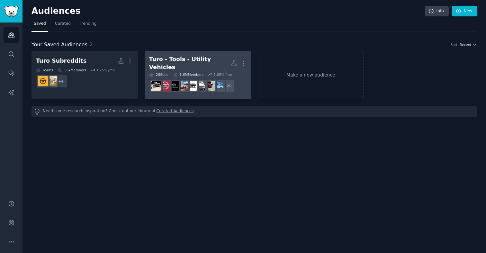
click at [210, 64] on div "Turo - Tools - Utility Vehicles" at bounding box center [190, 63] width 82 height 16
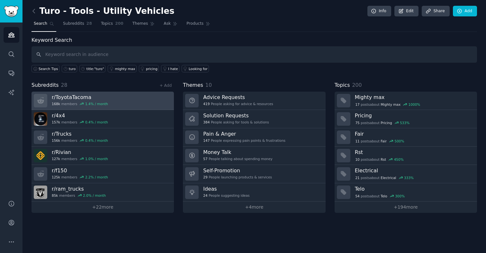
click at [127, 100] on link "r/ ToyotaTacoma 168k members 1.4 % / month" at bounding box center [103, 101] width 142 height 18
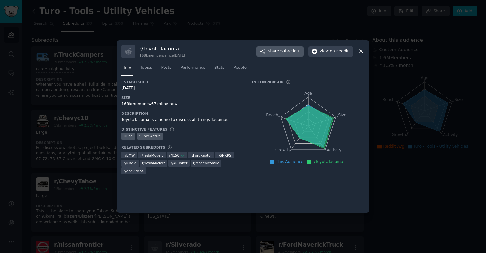
click at [280, 50] on span "Share Subreddit" at bounding box center [284, 52] width 32 height 6
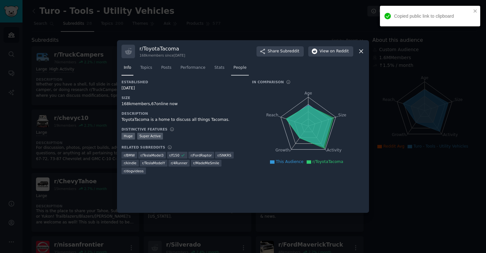
click at [240, 66] on span "People" at bounding box center [239, 68] width 13 height 6
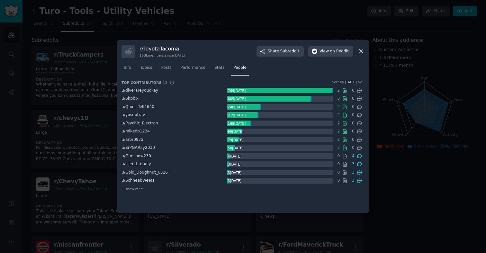
click at [359, 52] on icon at bounding box center [361, 51] width 7 height 7
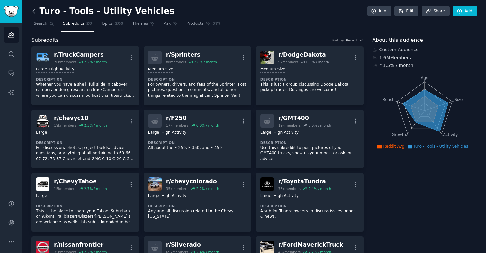
click at [35, 8] on icon at bounding box center [34, 11] width 7 height 7
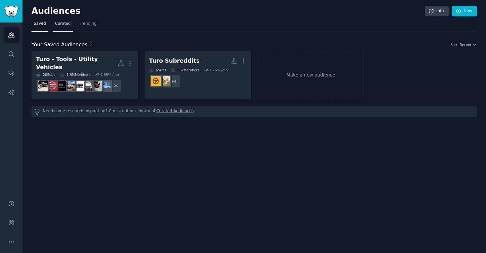
click at [66, 25] on span "Curated" at bounding box center [63, 24] width 16 height 6
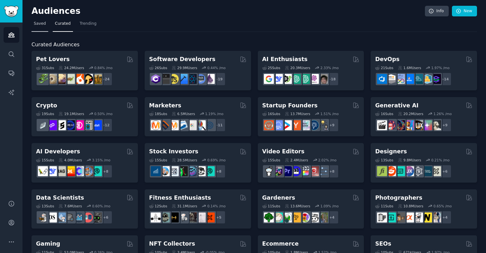
click at [44, 23] on span "Saved" at bounding box center [40, 24] width 12 height 6
